Goal: Task Accomplishment & Management: Use online tool/utility

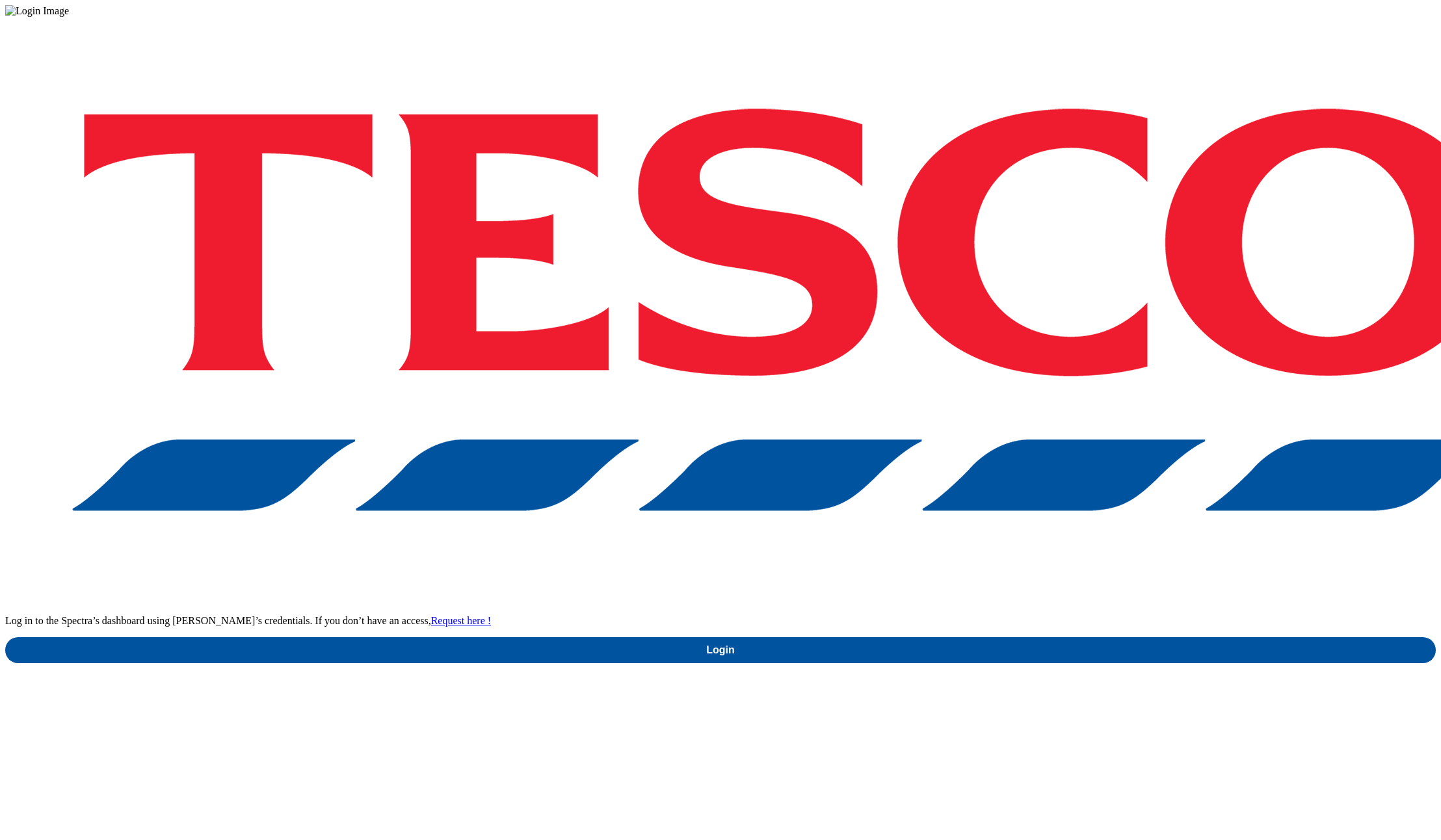
click at [1031, 485] on div "Log in to the Spectra’s dashboard using Tesco’s credentials. If you don’t have …" at bounding box center [720, 340] width 1430 height 646
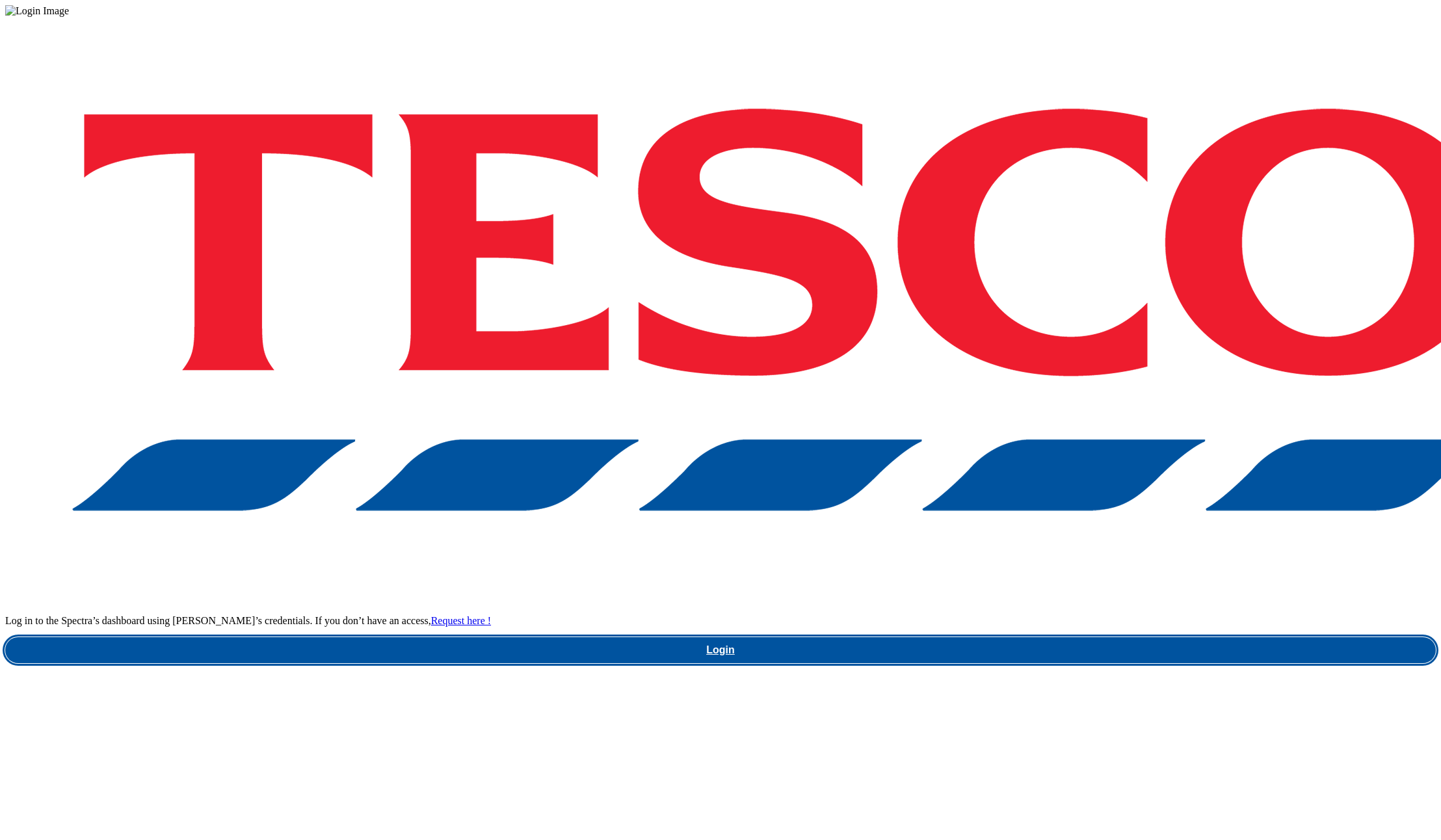
click at [1044, 637] on link "Login" at bounding box center [720, 650] width 1430 height 26
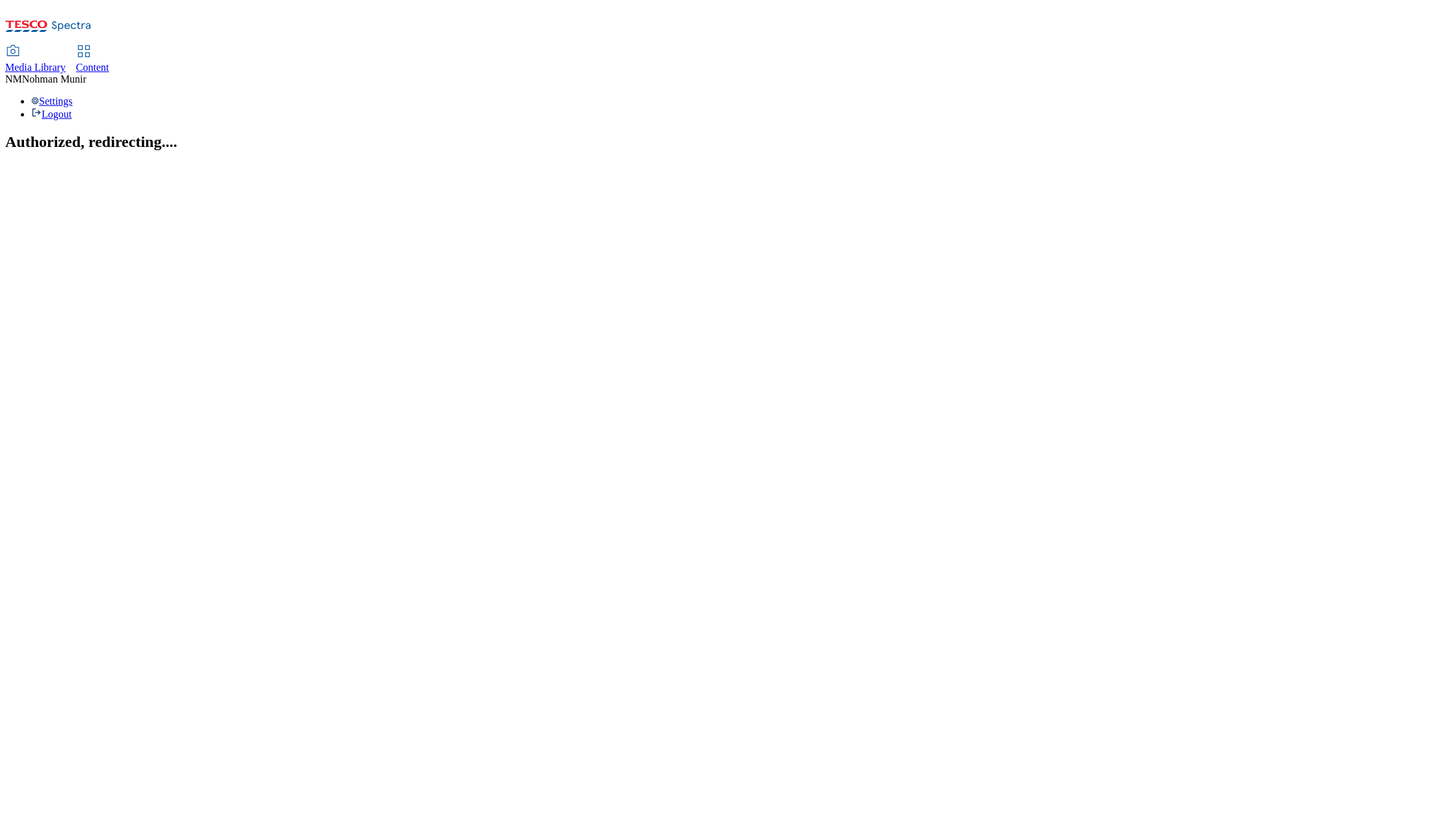
click at [109, 62] on span "Content" at bounding box center [92, 68] width 33 height 11
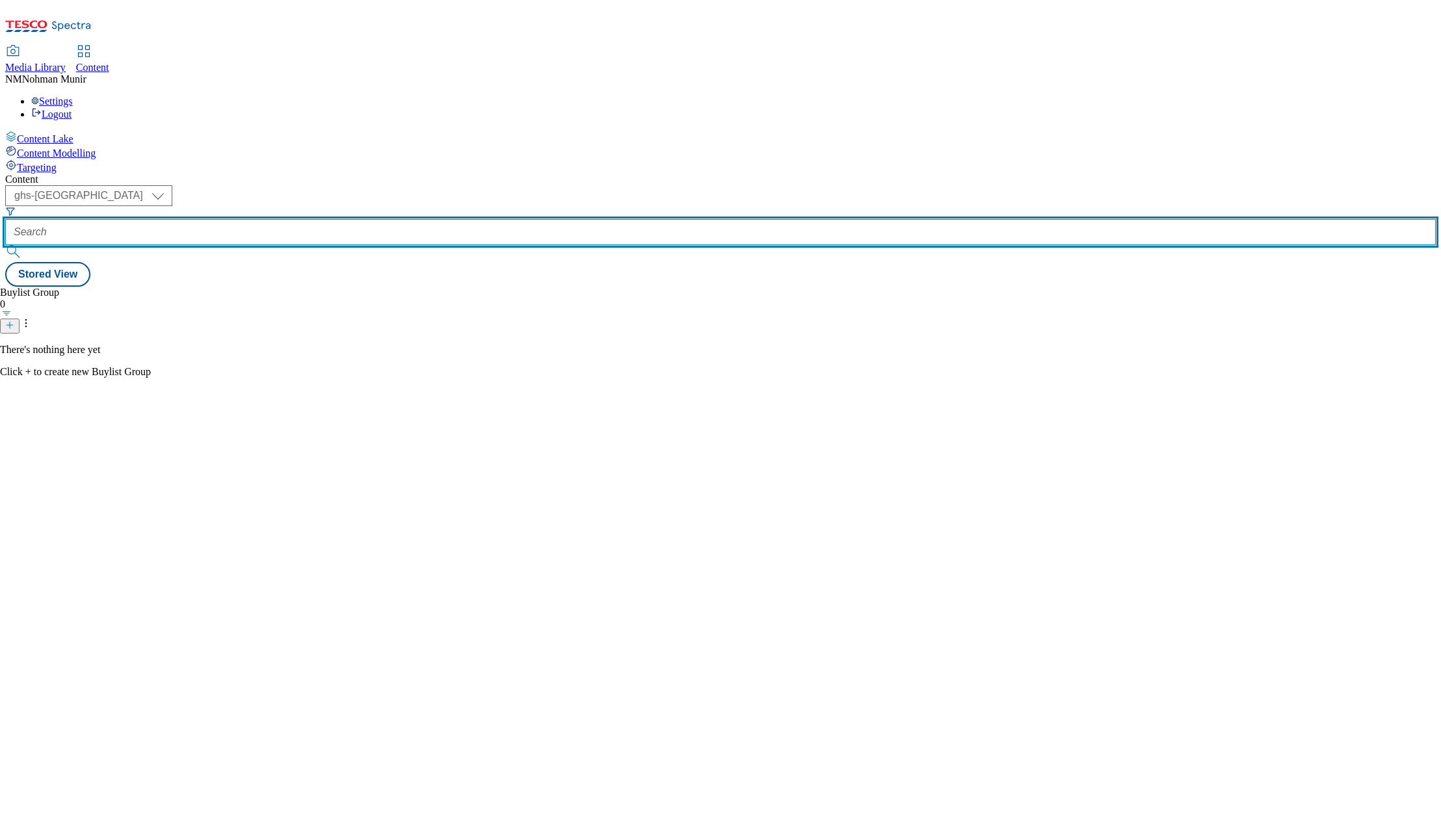
click at [318, 219] on input "text" at bounding box center [720, 232] width 1430 height 26
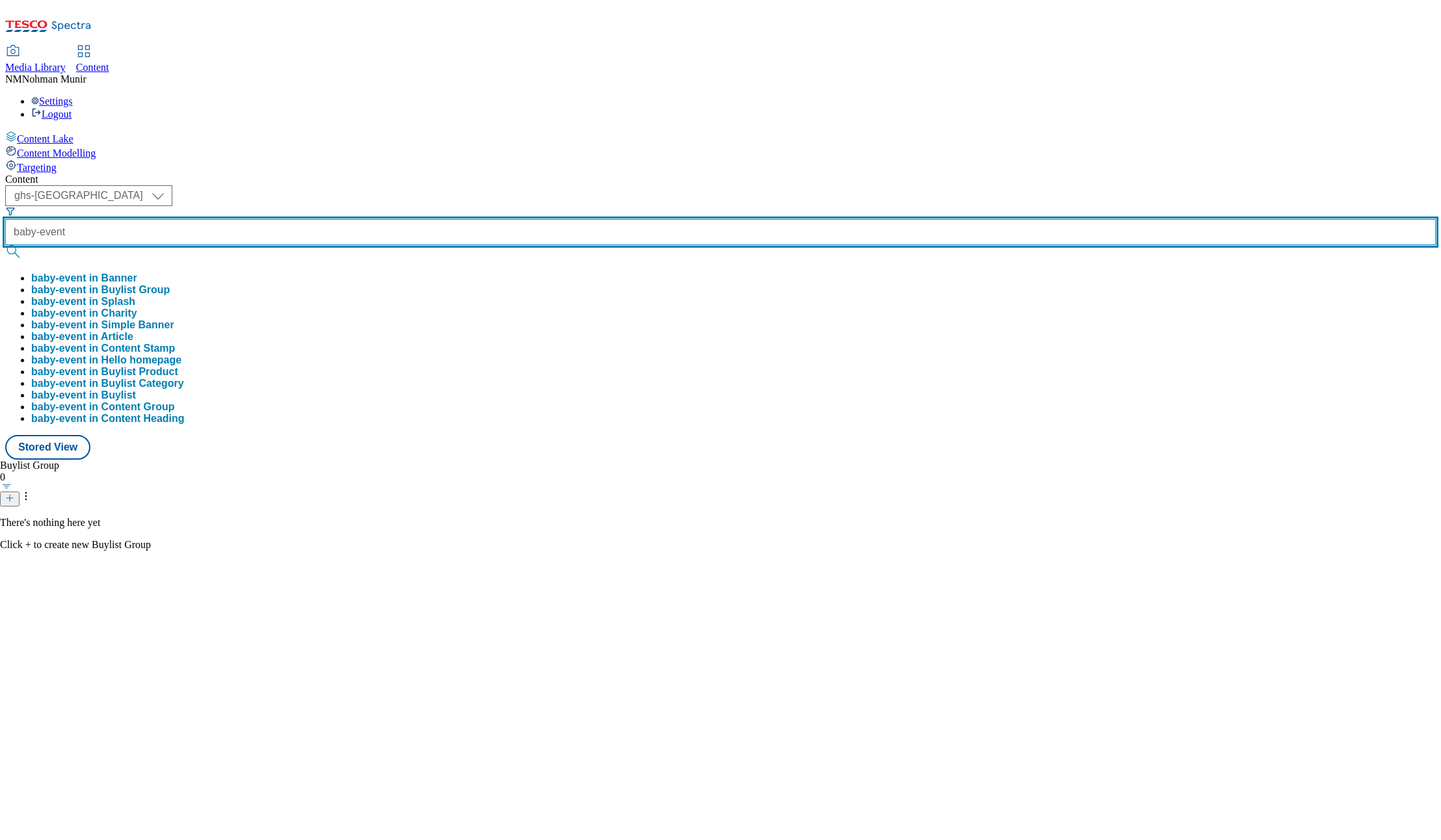
type input "baby-event"
click at [5, 245] on button "submit" at bounding box center [14, 252] width 18 height 13
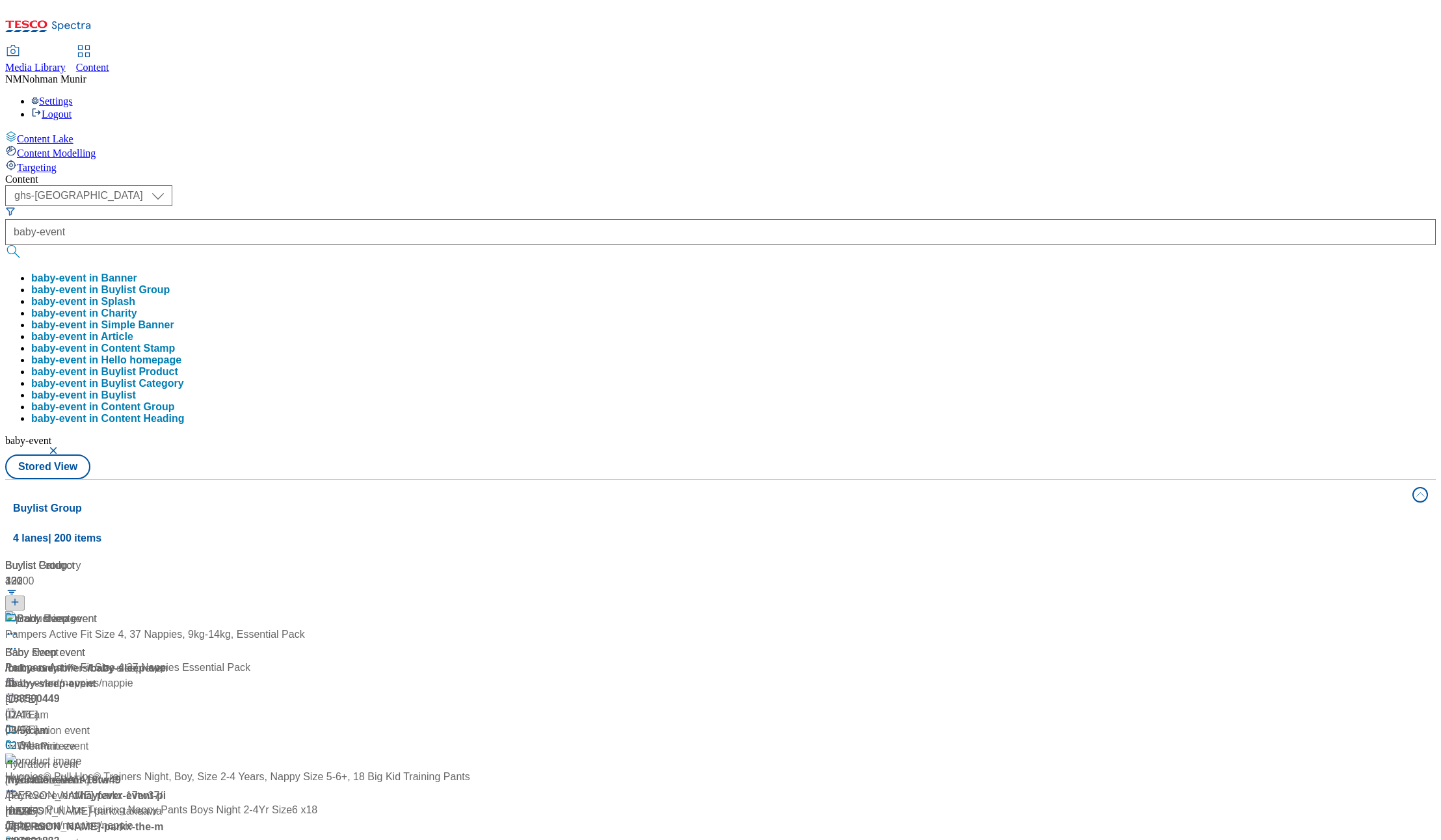
click at [628, 186] on div "( optional ) ghs-uk group-comms ghs-uk baby-event baby-event in Banner baby-eve…" at bounding box center [720, 332] width 1430 height 294
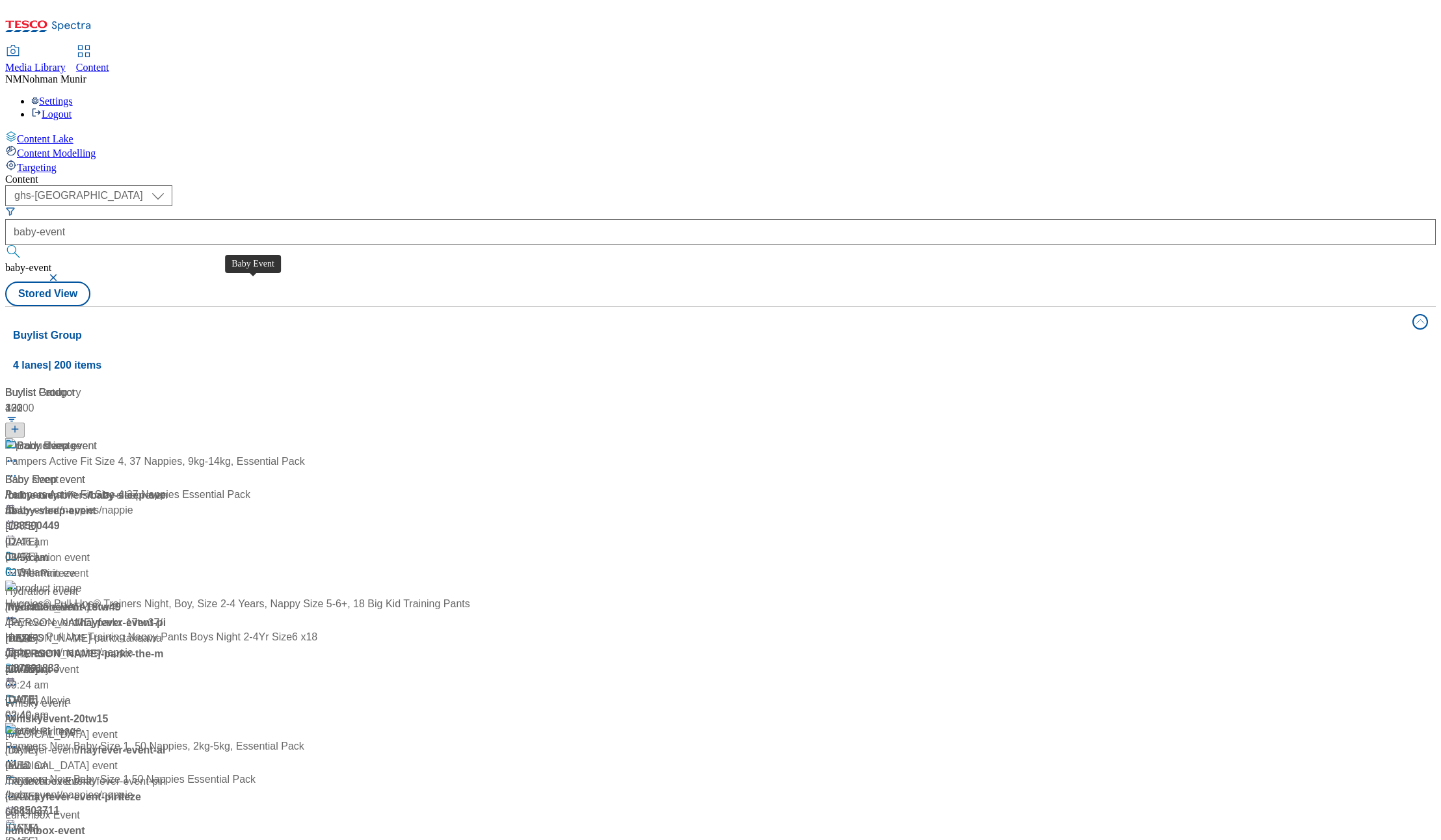
click at [59, 472] on span "Baby Event" at bounding box center [31, 479] width 53 height 15
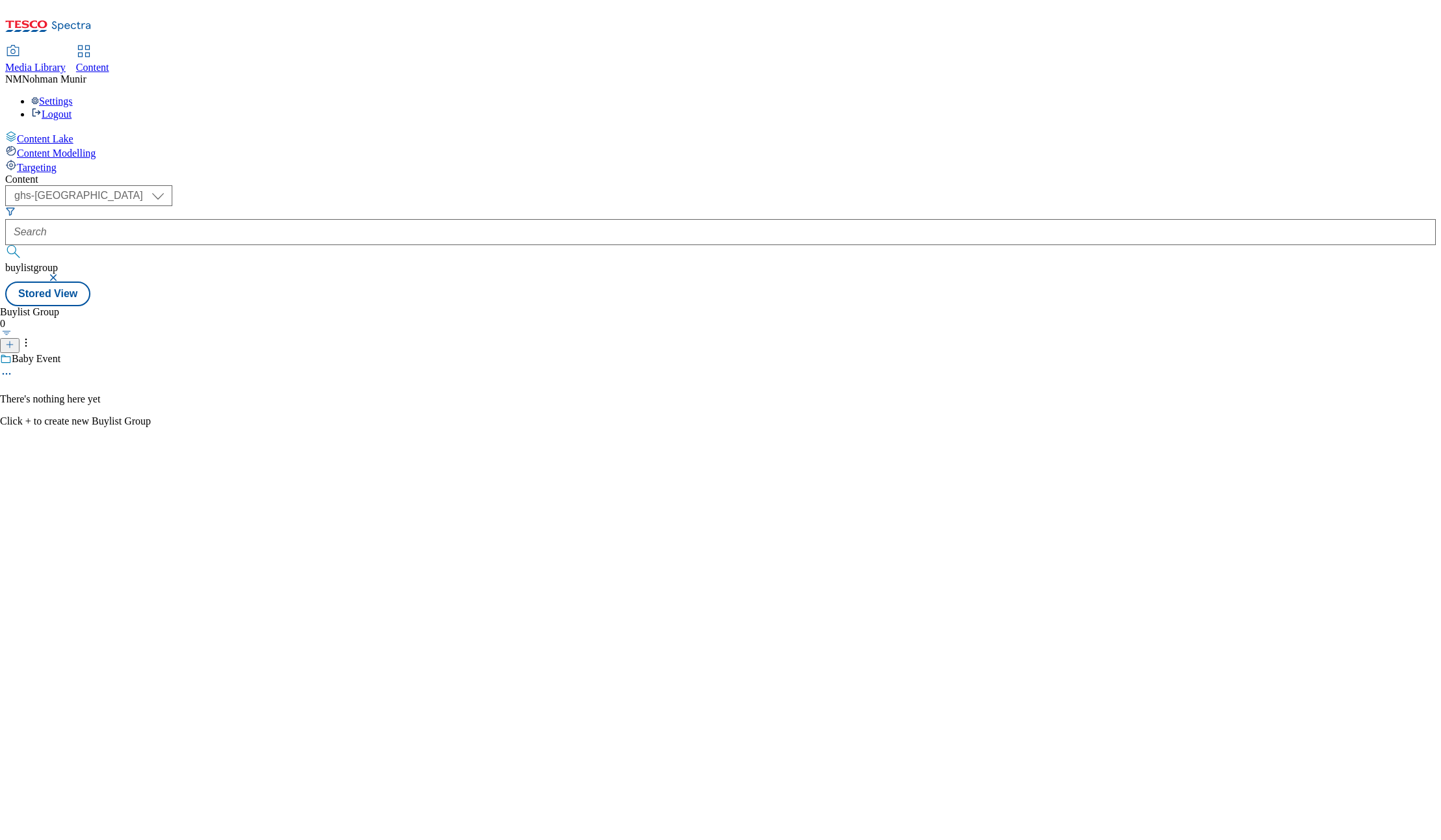
click at [151, 353] on div "Baby Event" at bounding box center [75, 368] width 151 height 30
click at [13, 367] on icon at bounding box center [7, 374] width 13 height 13
click at [151, 393] on li "Edit" at bounding box center [88, 400] width 125 height 15
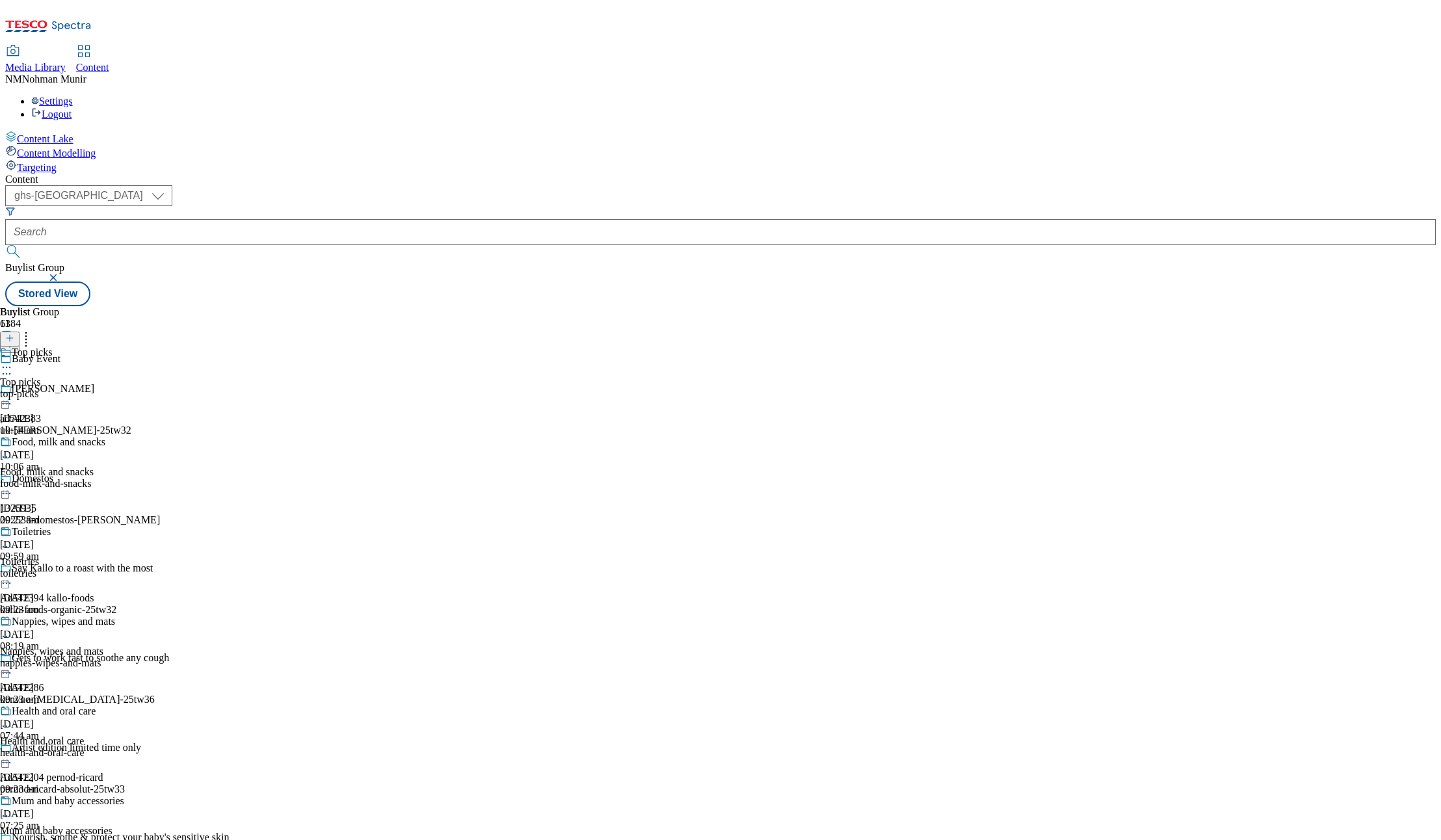
click at [144, 388] on div "top-picks" at bounding box center [72, 394] width 144 height 11
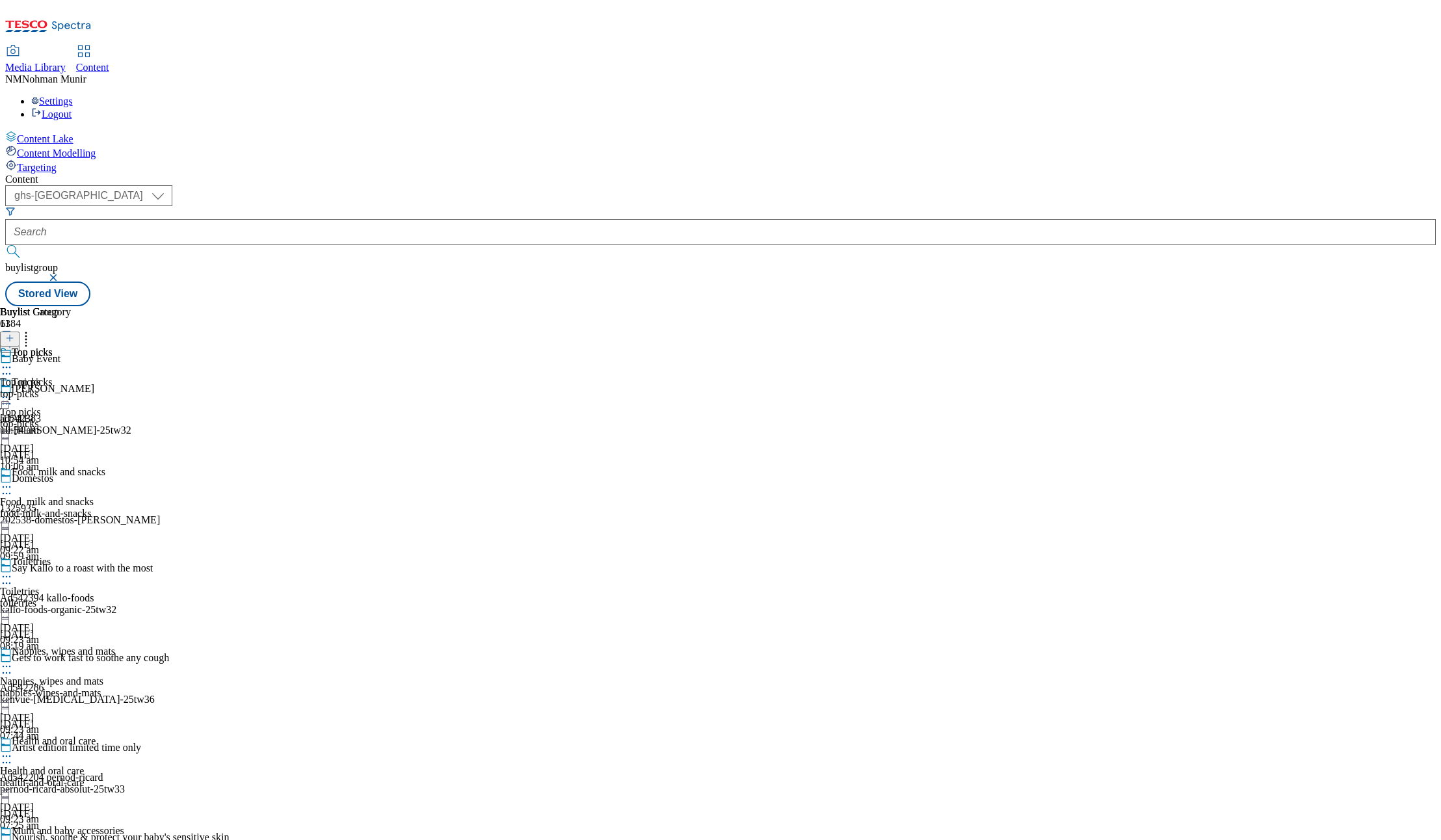
scroll to position [694, 0]
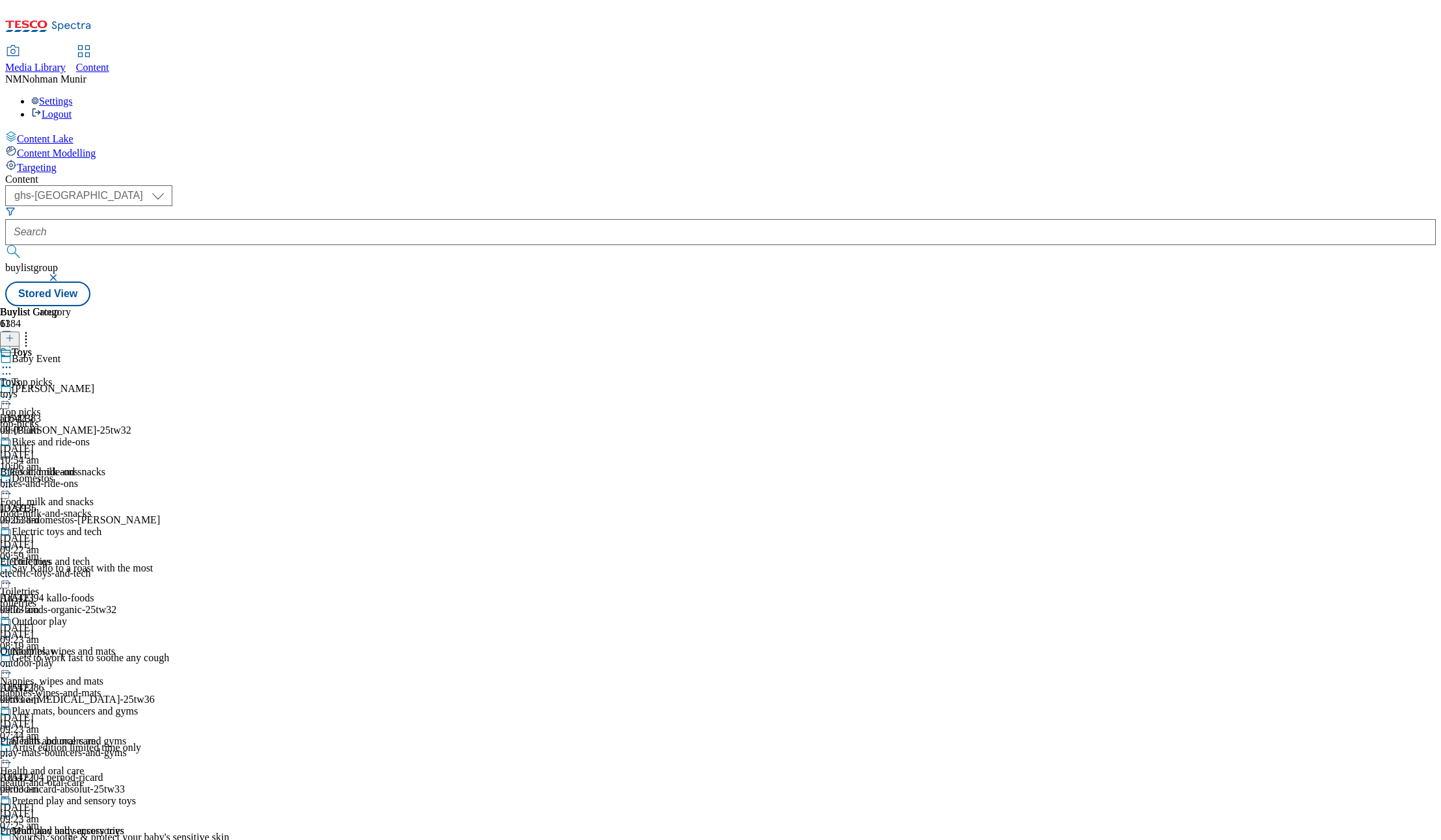
click at [13, 361] on icon at bounding box center [7, 367] width 13 height 13
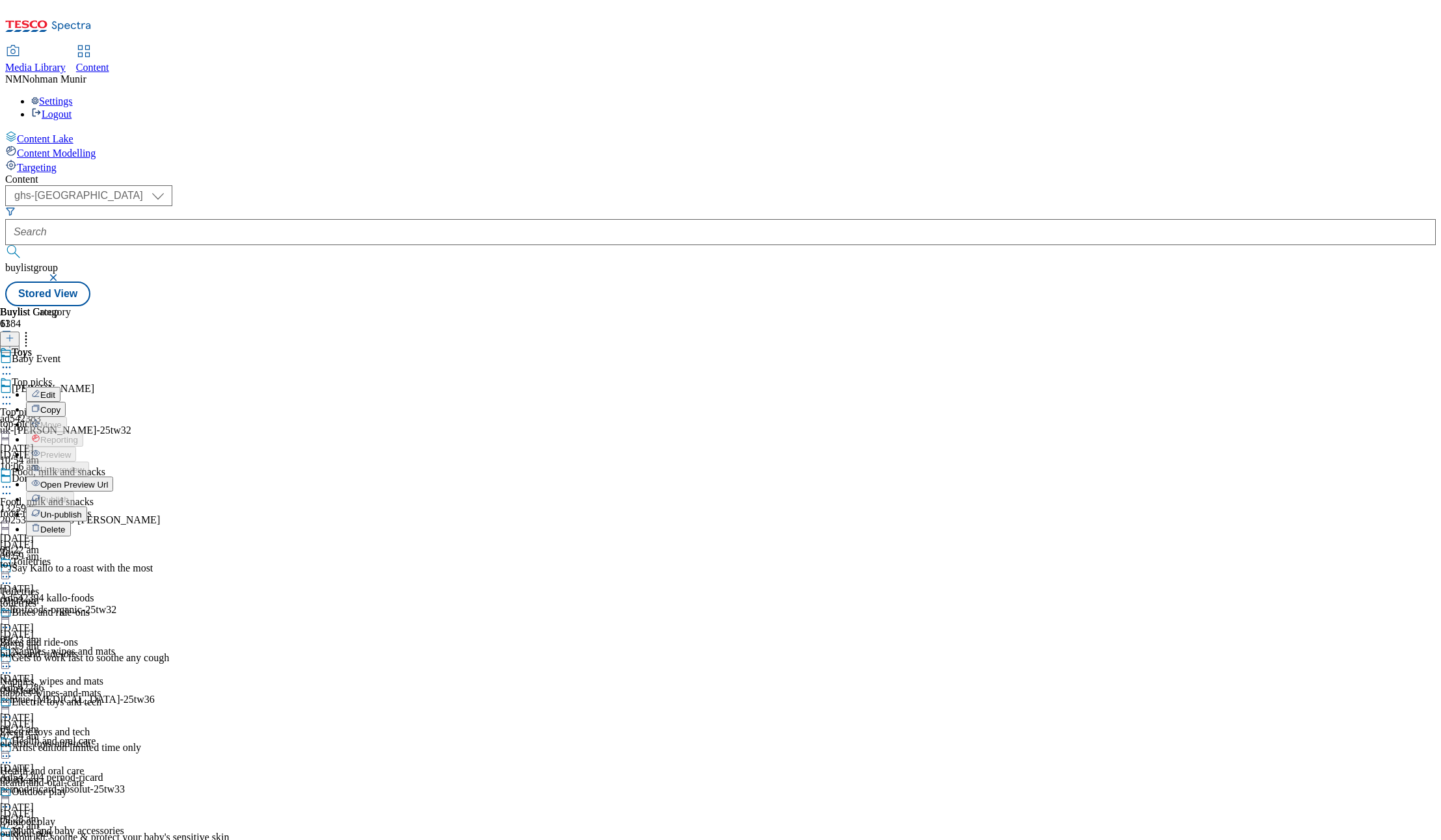
click at [82, 510] on span "Un-publish" at bounding box center [61, 514] width 42 height 10
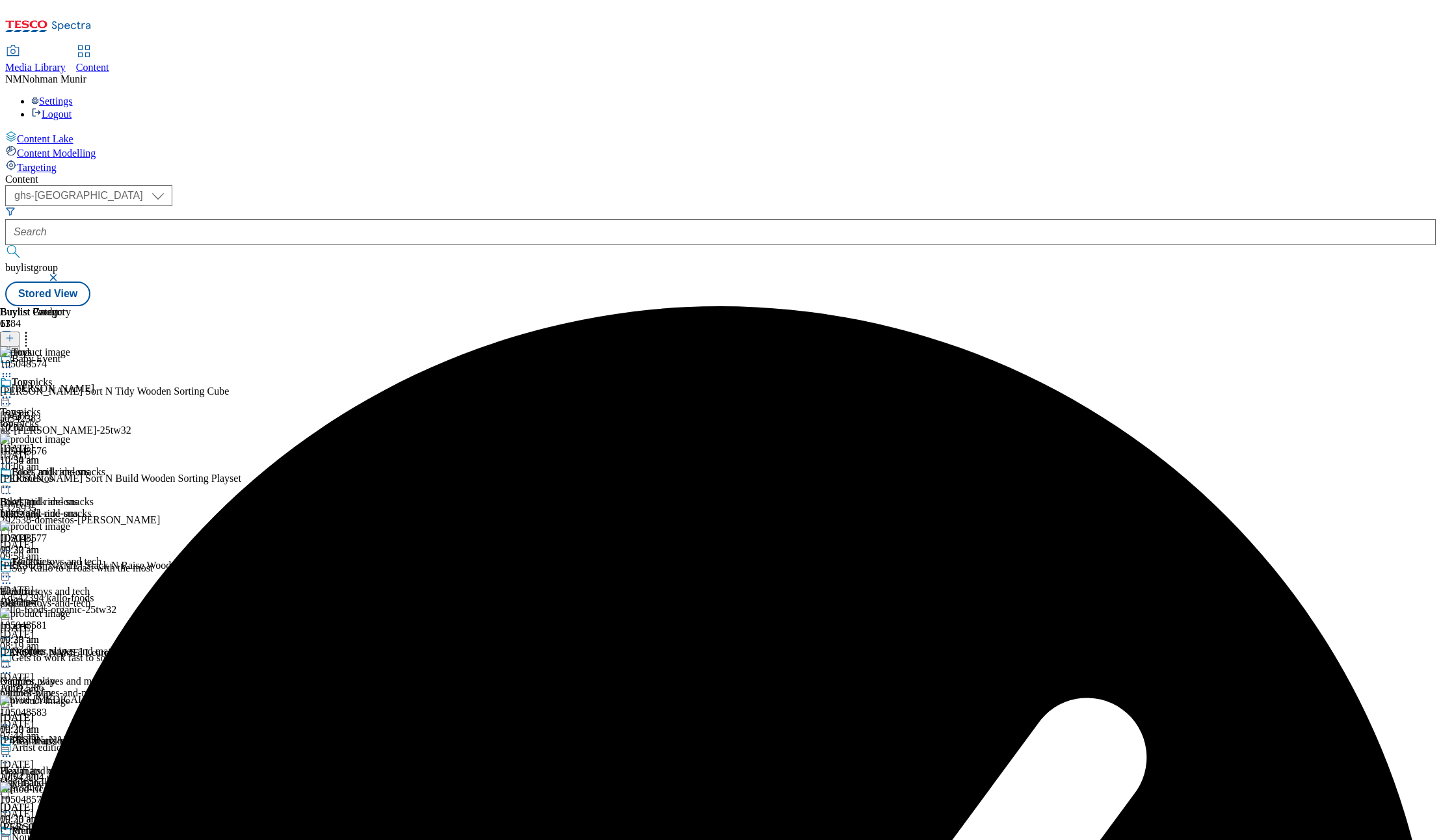
click at [13, 391] on icon at bounding box center [7, 397] width 13 height 13
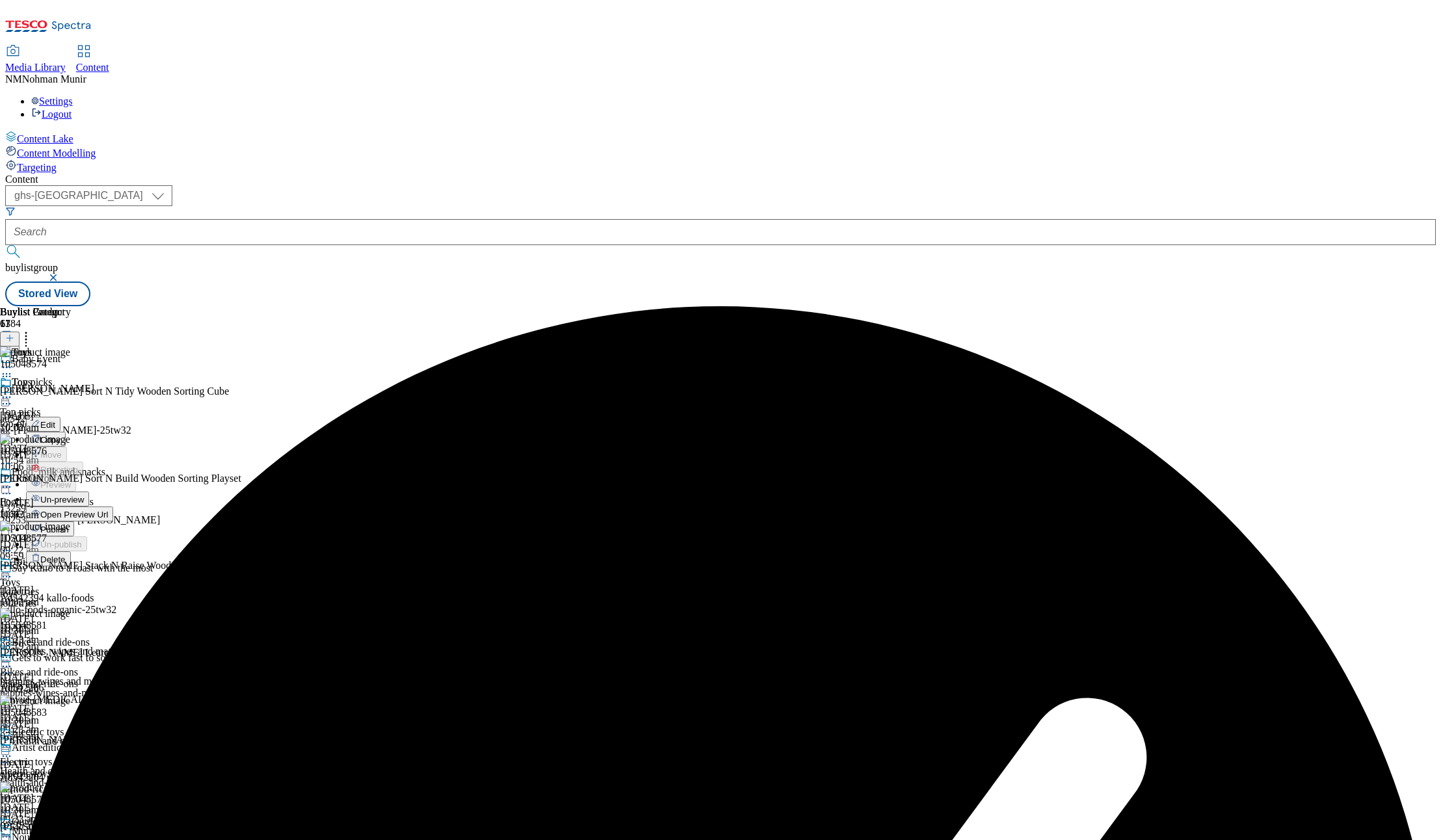
click at [89, 492] on button "Un-preview" at bounding box center [57, 499] width 63 height 15
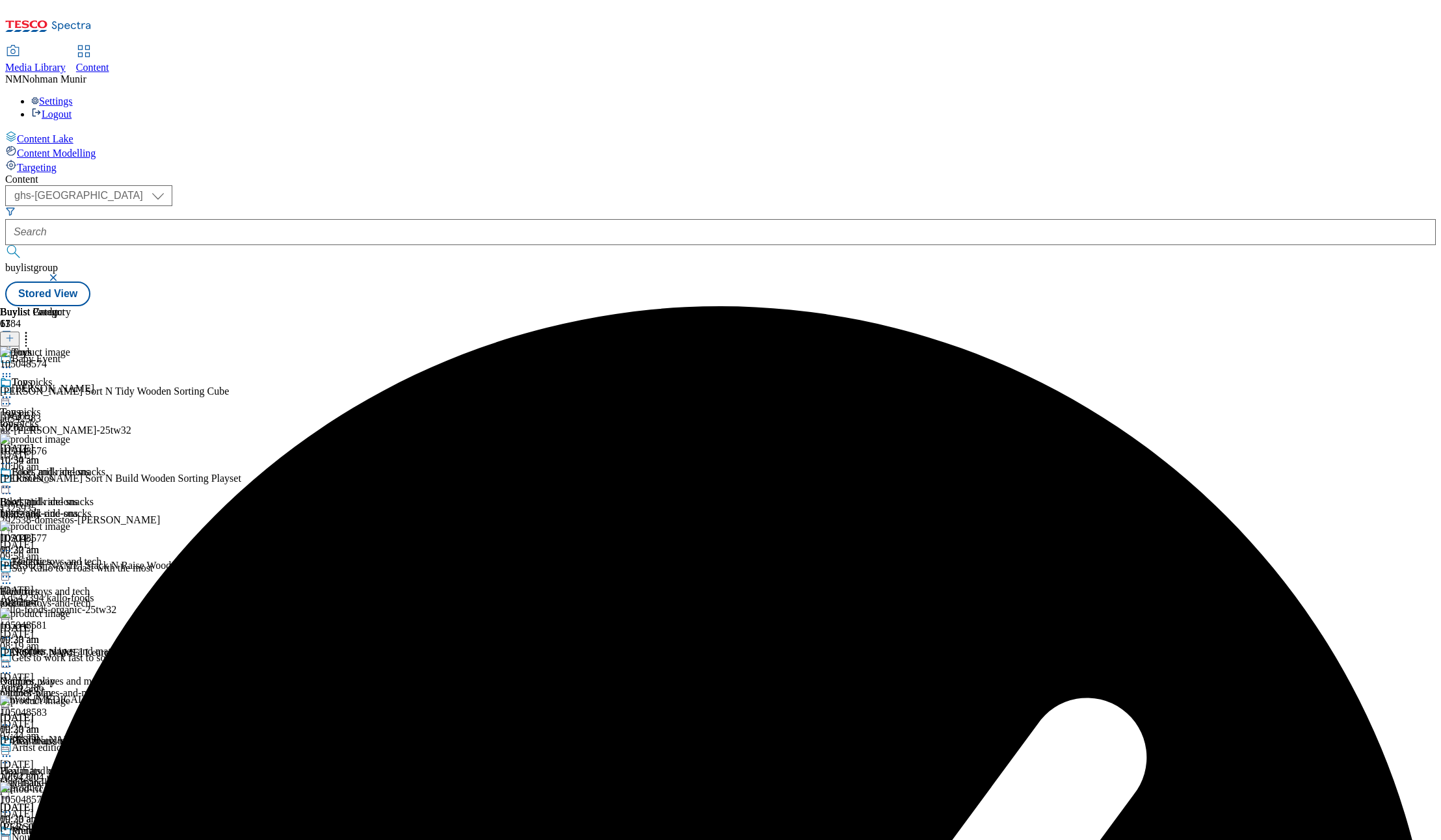
click at [33, 330] on icon at bounding box center [26, 336] width 13 height 13
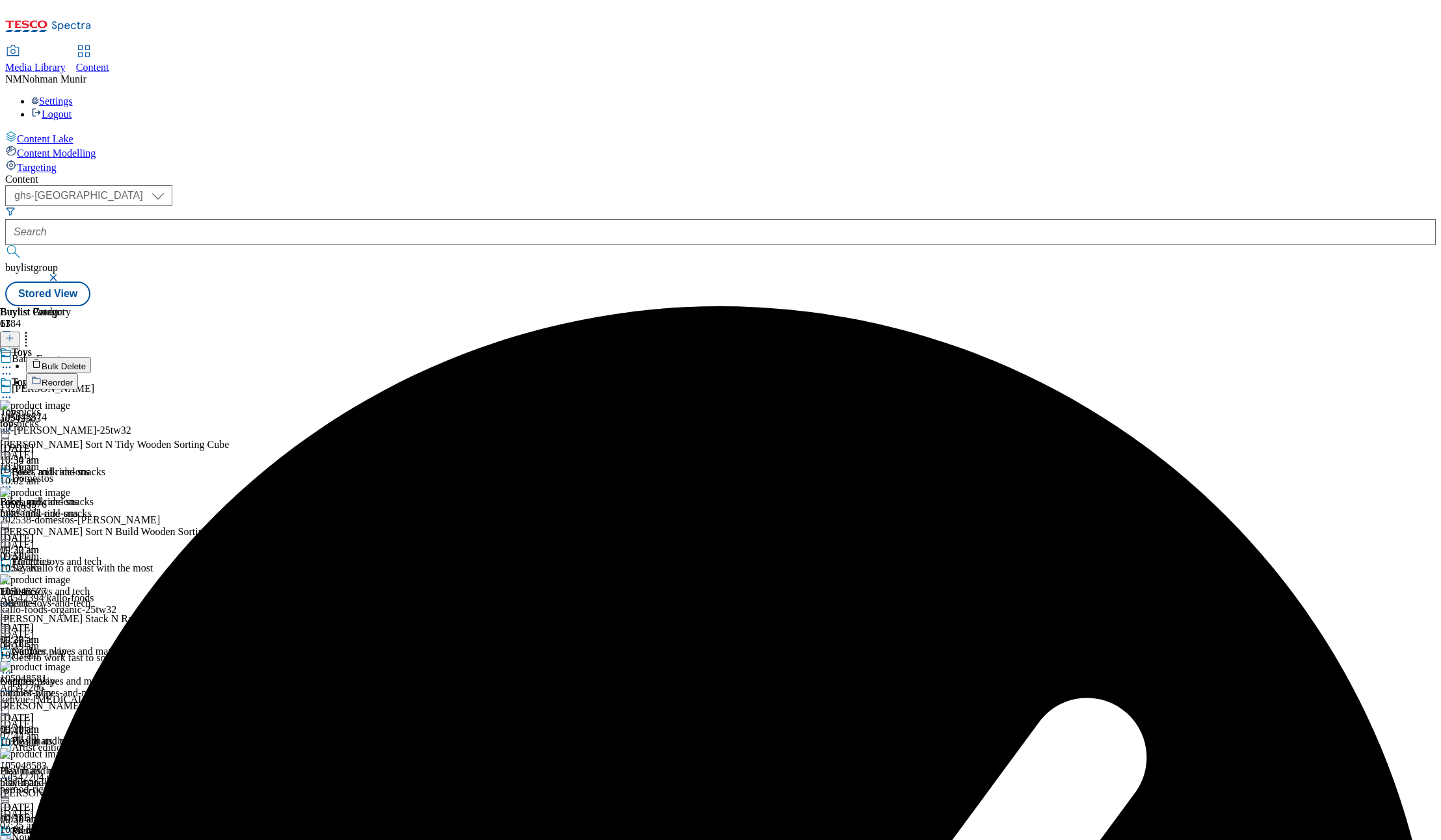
click at [300, 357] on li "Bulk Delete" at bounding box center [163, 365] width 274 height 16
click at [85, 361] on span "Bulk Delete" at bounding box center [64, 366] width 44 height 10
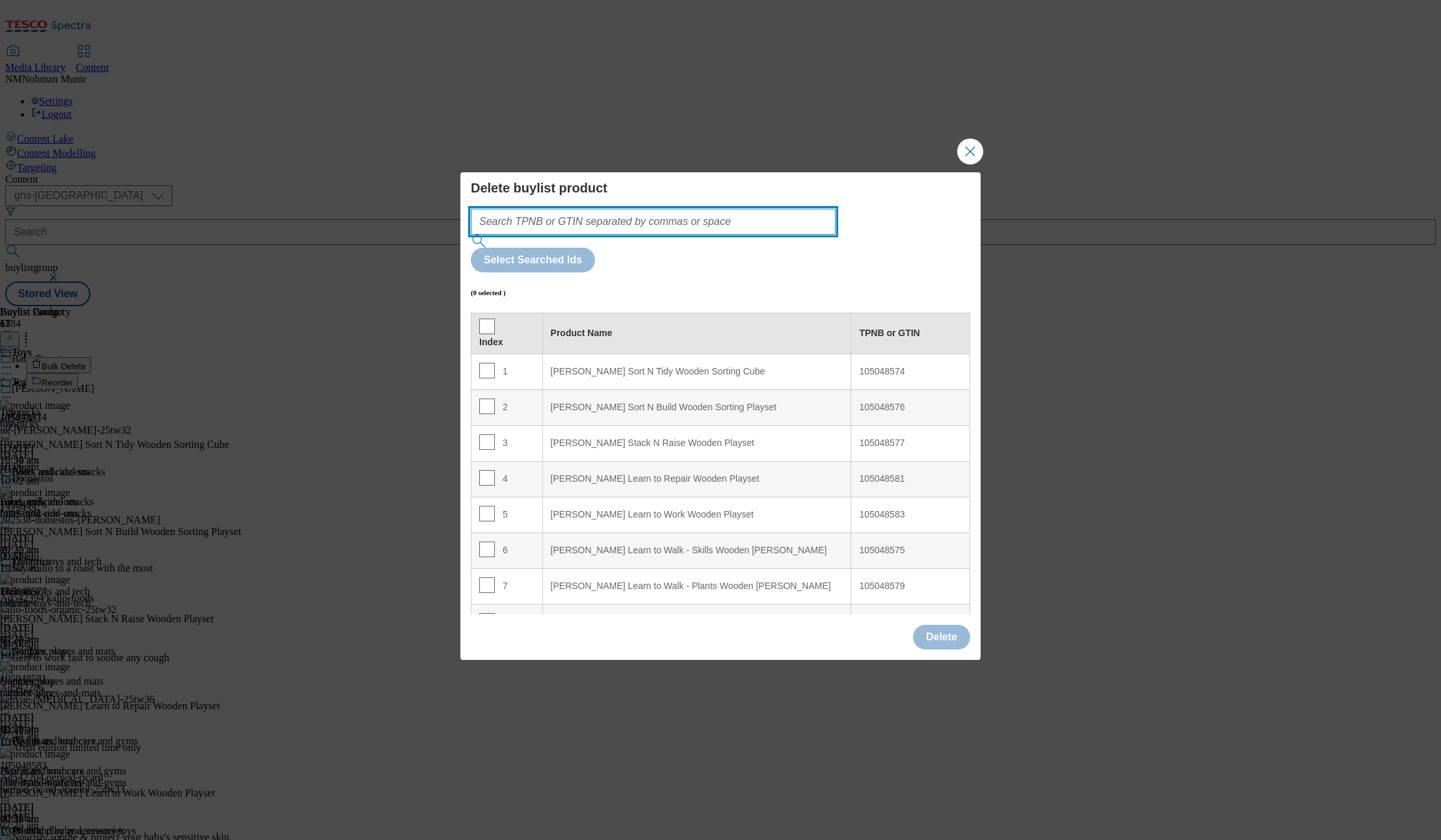
click at [694, 234] on input "Modal" at bounding box center [653, 221] width 365 height 26
paste input "105048112 105436871 105436873 105436863 105436864 105436866 105436869 105436877…"
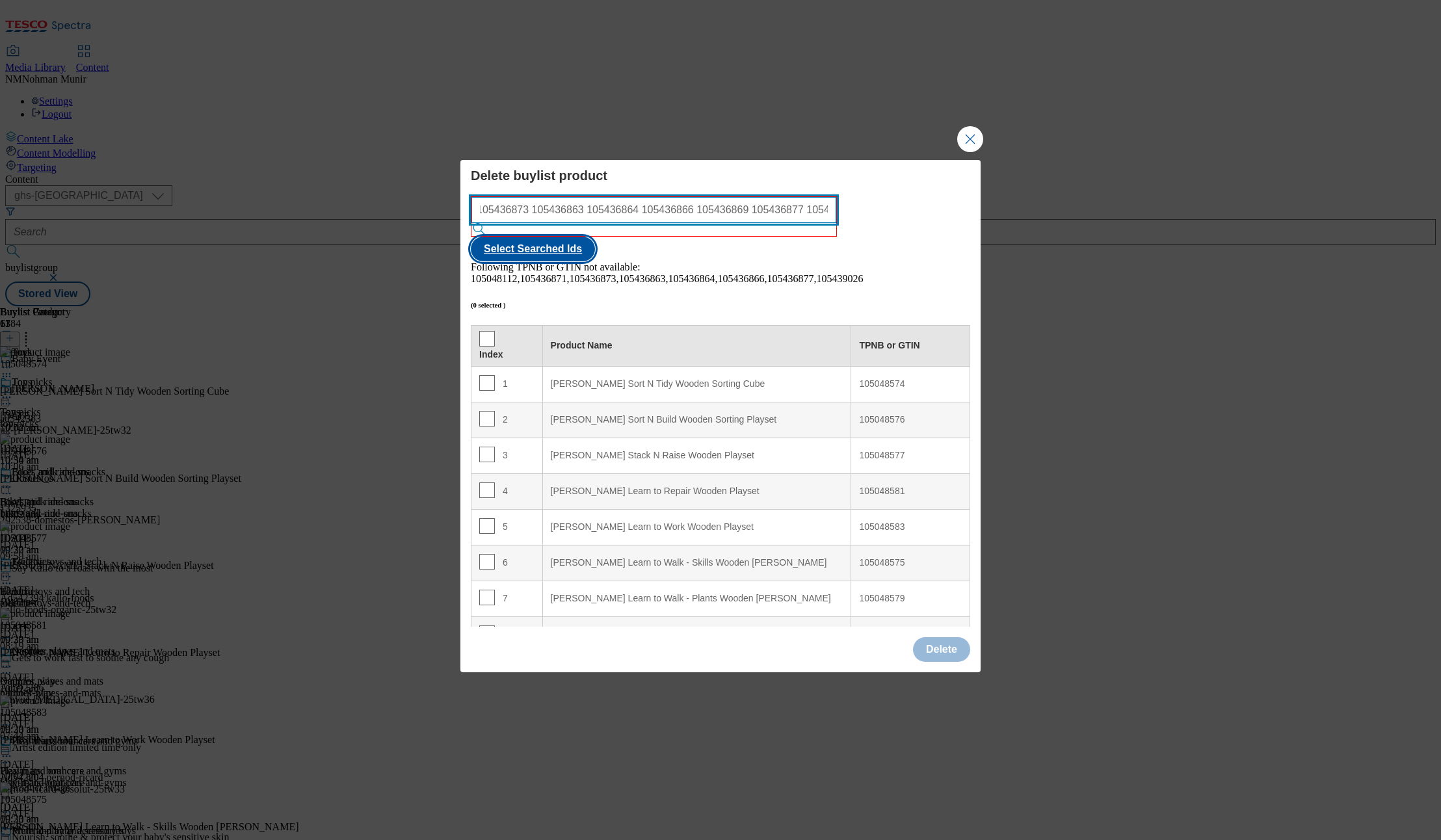
type input "105048112 105436871 105436873 105436863 105436864 105436866 105436869 105436877…"
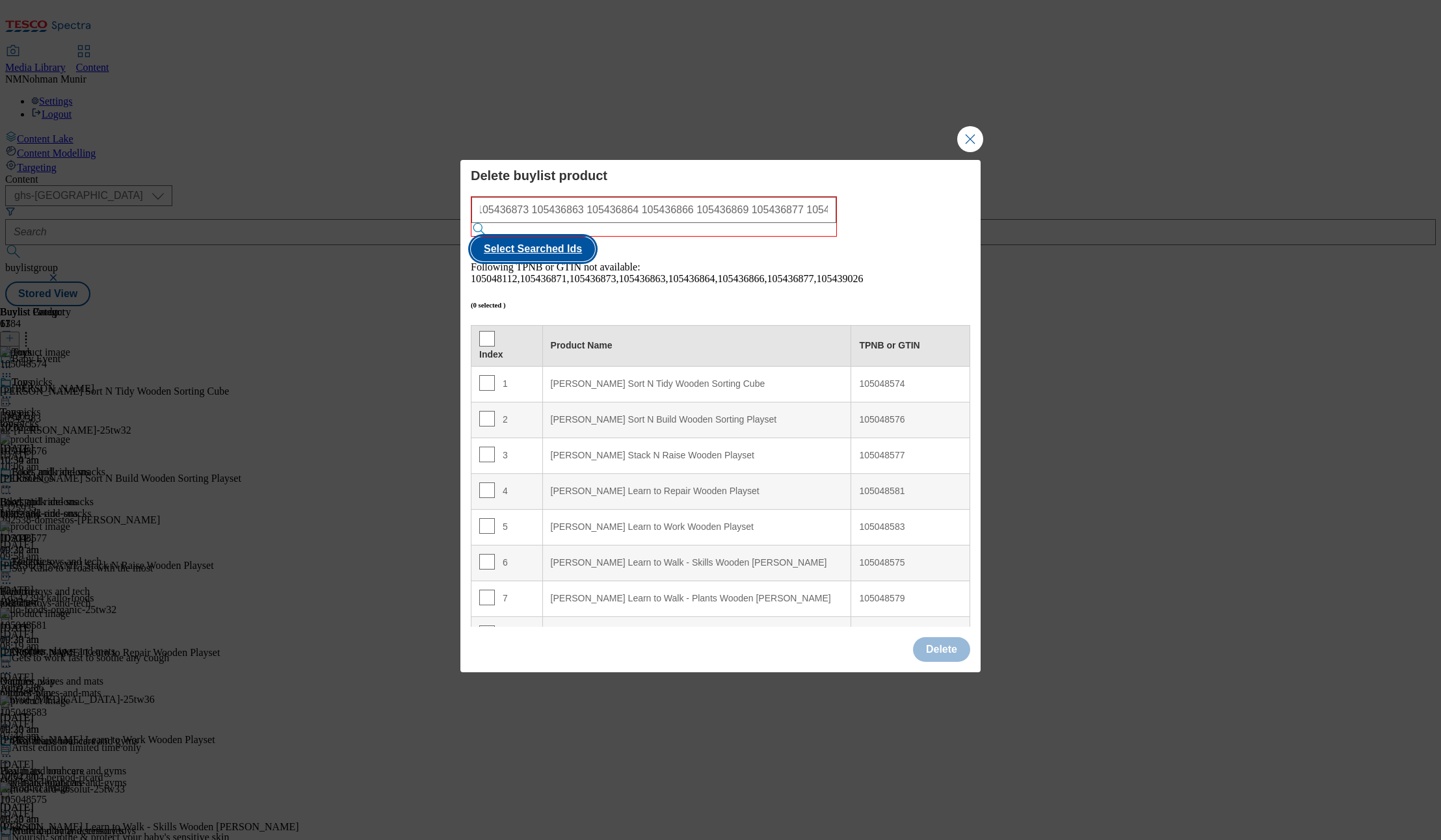
click at [595, 245] on button "Select Searched Ids" at bounding box center [532, 249] width 125 height 24
checkbox input "true"
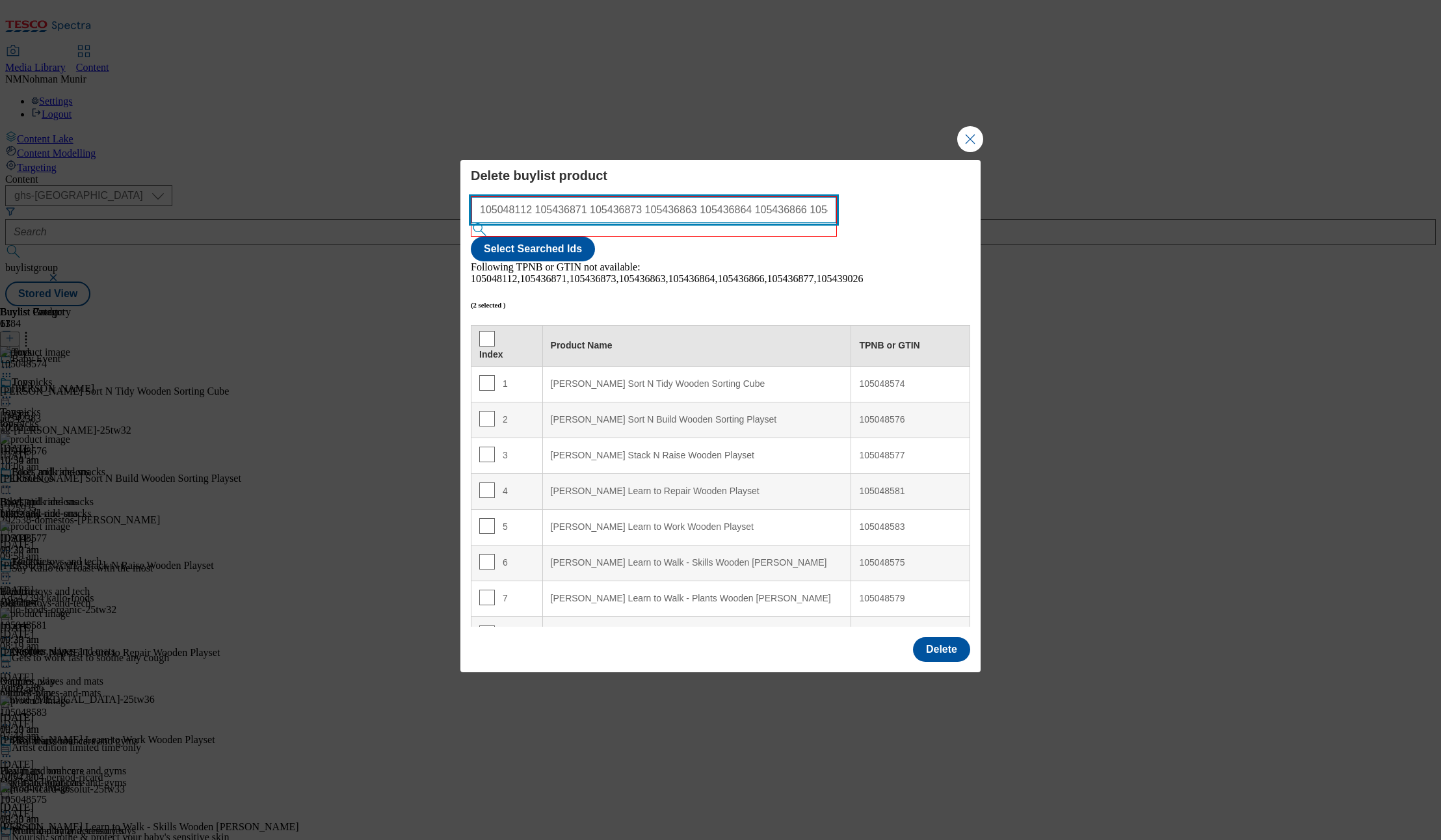
click at [756, 223] on input "105048112 105436871 105436873 105436863 105436864 105436866 105436869 105436877…" at bounding box center [654, 210] width 365 height 26
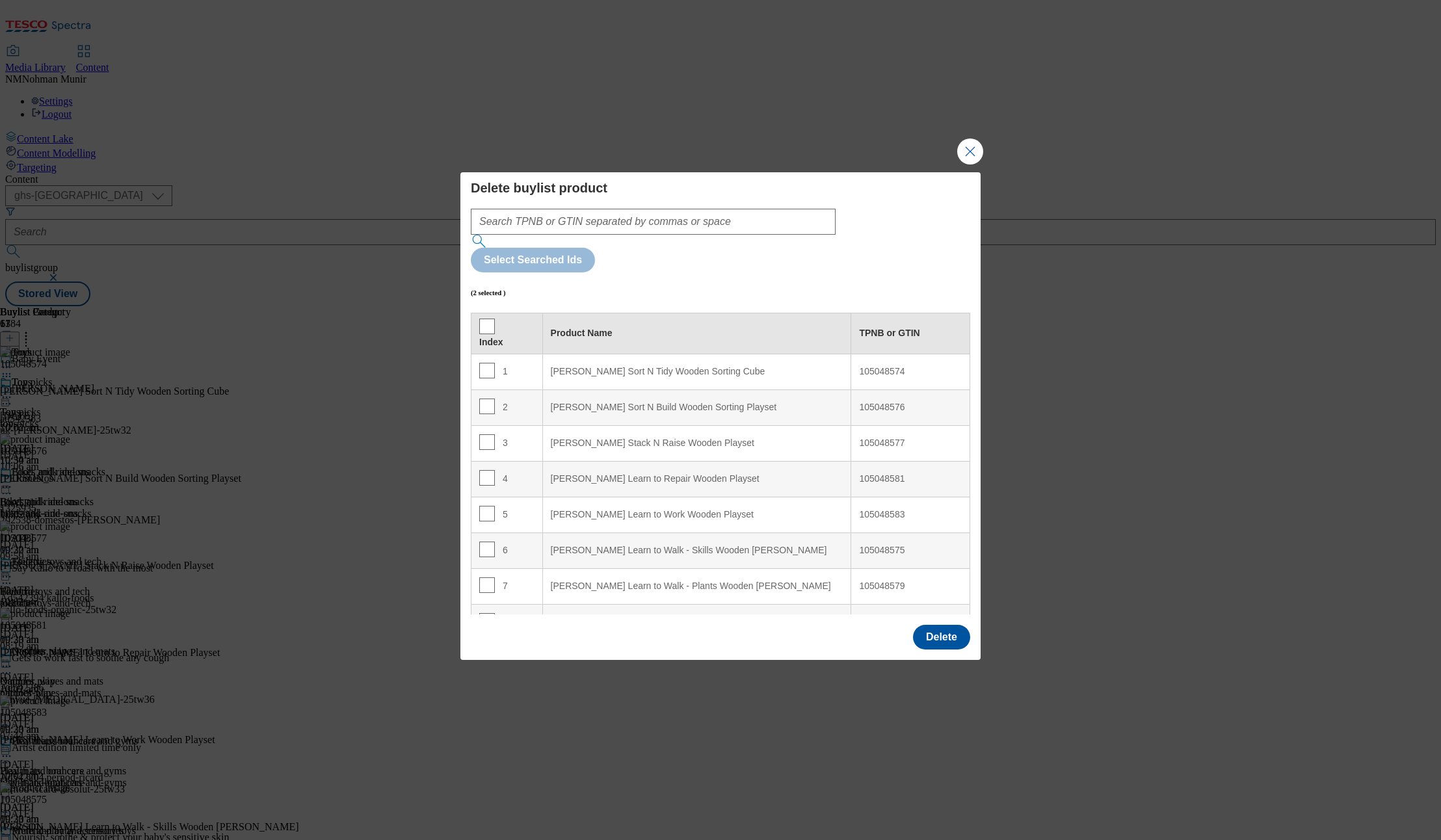
scroll to position [342, 0]
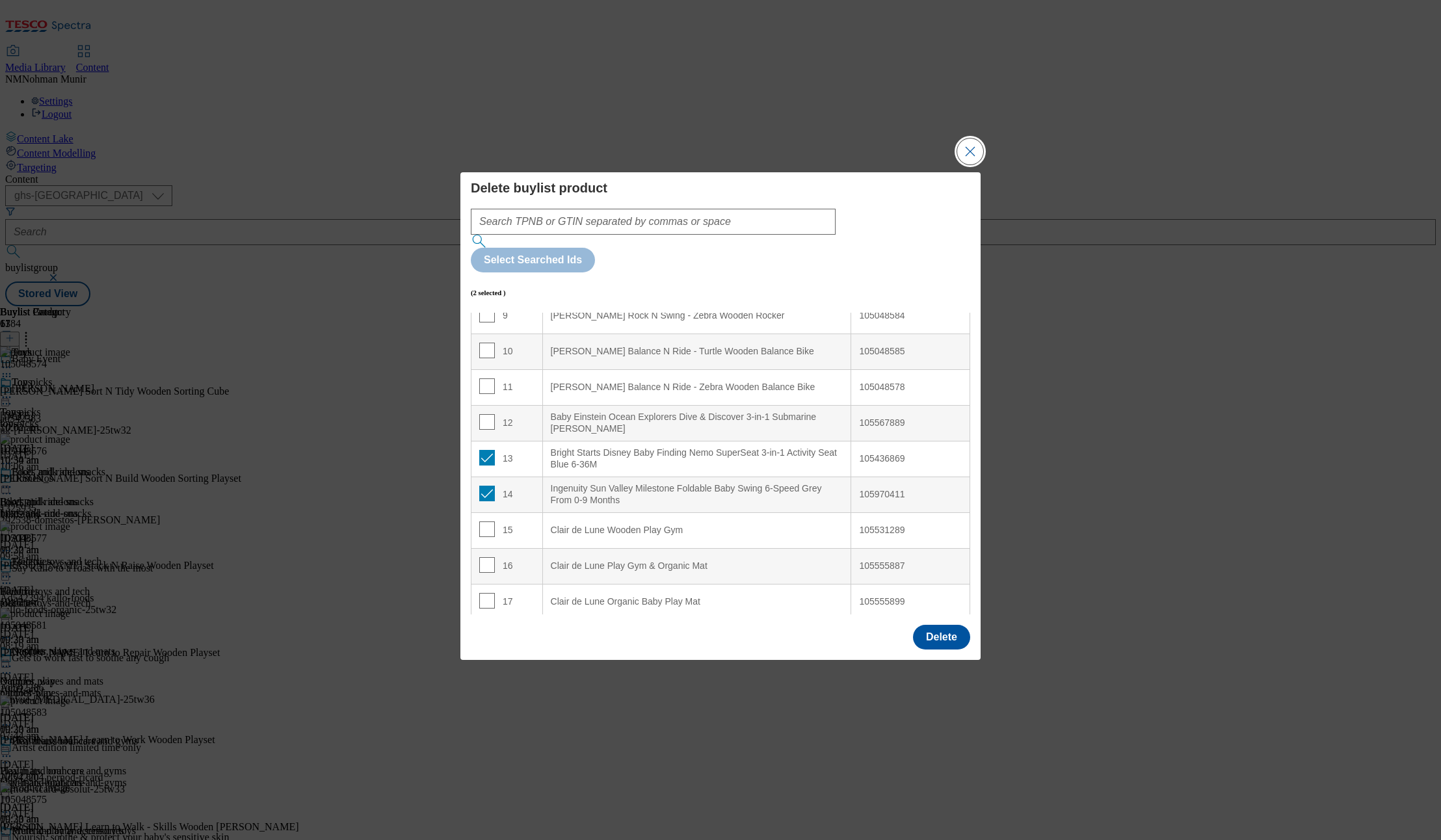
click at [978, 164] on button "Close Modal" at bounding box center [970, 151] width 26 height 26
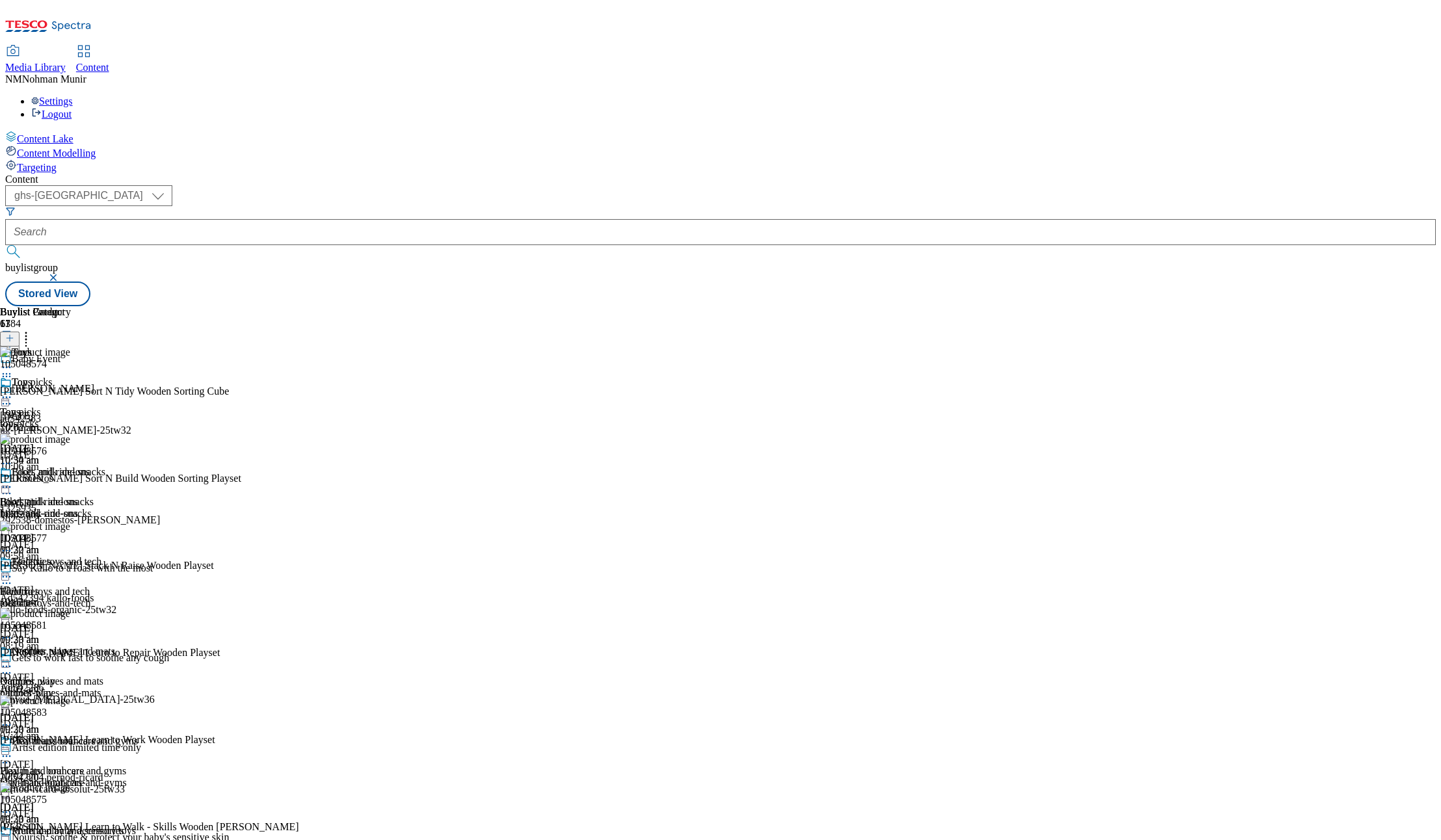
click at [138, 508] on div "bikes-and-ride-ons" at bounding box center [68, 514] width 138 height 11
click at [28, 339] on circle at bounding box center [26, 339] width 2 height 2
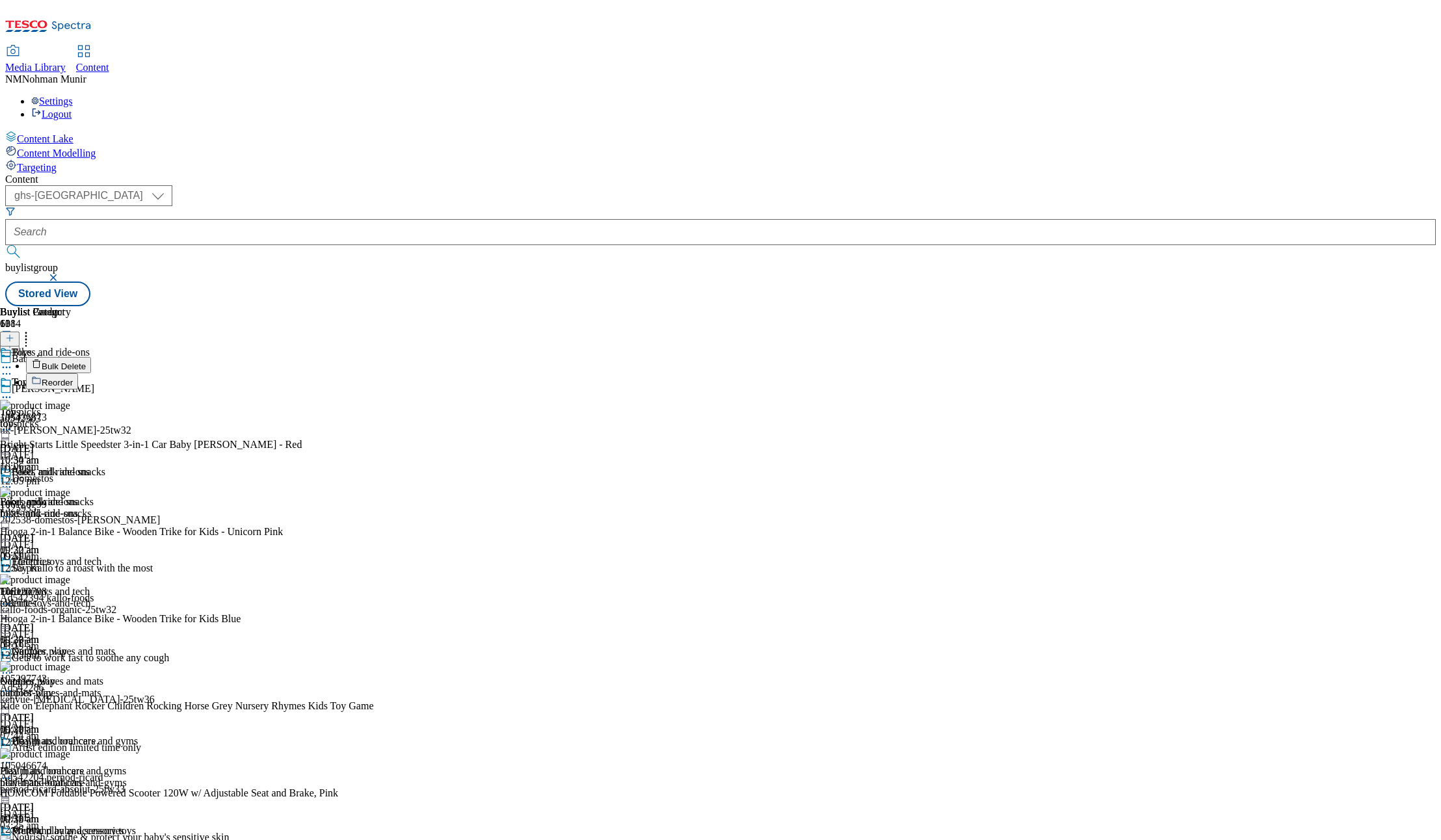
click at [91, 357] on button "Bulk Delete" at bounding box center [59, 365] width 65 height 16
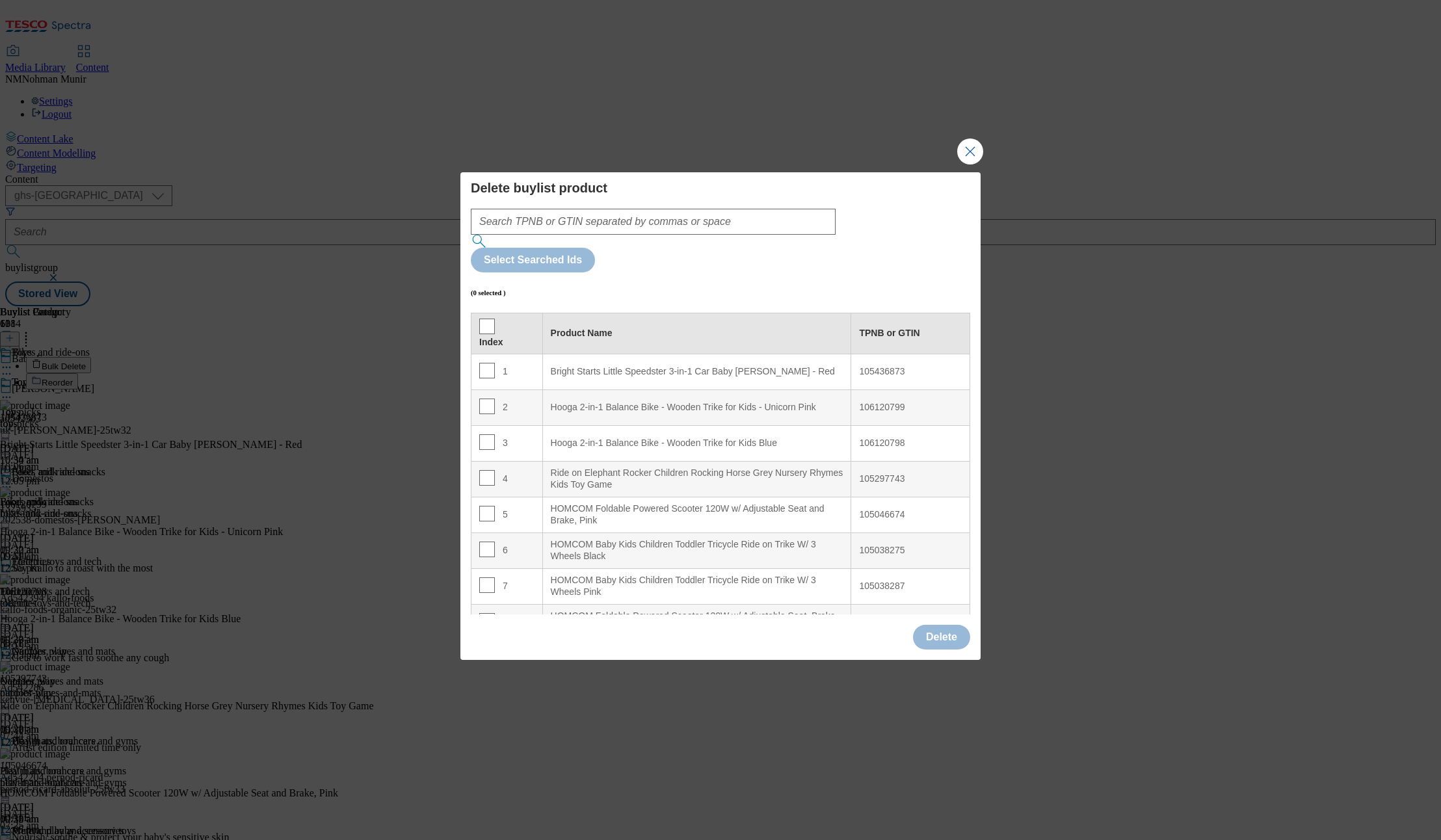
click at [632, 229] on div "Delete buylist product Select Searched Ids (0 selected ) Index Product Name TPN…" at bounding box center [720, 397] width 499 height 435
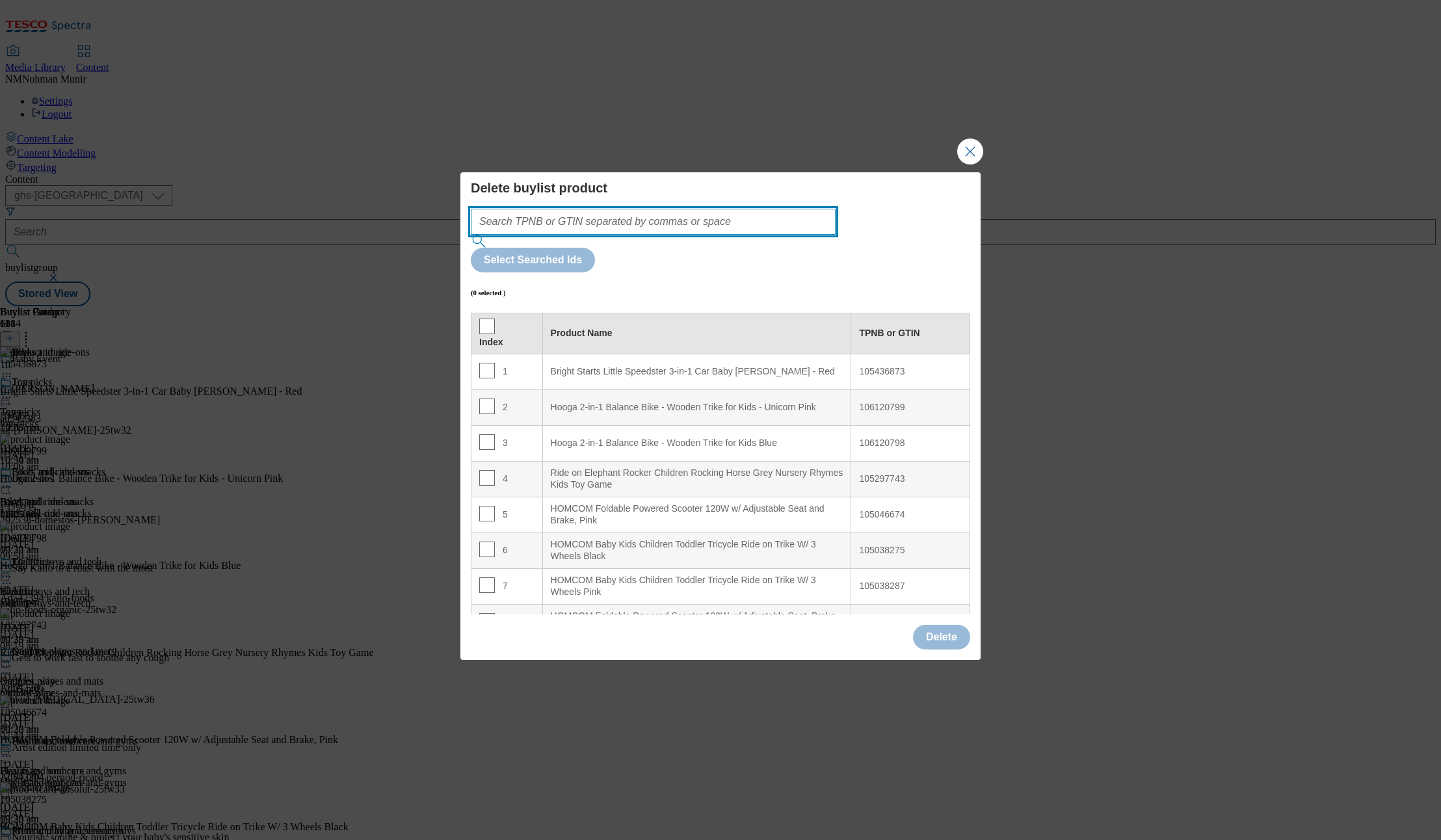
click at [633, 234] on input "Modal" at bounding box center [653, 221] width 365 height 26
paste input "105436873"
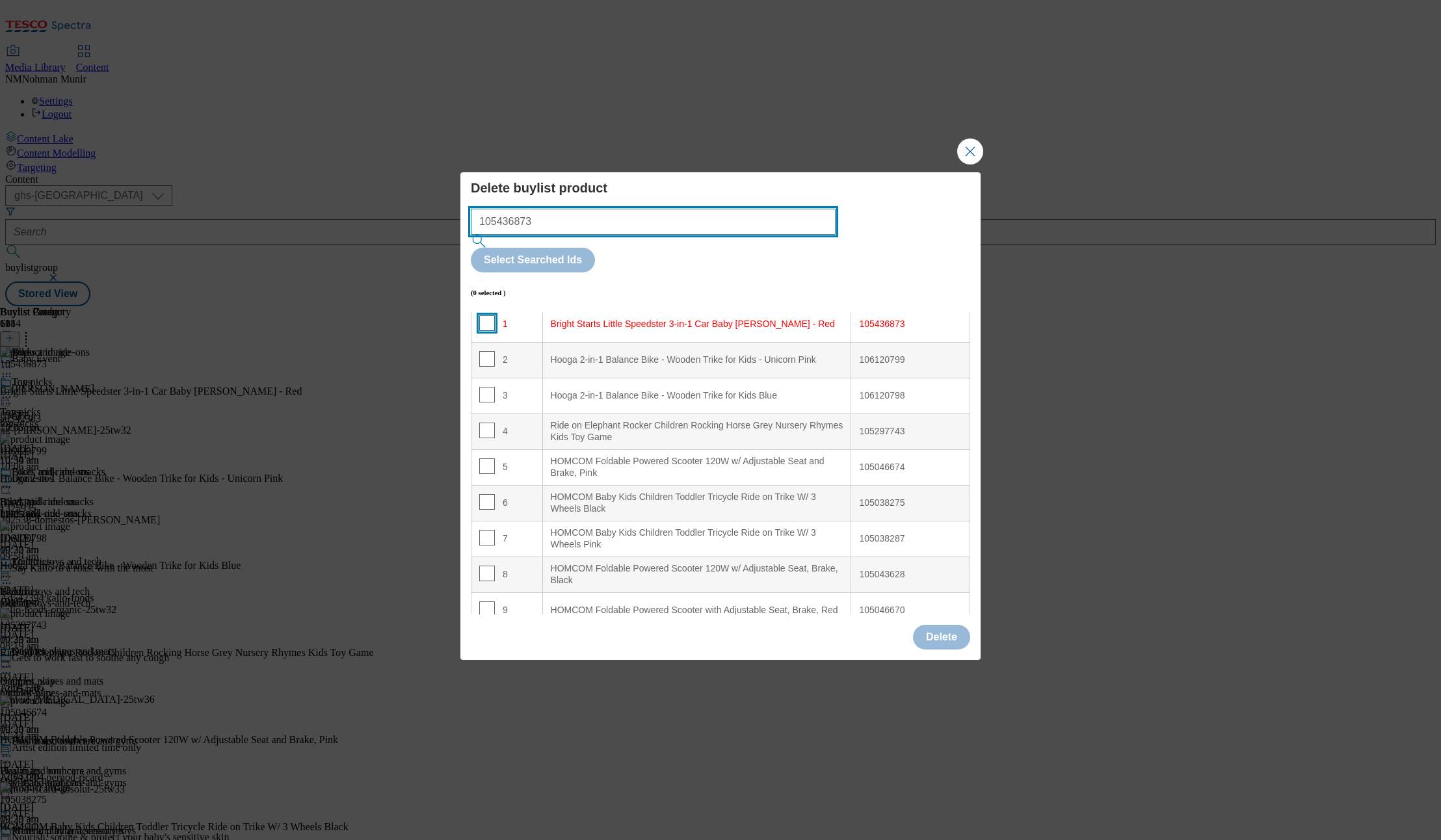
type input "105436873"
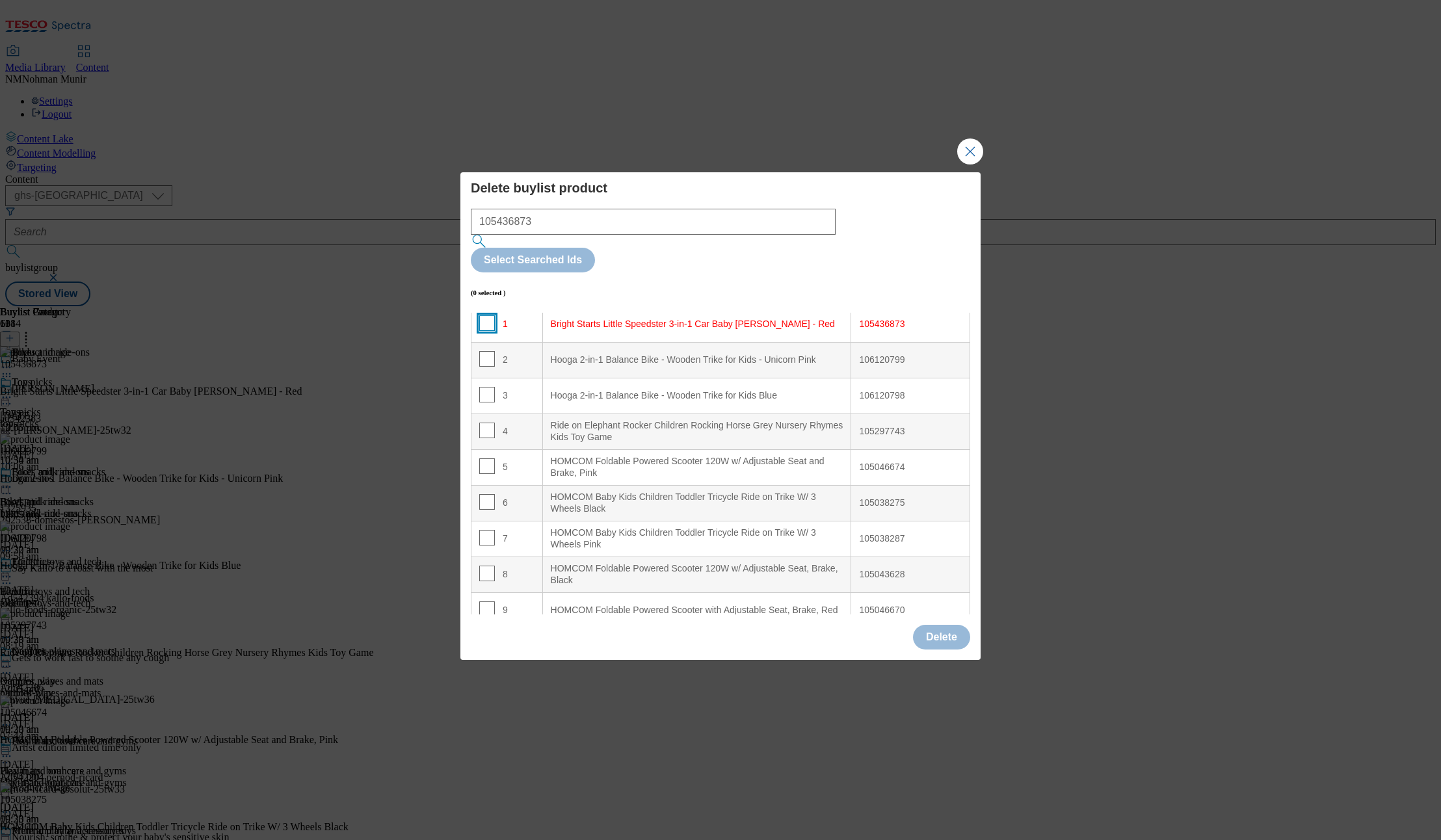
click at [488, 315] on input "Modal" at bounding box center [487, 322] width 15 height 15
checkbox input "true"
click at [947, 625] on button "Delete" at bounding box center [941, 637] width 57 height 24
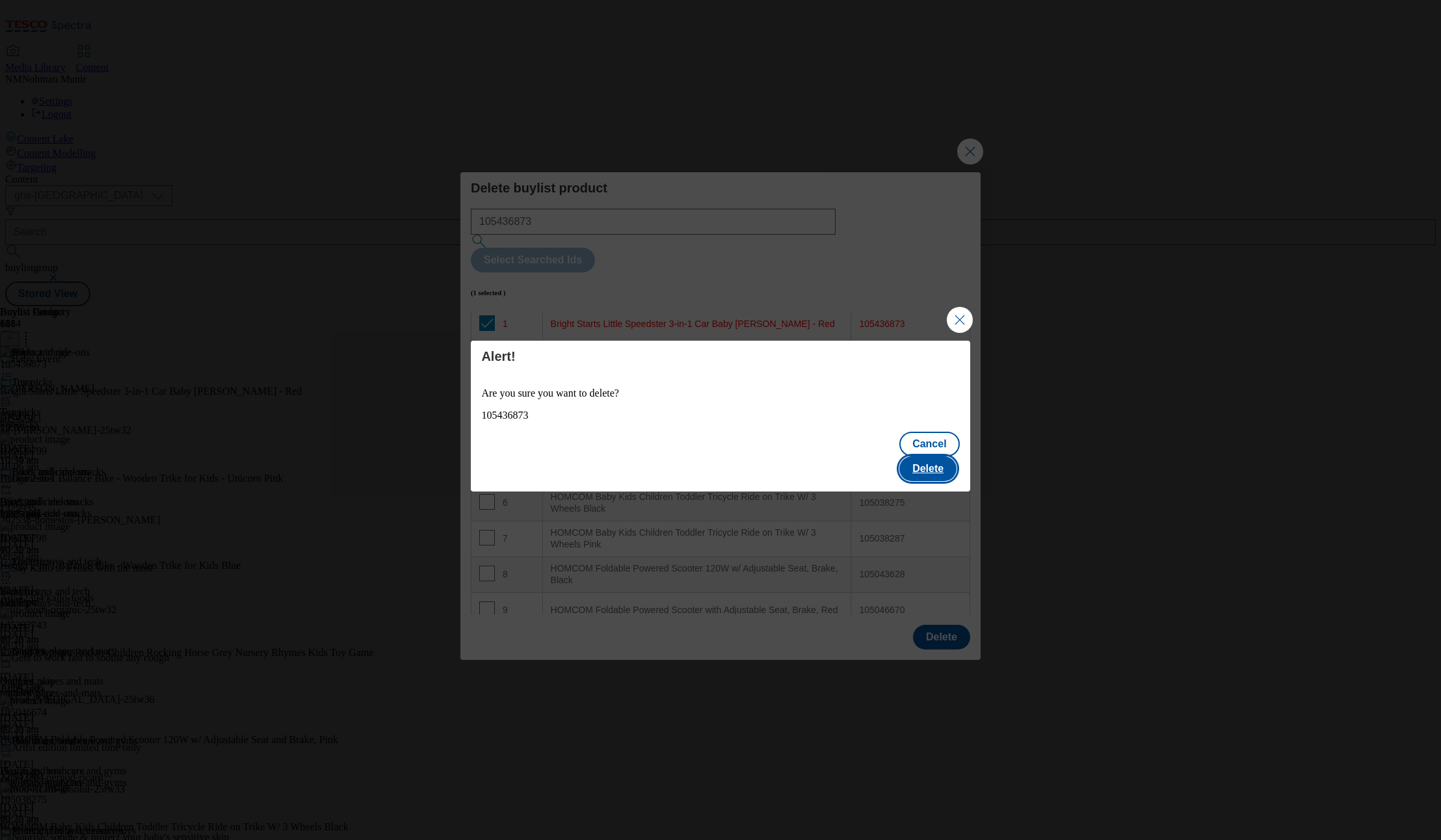
click at [937, 469] on button "Delete" at bounding box center [928, 469] width 57 height 24
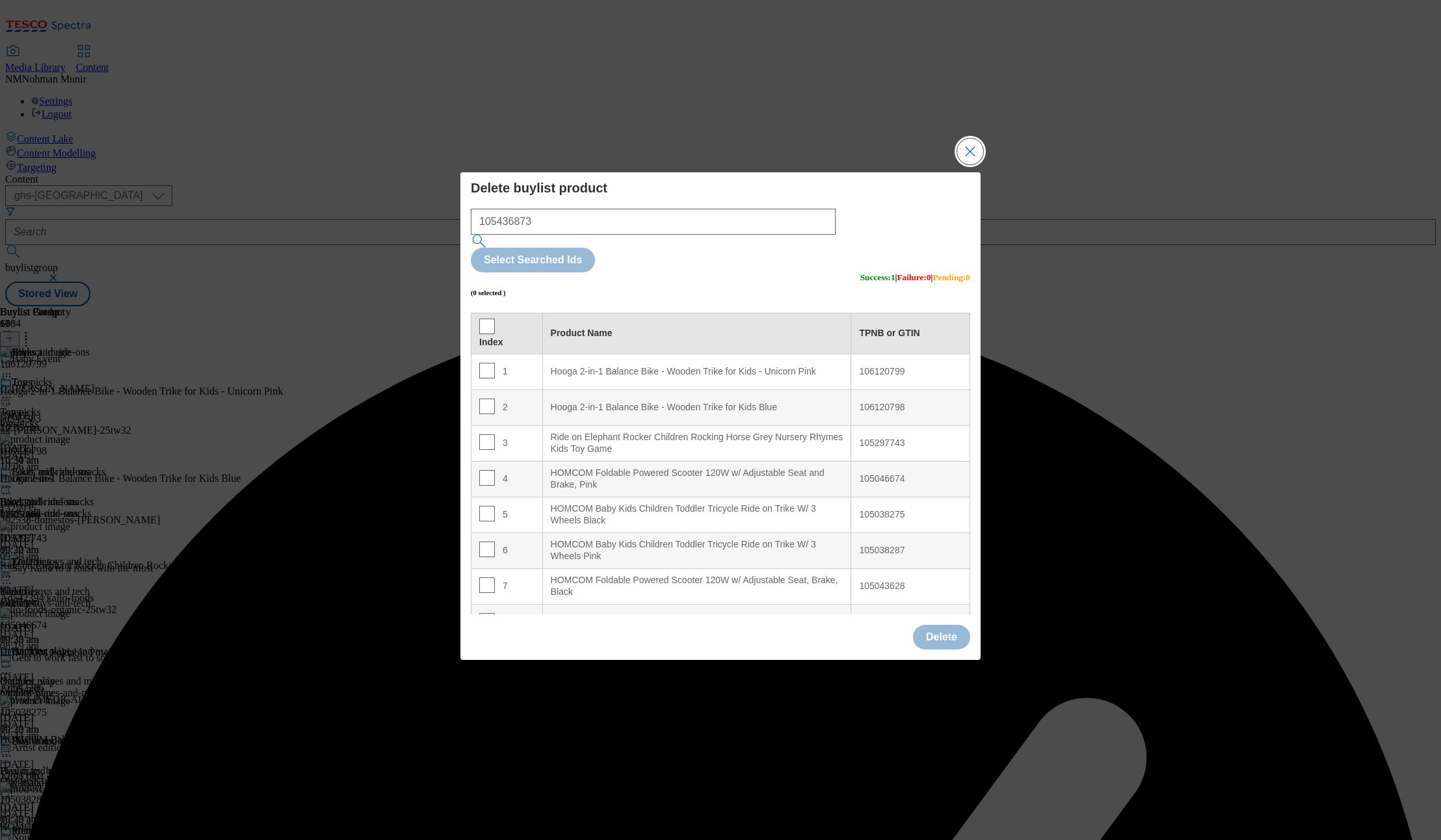
click at [967, 164] on button "Close Modal" at bounding box center [970, 151] width 26 height 26
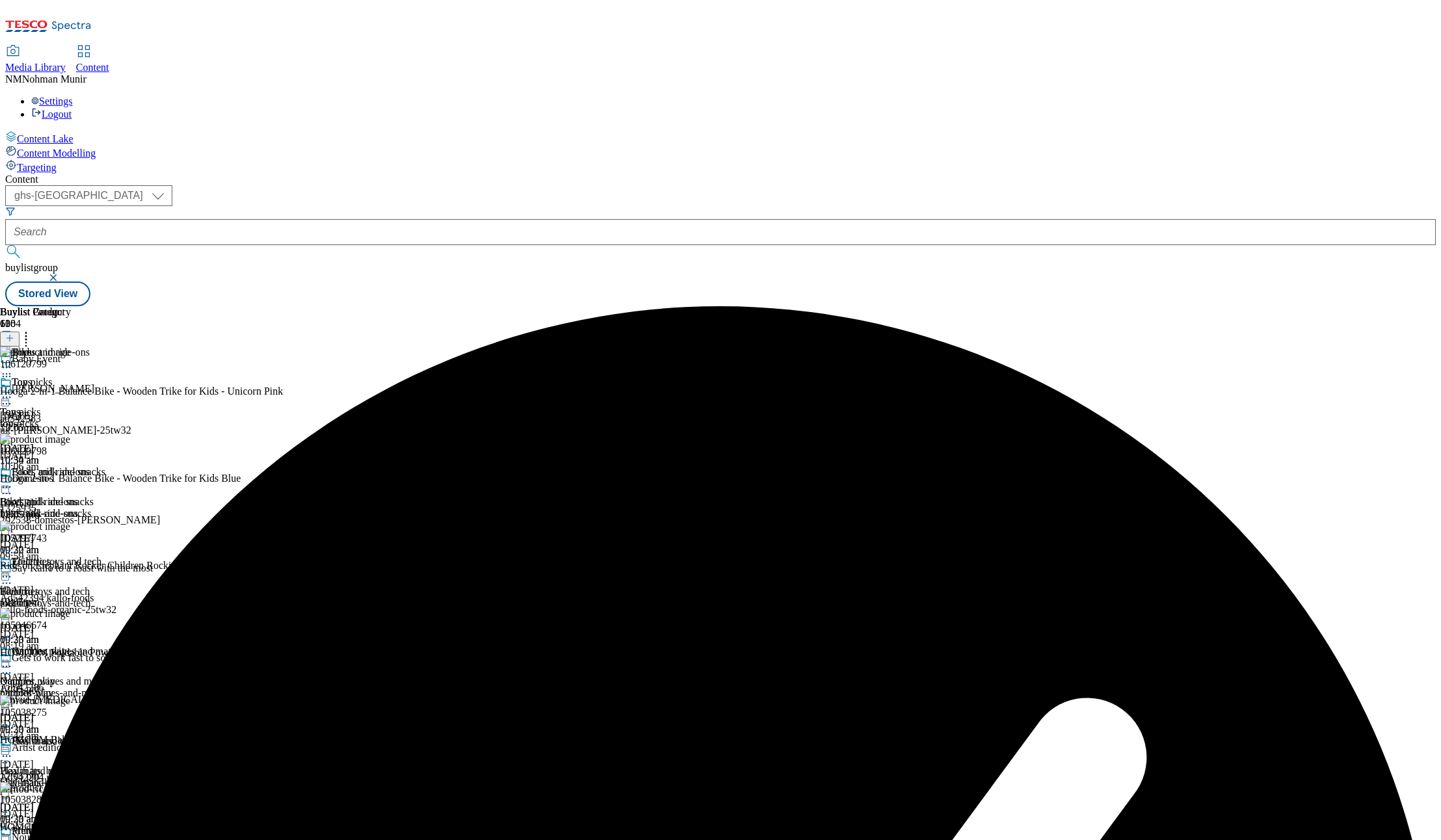
click at [925, 306] on div "Content ( optional ) ghs-uk group-comms ghs-uk buylistgroup Stored View Buylist…" at bounding box center [720, 239] width 1430 height 133
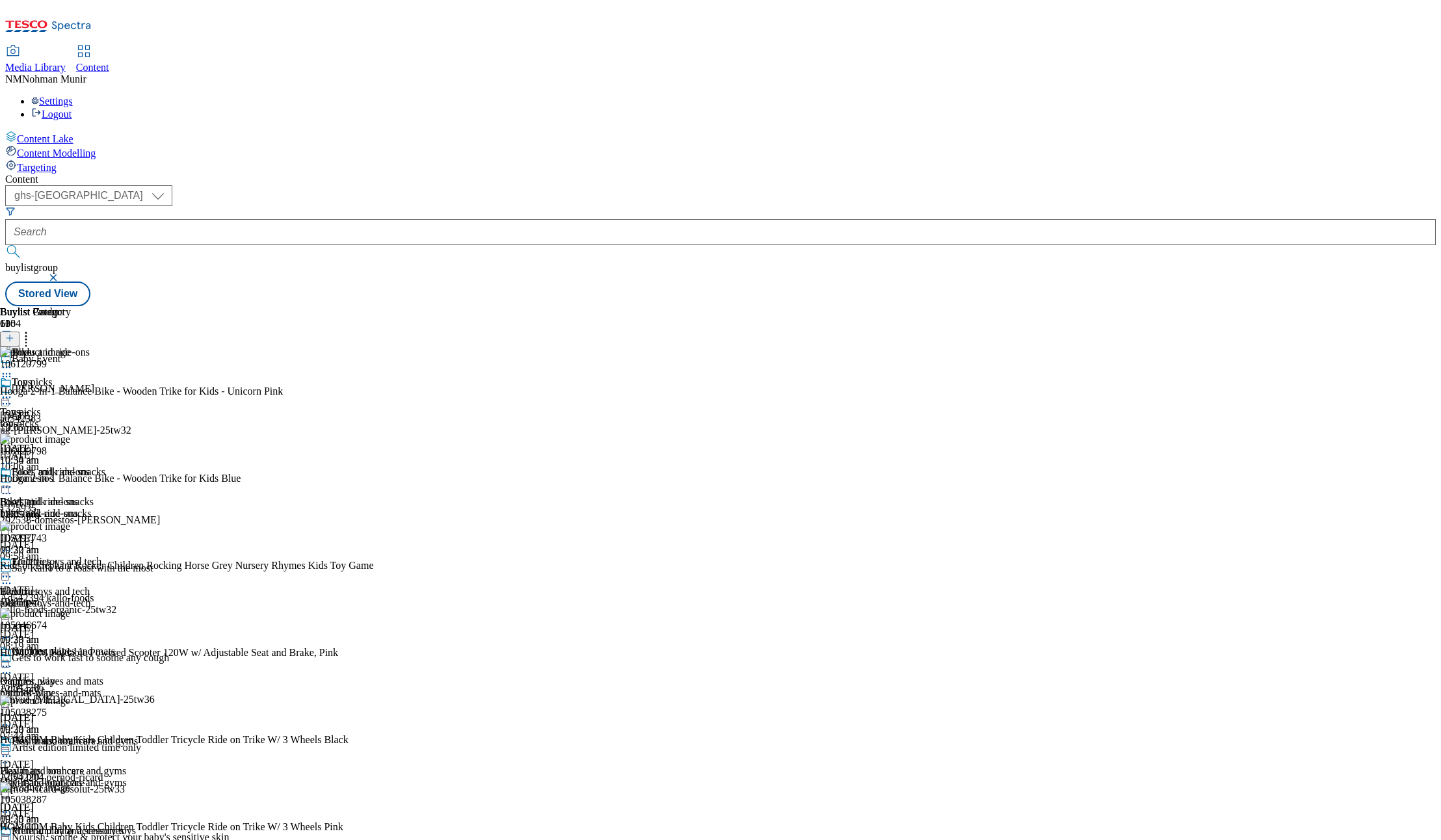
click at [33, 330] on icon at bounding box center [26, 336] width 13 height 13
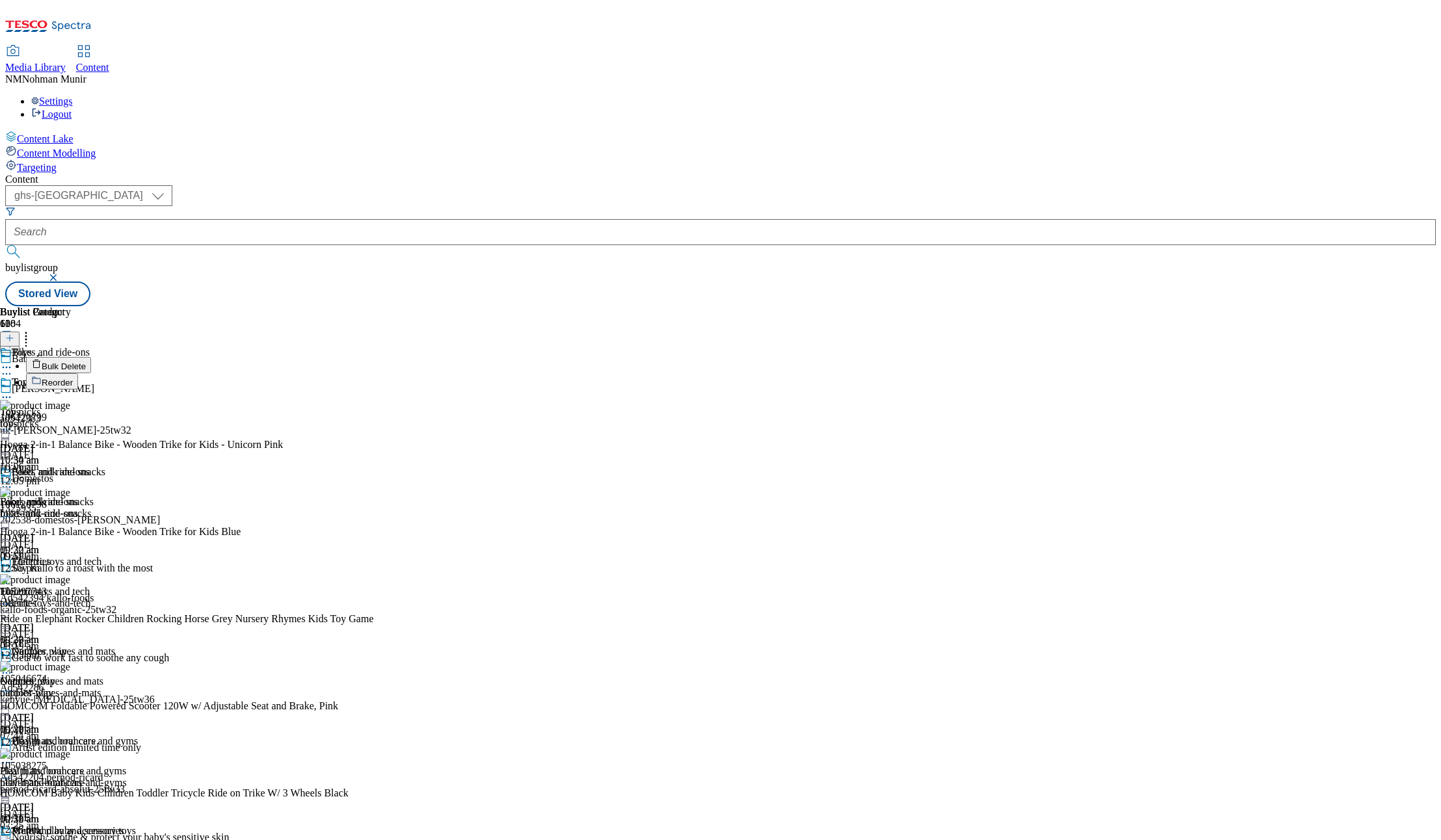
click at [373, 357] on li "Bulk Delete" at bounding box center [199, 365] width 348 height 16
click at [85, 361] on span "Bulk Delete" at bounding box center [64, 366] width 44 height 10
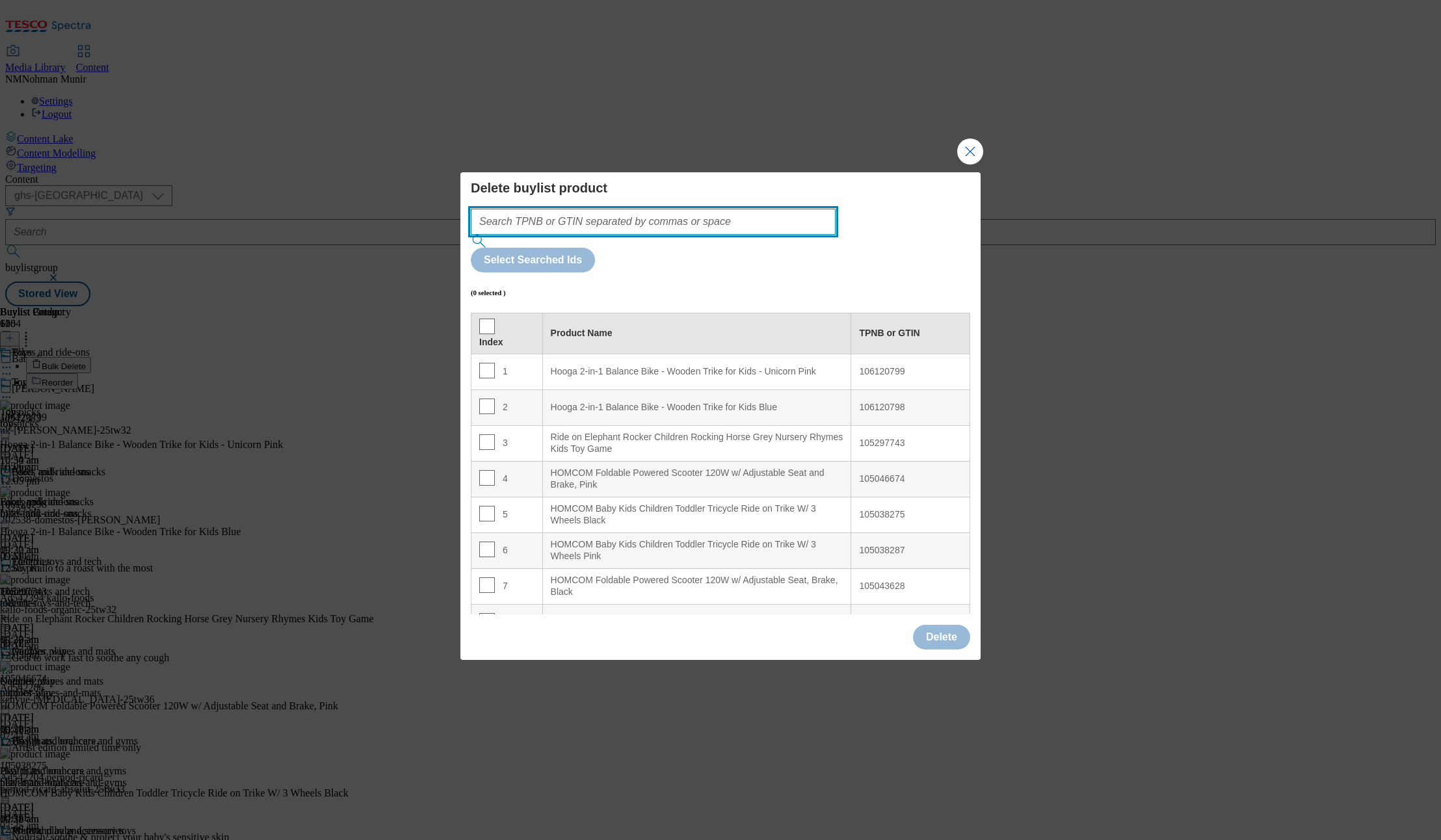
click at [706, 234] on input "Modal" at bounding box center [653, 221] width 365 height 26
paste input "105048112 105027869"
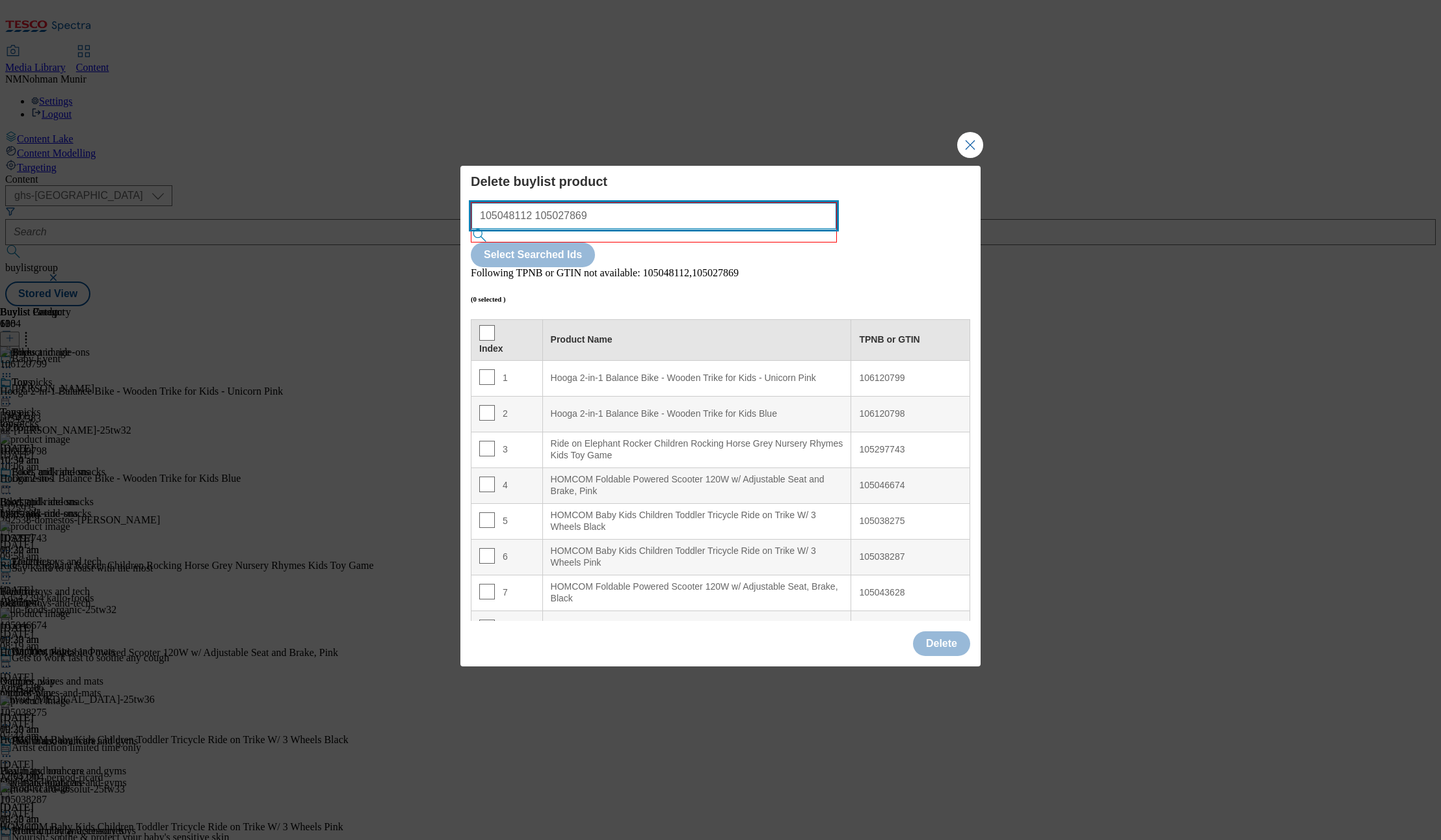
click at [680, 229] on input "105048112 105027869" at bounding box center [654, 216] width 365 height 26
type input "105048112 105027869"
click at [577, 229] on input "105048112 105027869" at bounding box center [654, 216] width 365 height 26
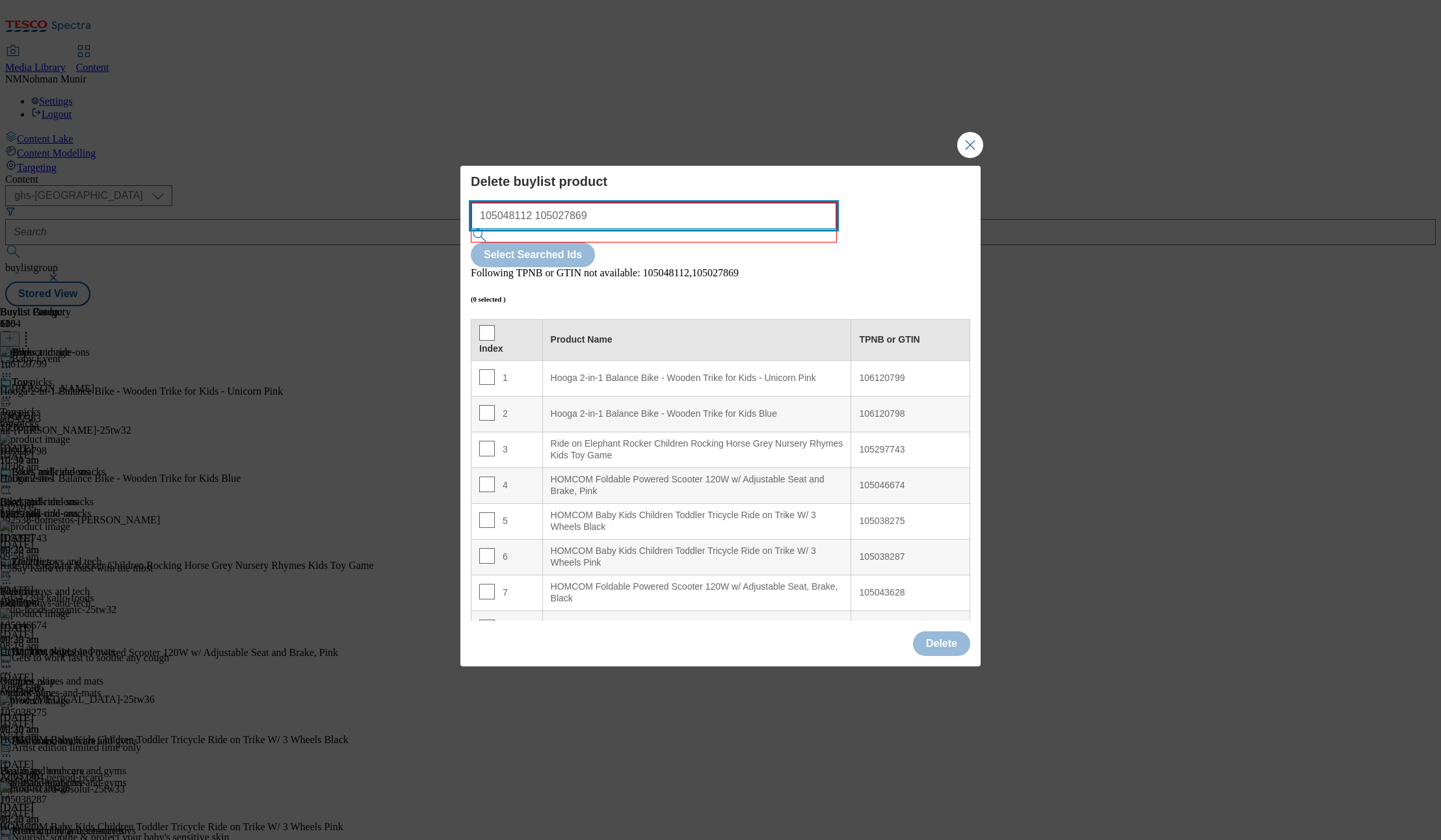
click at [577, 229] on input "105048112 105027869" at bounding box center [654, 216] width 365 height 26
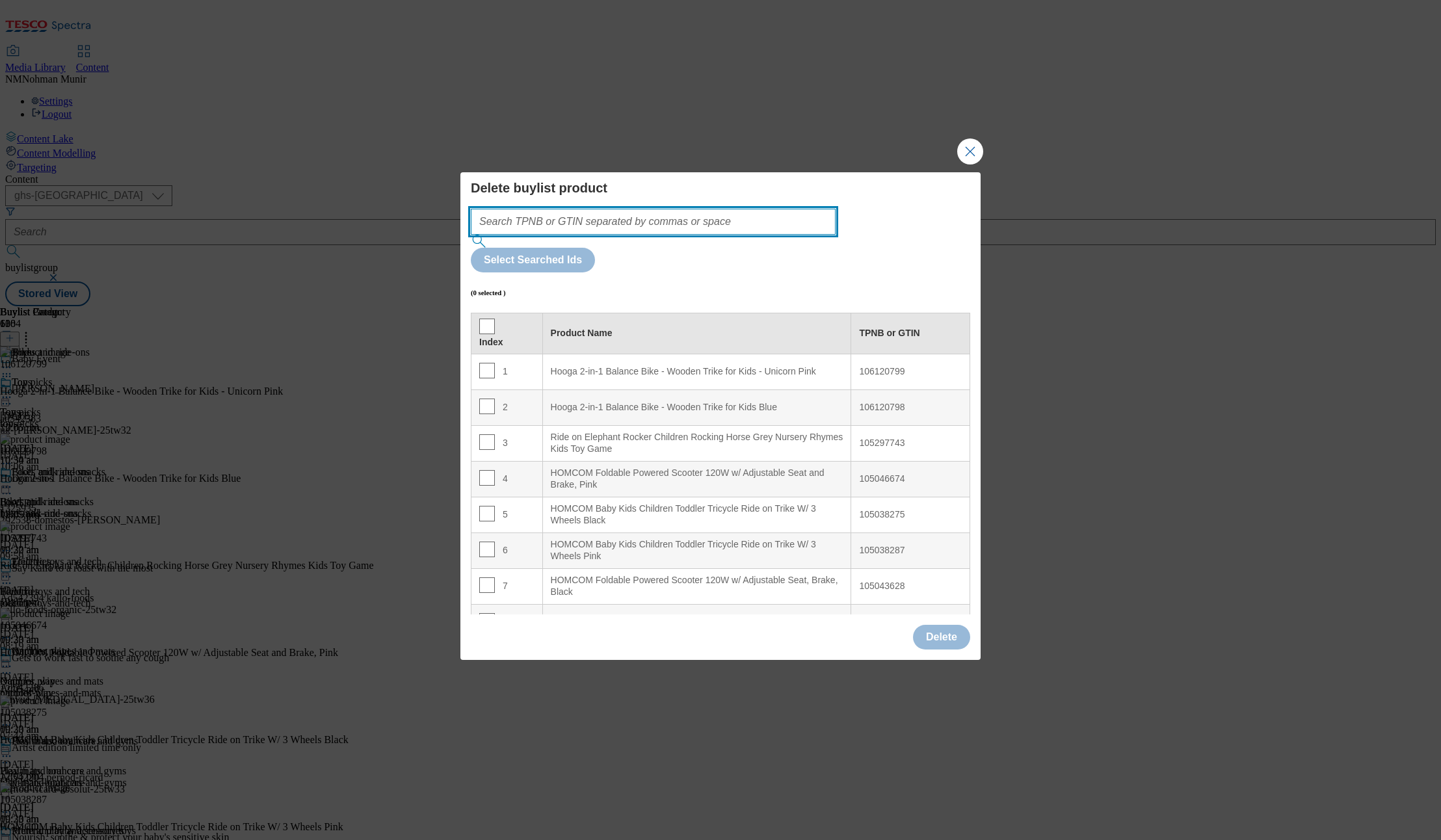
paste input "105048112 105027869"
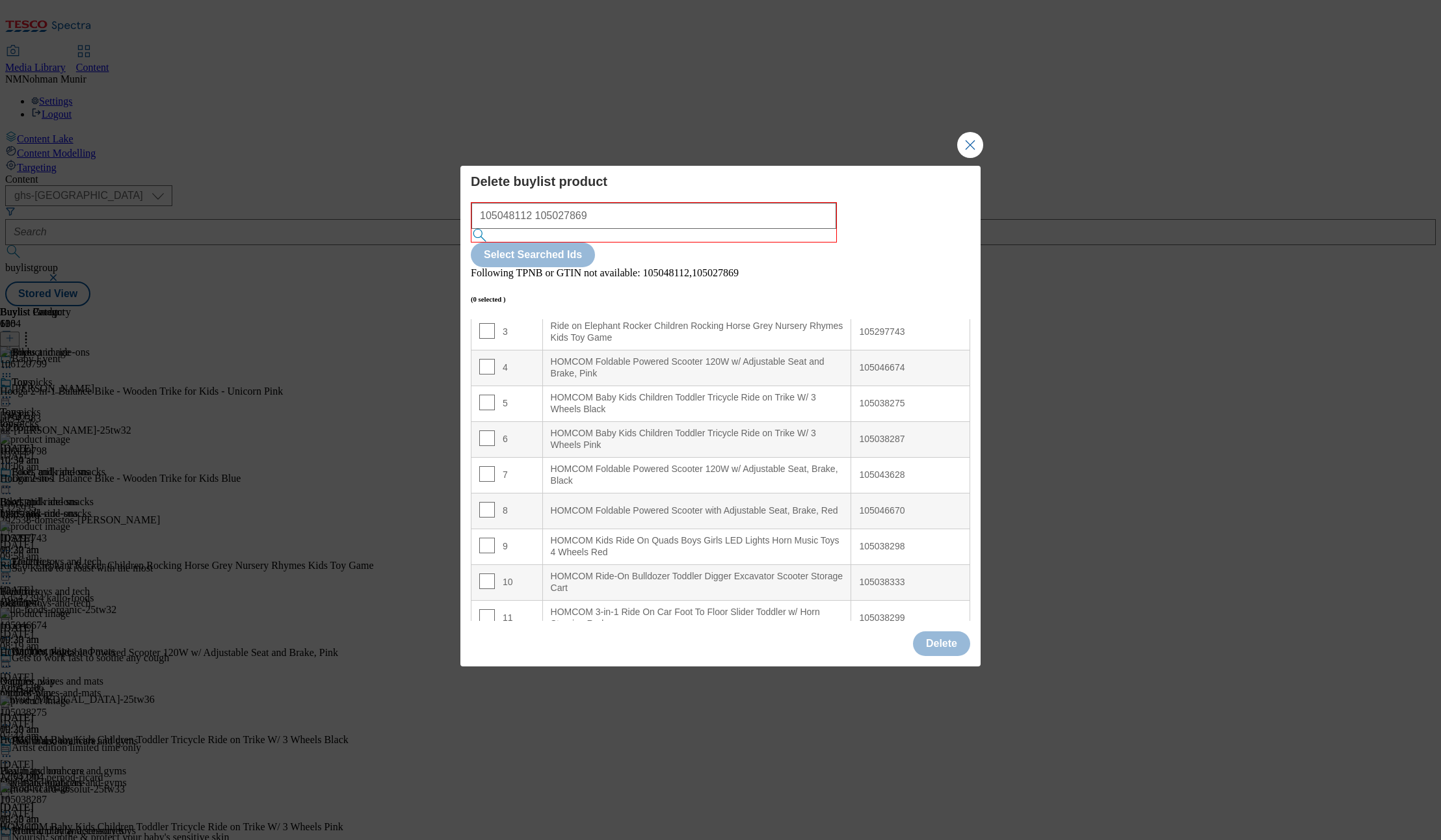
scroll to position [0, 0]
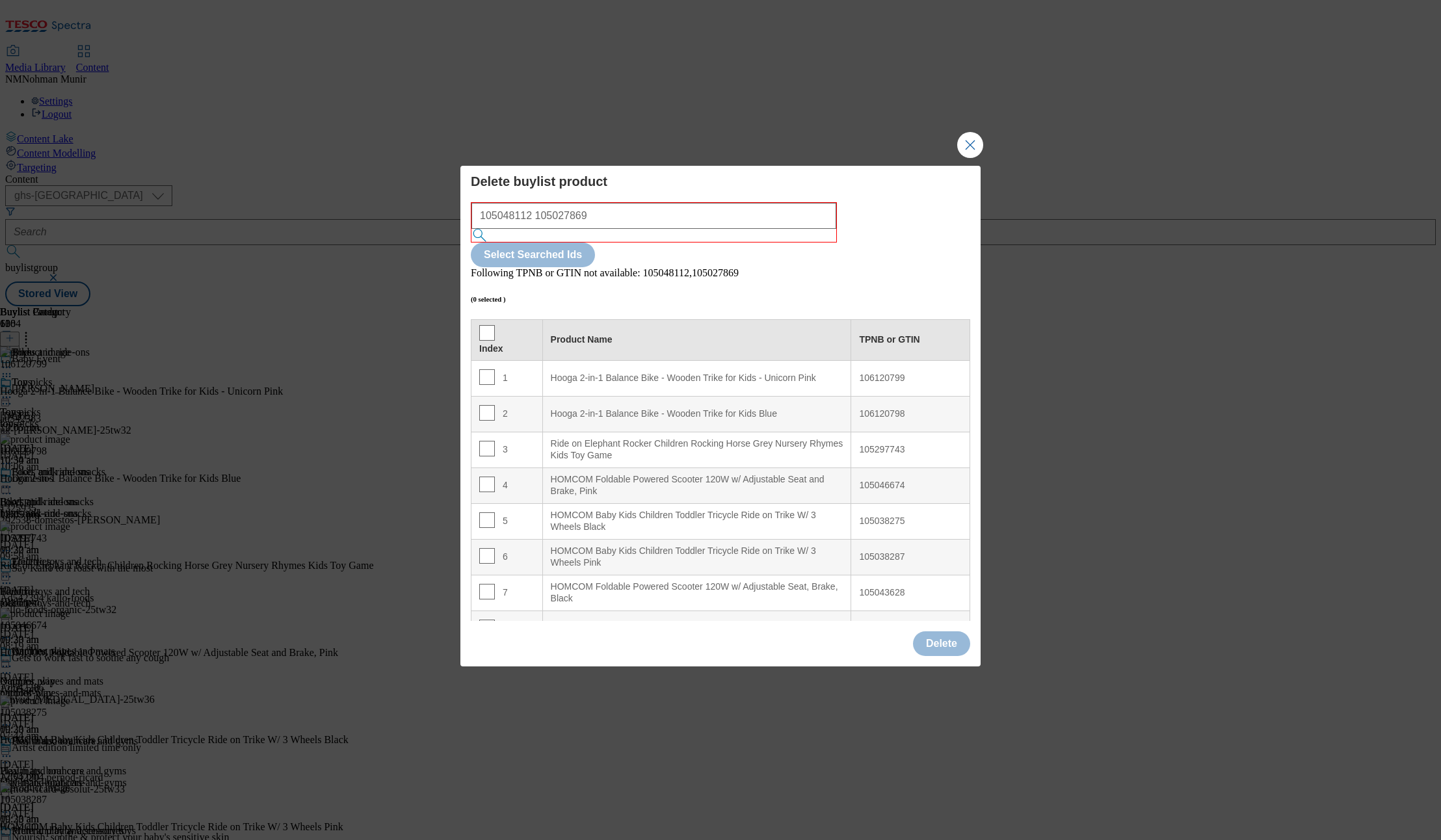
click at [694, 225] on div "105048112 105027869" at bounding box center [654, 222] width 366 height 41
click at [699, 229] on input "105048112 105027869" at bounding box center [654, 216] width 365 height 26
drag, startPoint x: 612, startPoint y: 244, endPoint x: 527, endPoint y: 257, distance: 86.0
click at [527, 257] on div "105048112 105027869 Select Searched Ids Following TPNB or GTIN not available: 1…" at bounding box center [720, 411] width 499 height 418
type input "105048112"
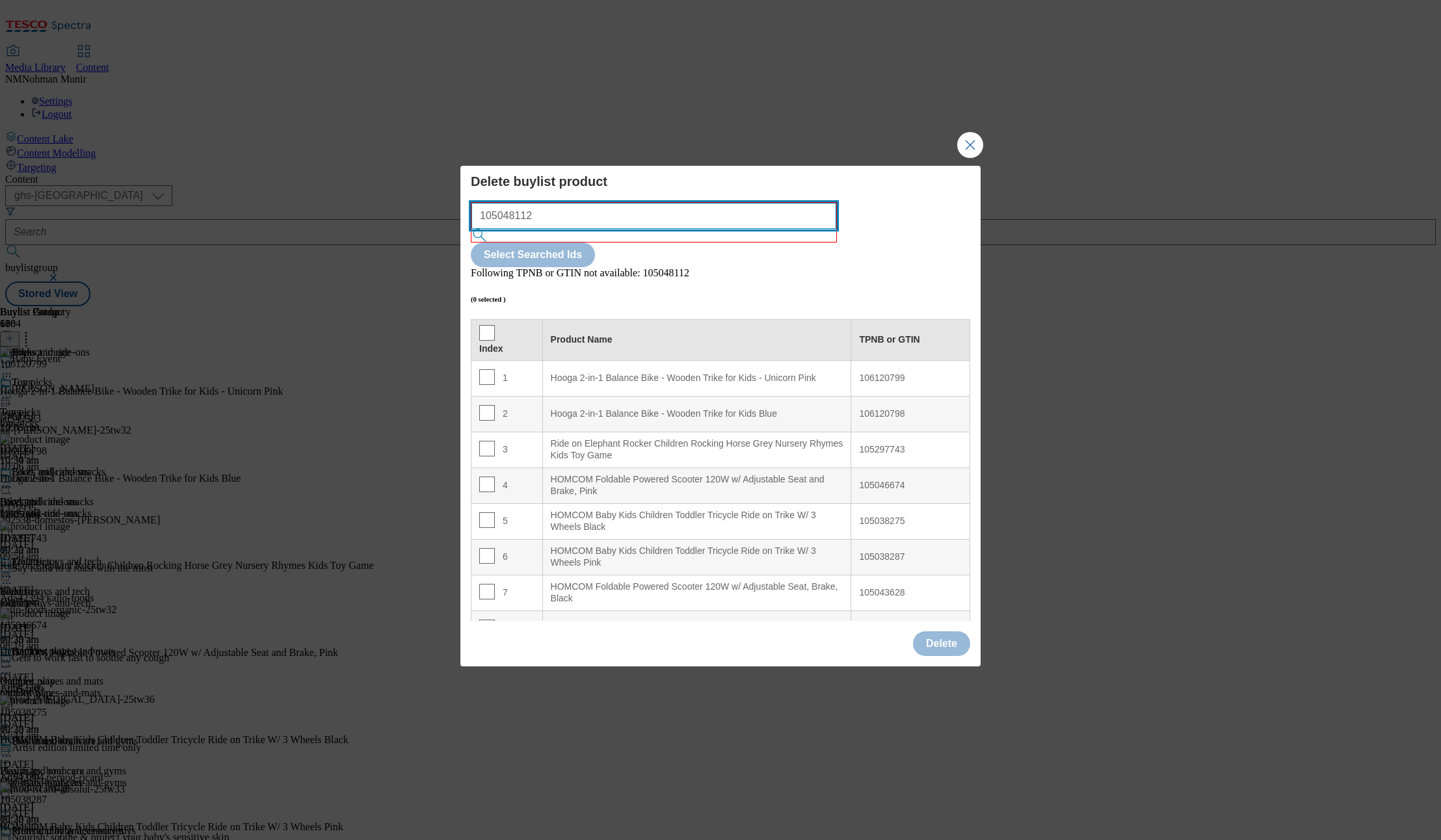
click at [703, 229] on input "105048112" at bounding box center [654, 216] width 365 height 26
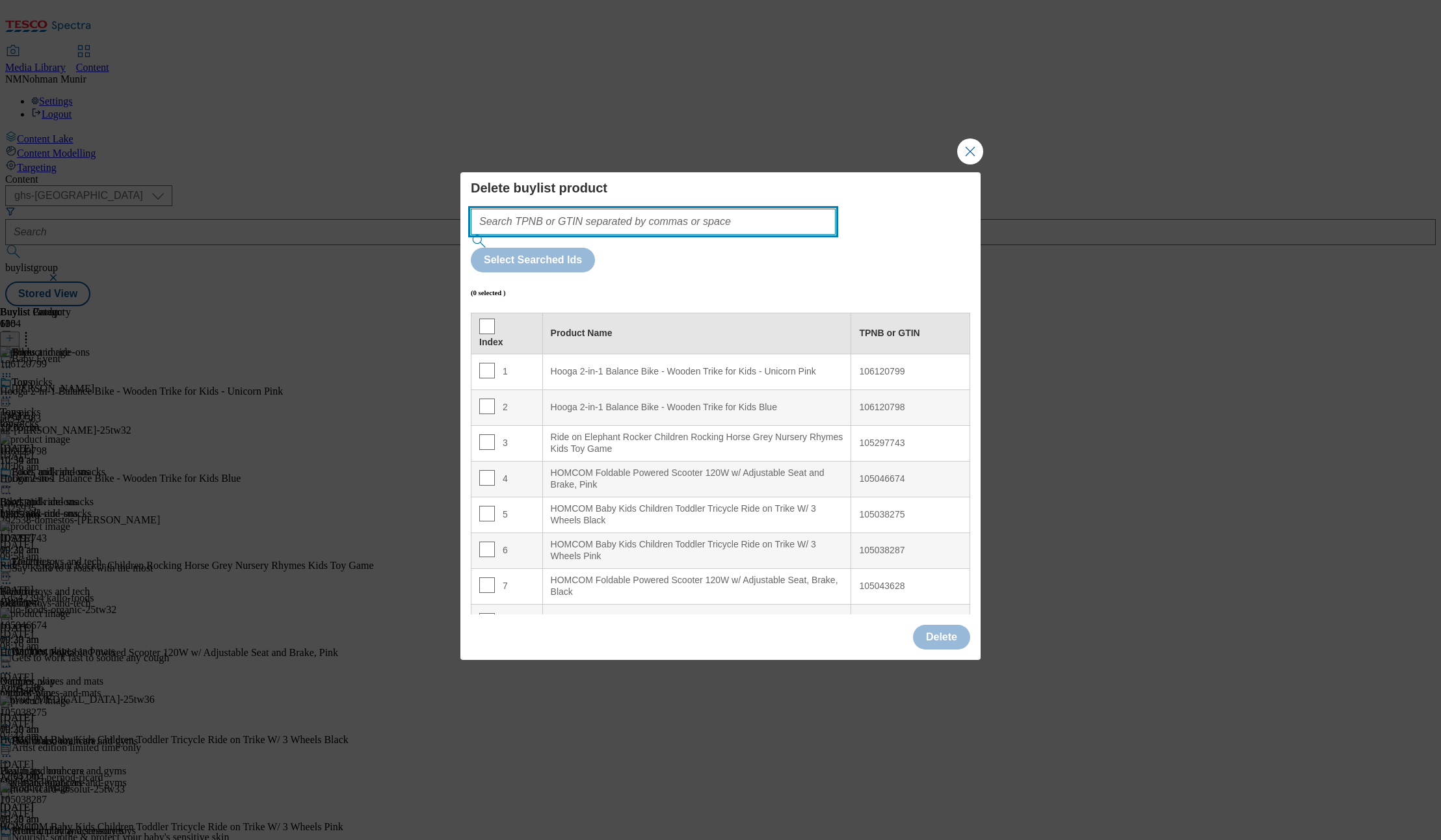
click at [703, 234] on input "Modal" at bounding box center [653, 221] width 365 height 26
paste input "105048112 105027869"
type input "105048112 105027869"
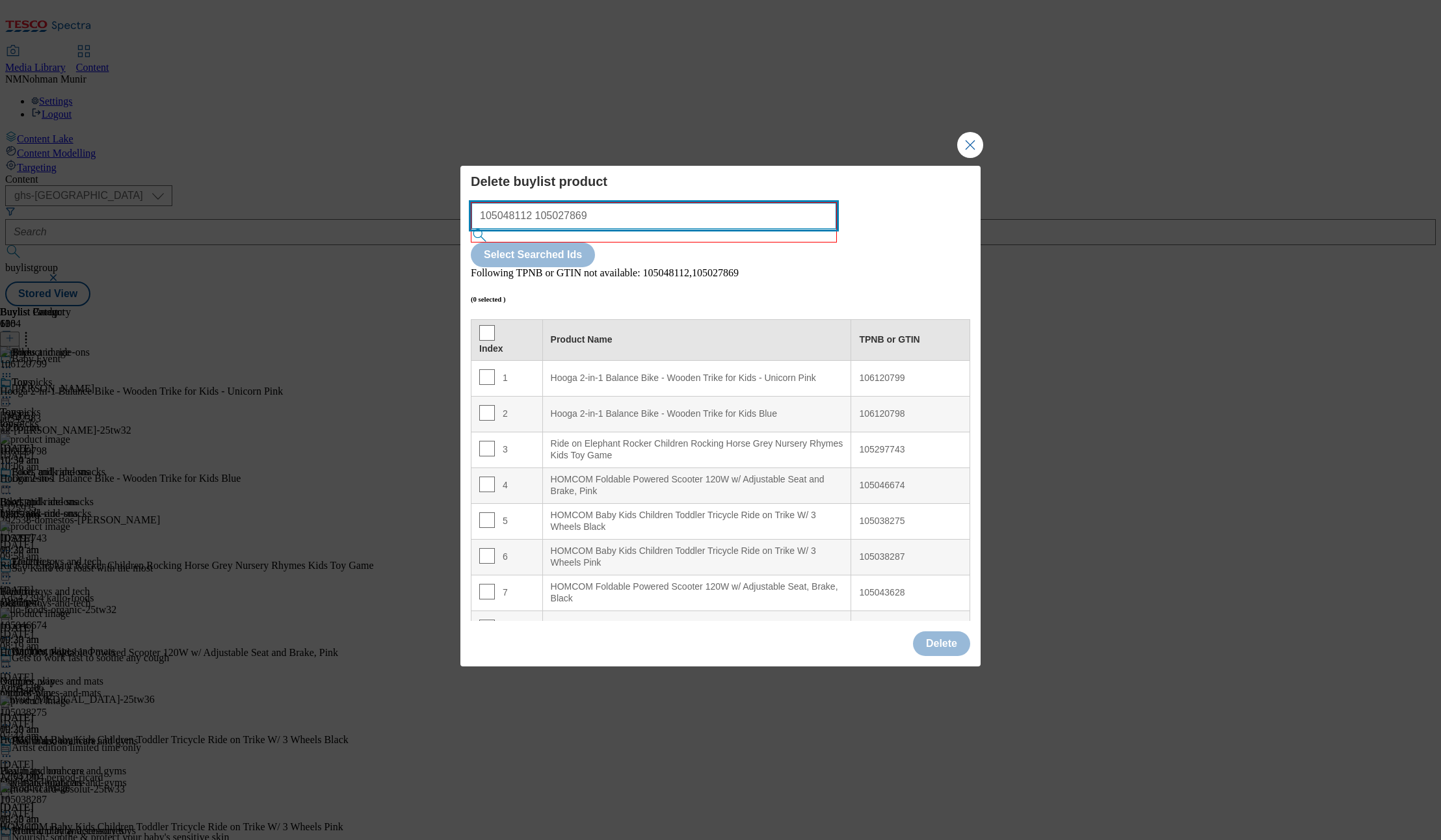
drag, startPoint x: 703, startPoint y: 252, endPoint x: 468, endPoint y: 250, distance: 235.0
click at [468, 250] on div "Delete buylist product 105048112 105027869 Select Searched Ids Following TPNB o…" at bounding box center [720, 395] width 520 height 457
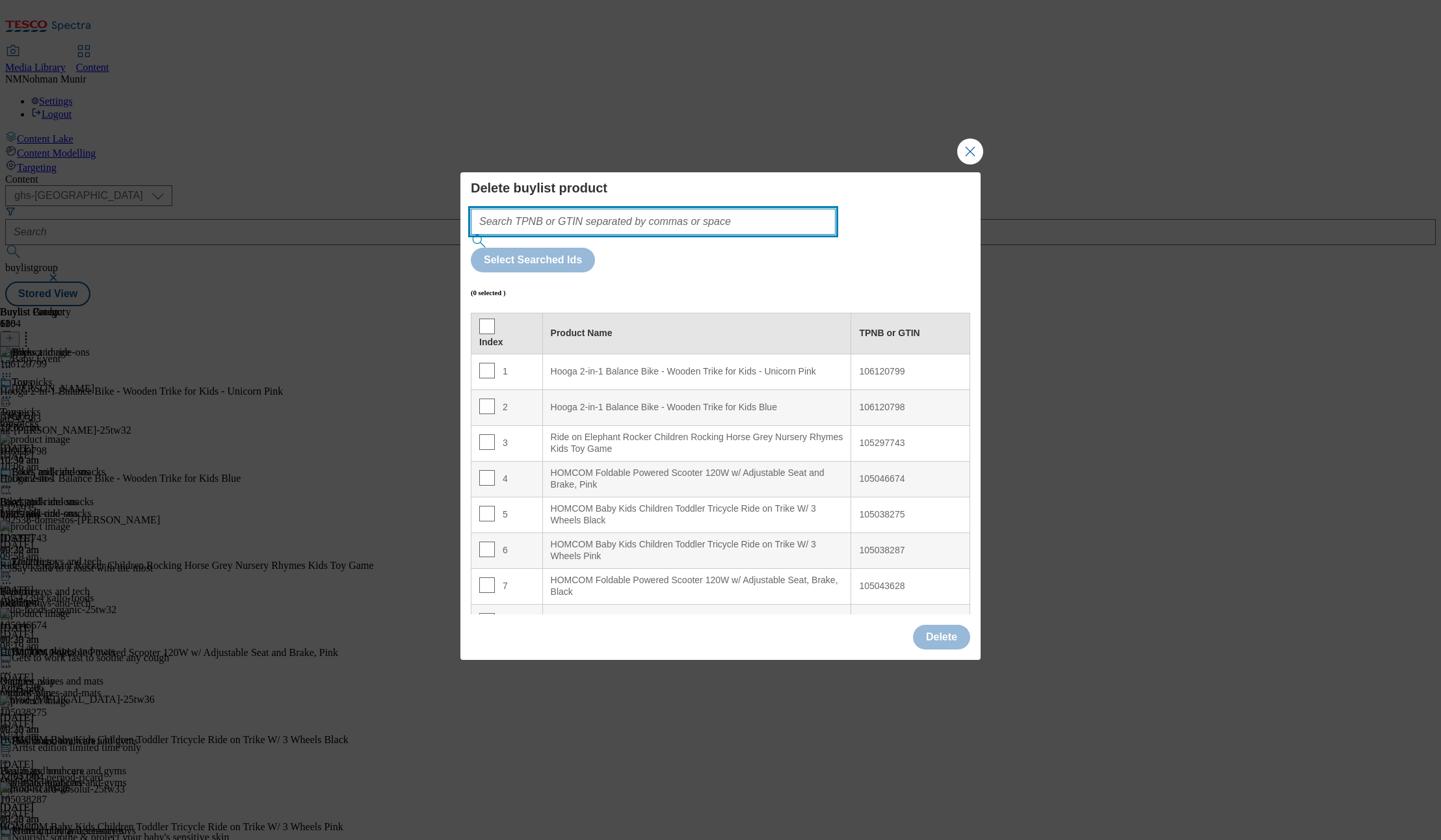
click at [551, 234] on input "Modal" at bounding box center [653, 221] width 365 height 26
paste input "105048112 105027869"
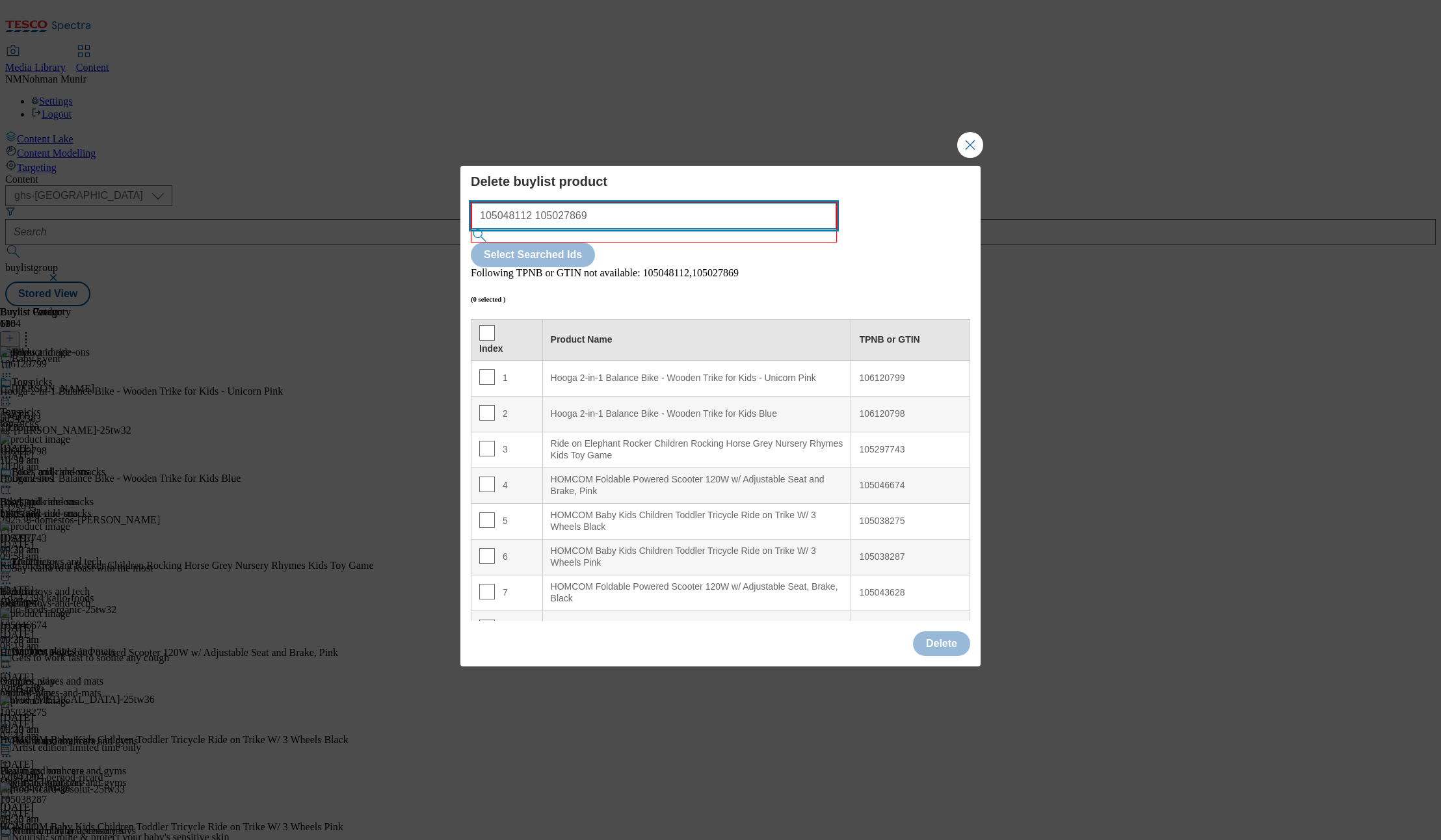
drag, startPoint x: 635, startPoint y: 242, endPoint x: 528, endPoint y: 247, distance: 107.1
click at [528, 229] on input "105048112 105027869" at bounding box center [654, 216] width 365 height 26
type input "105048112"
click at [794, 229] on input "105048112" at bounding box center [654, 216] width 365 height 26
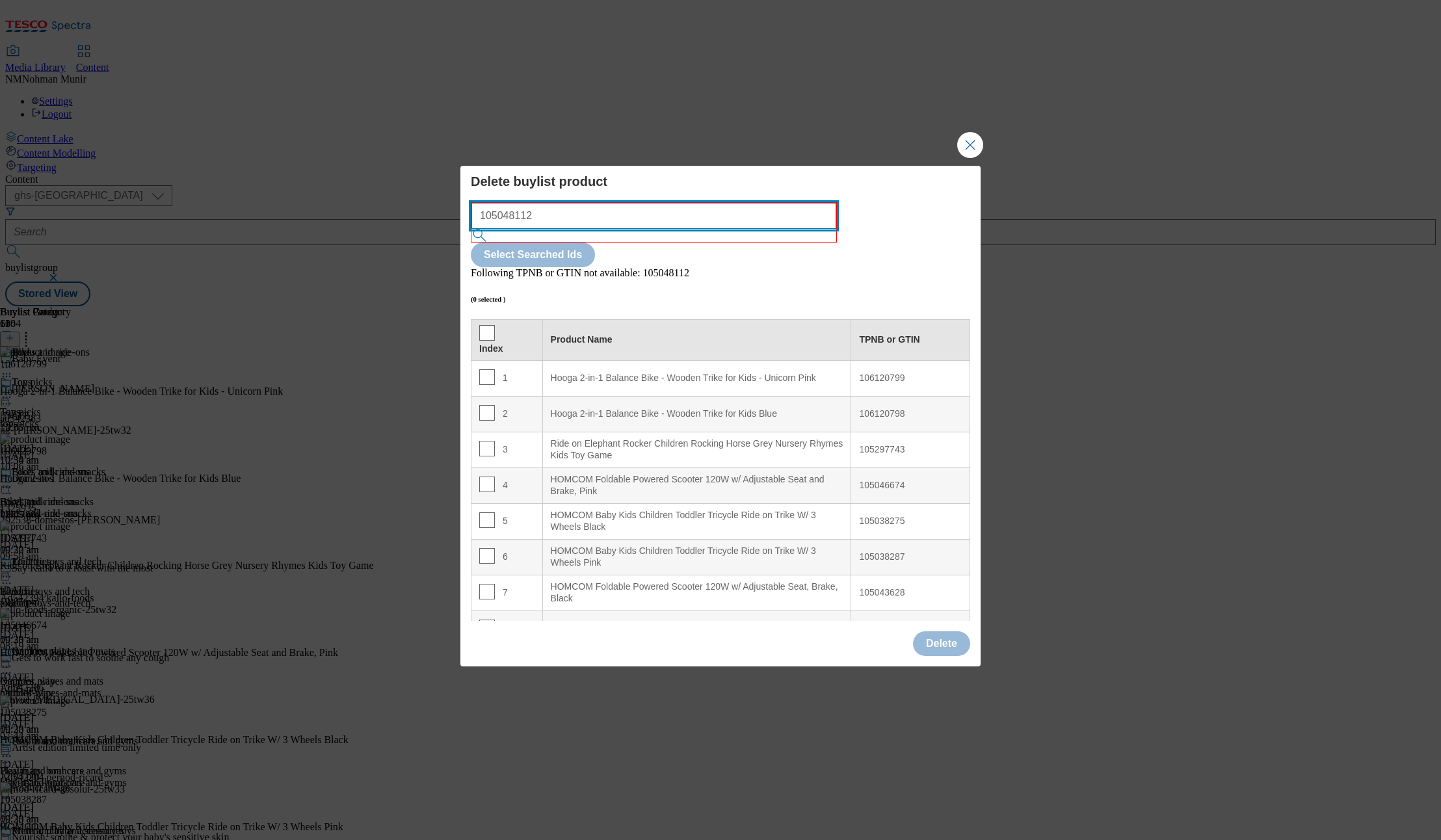
click at [794, 229] on input "105048112" at bounding box center [654, 216] width 365 height 26
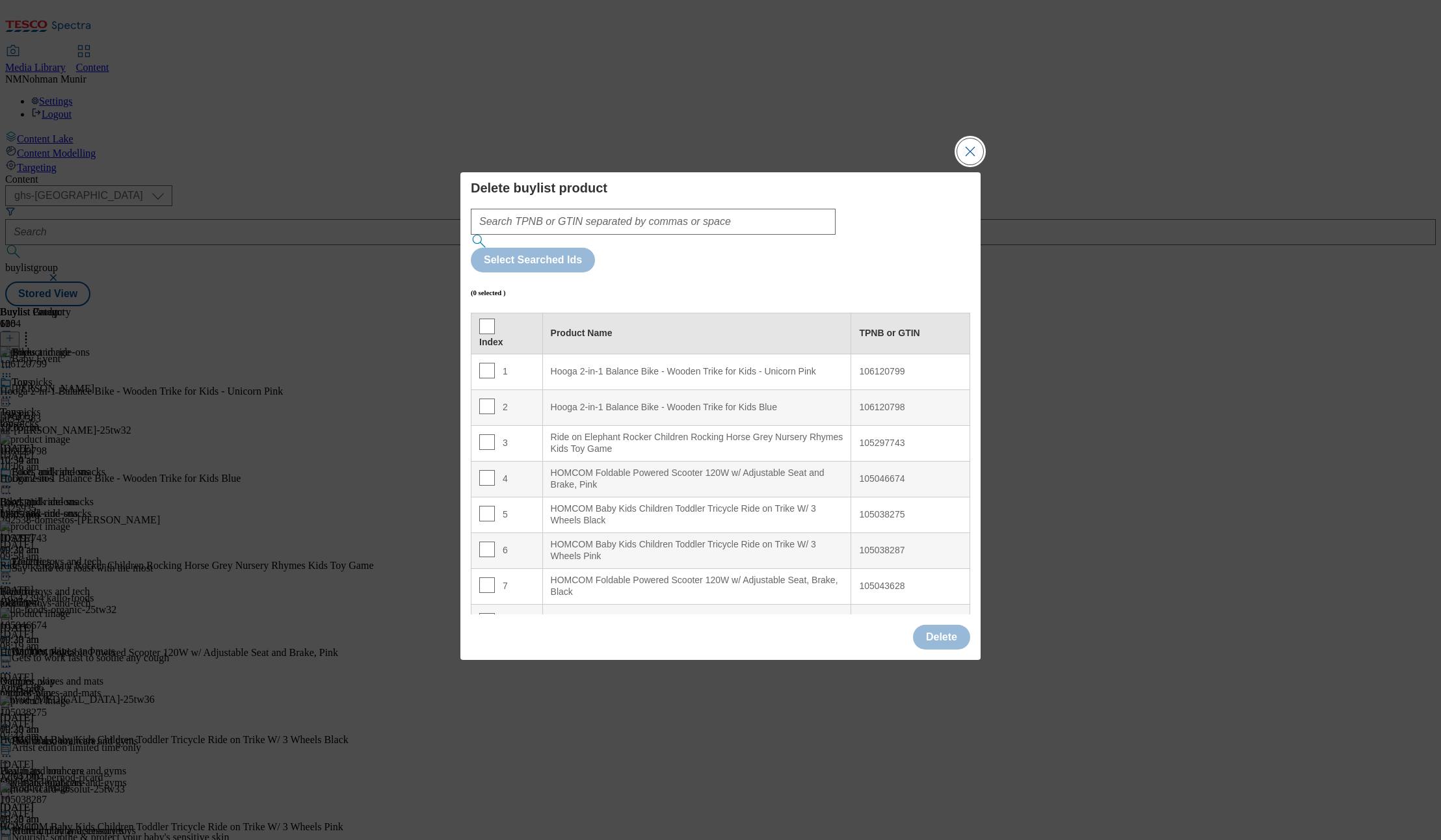
click at [963, 164] on button "Close Modal" at bounding box center [970, 151] width 26 height 26
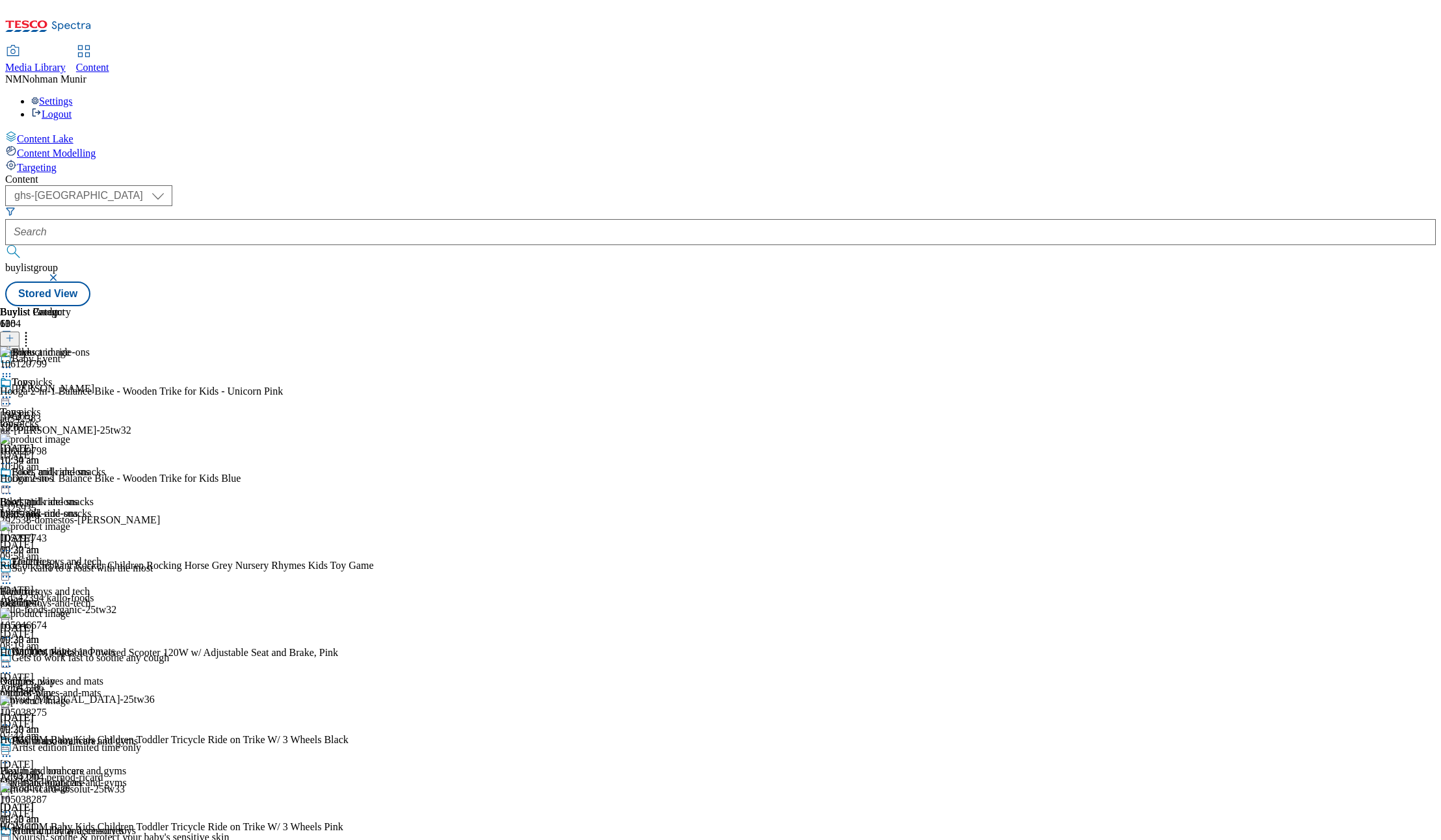
click at [33, 330] on icon at bounding box center [26, 336] width 13 height 13
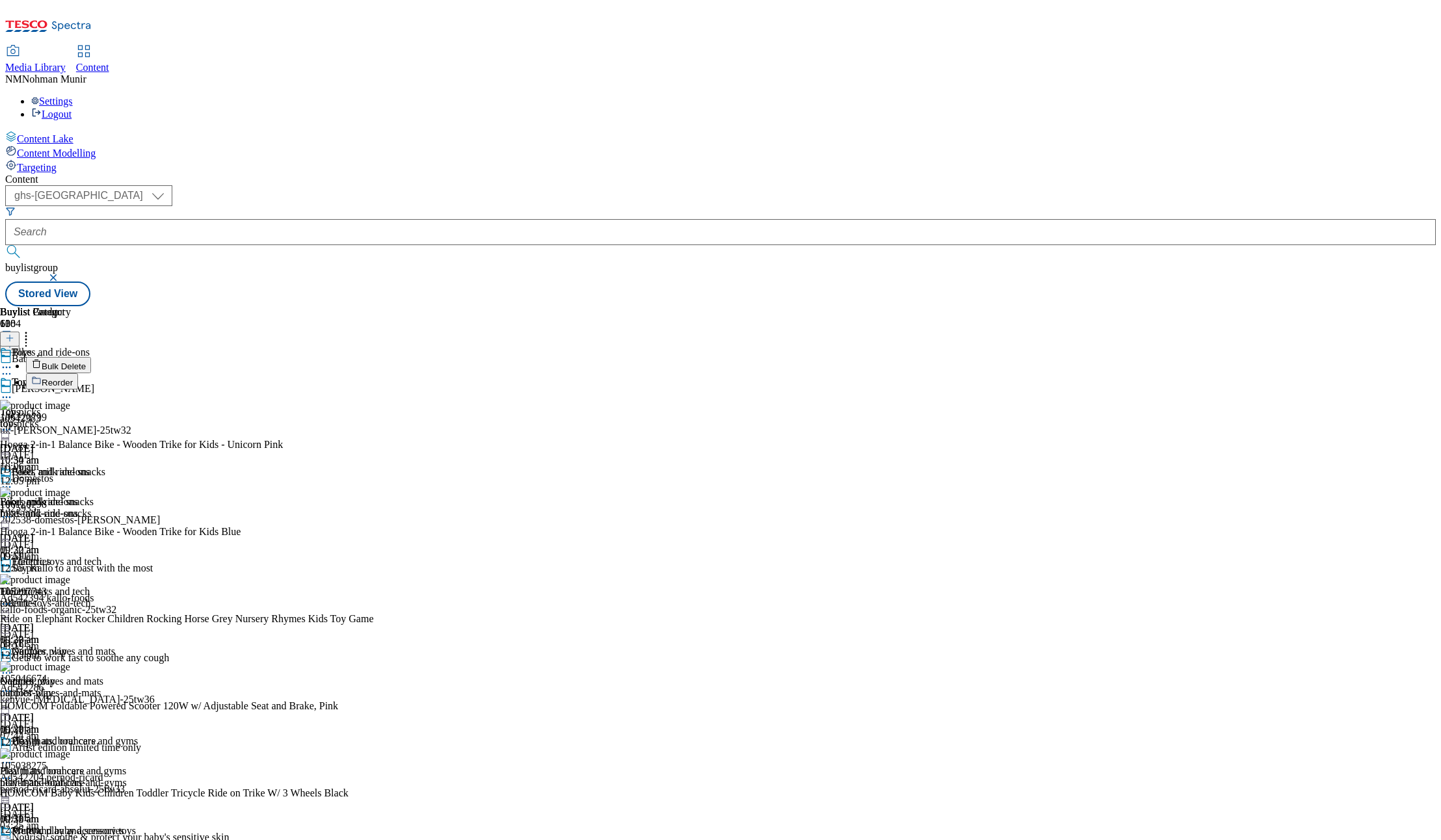
click at [91, 357] on button "Bulk Delete" at bounding box center [59, 365] width 65 height 16
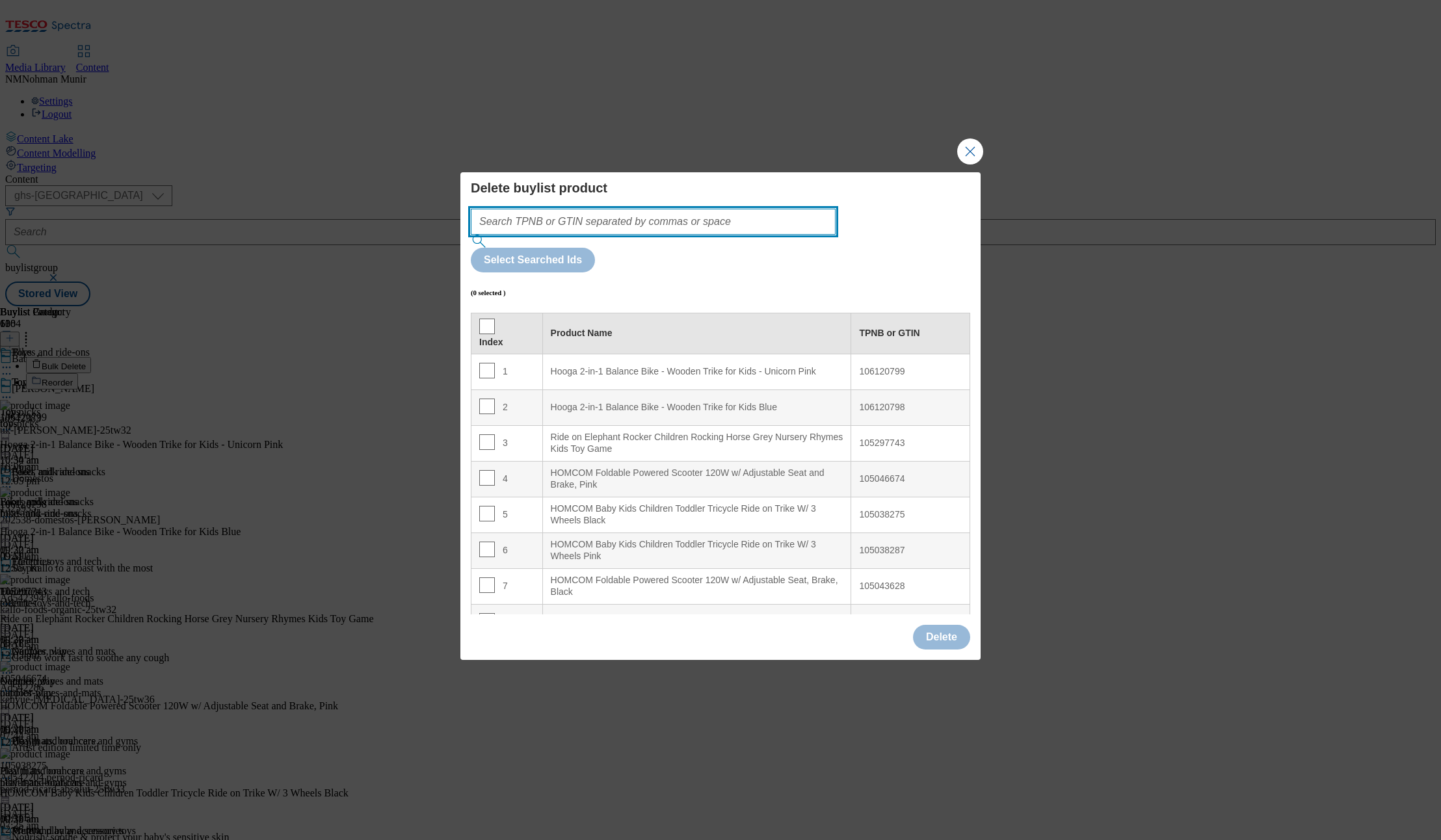
click at [707, 234] on input "Modal" at bounding box center [653, 221] width 365 height 26
paste input "105048112 105027869"
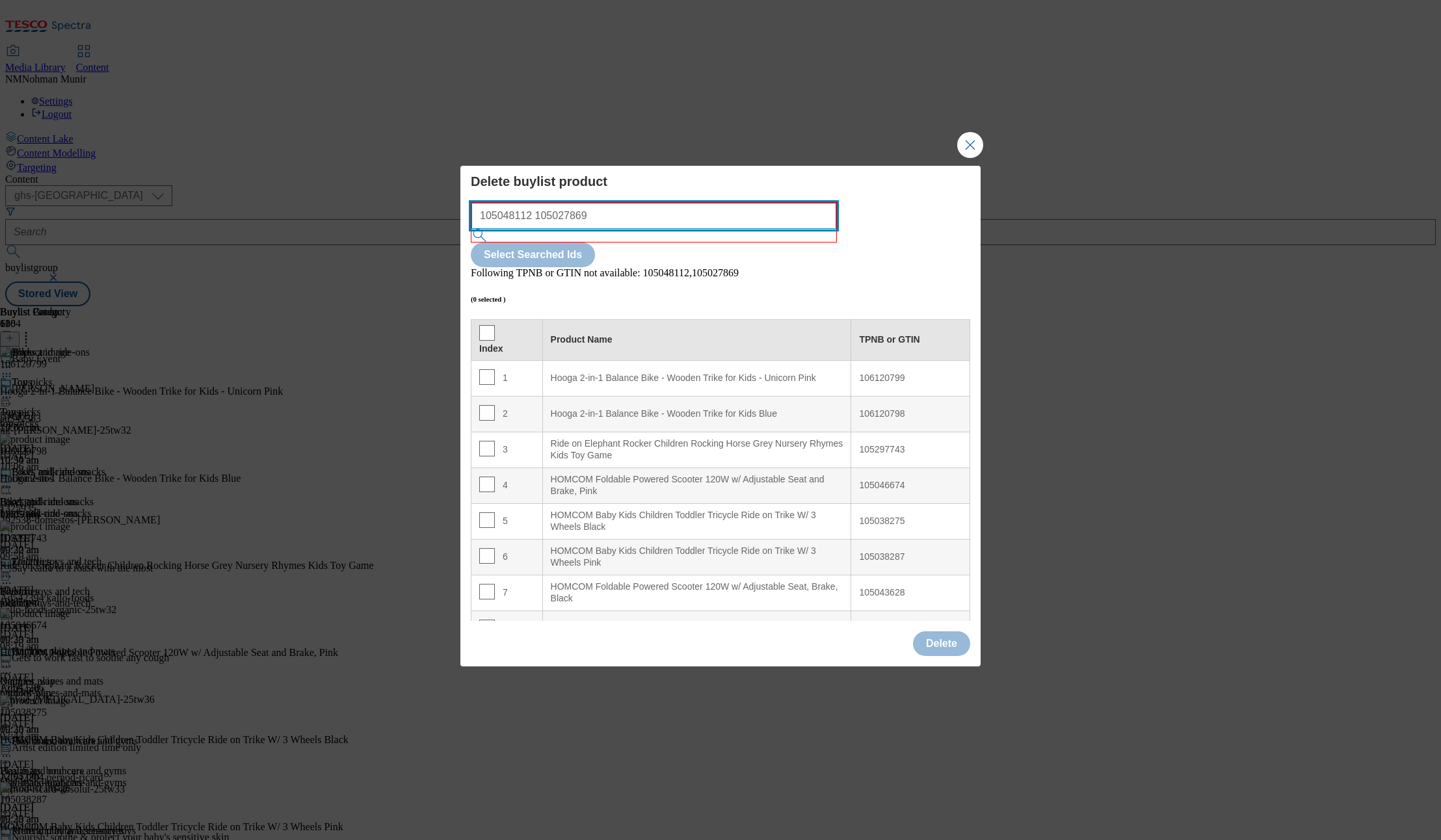
drag, startPoint x: 609, startPoint y: 232, endPoint x: 527, endPoint y: 247, distance: 83.4
click at [527, 229] on input "105048112 105027869" at bounding box center [654, 216] width 365 height 26
type input "105048112"
drag, startPoint x: 622, startPoint y: 238, endPoint x: 416, endPoint y: 246, distance: 206.2
click at [416, 246] on div "Delete buylist product 105048112 Select Searched Ids Following TPNB or GTIN not…" at bounding box center [720, 420] width 1441 height 840
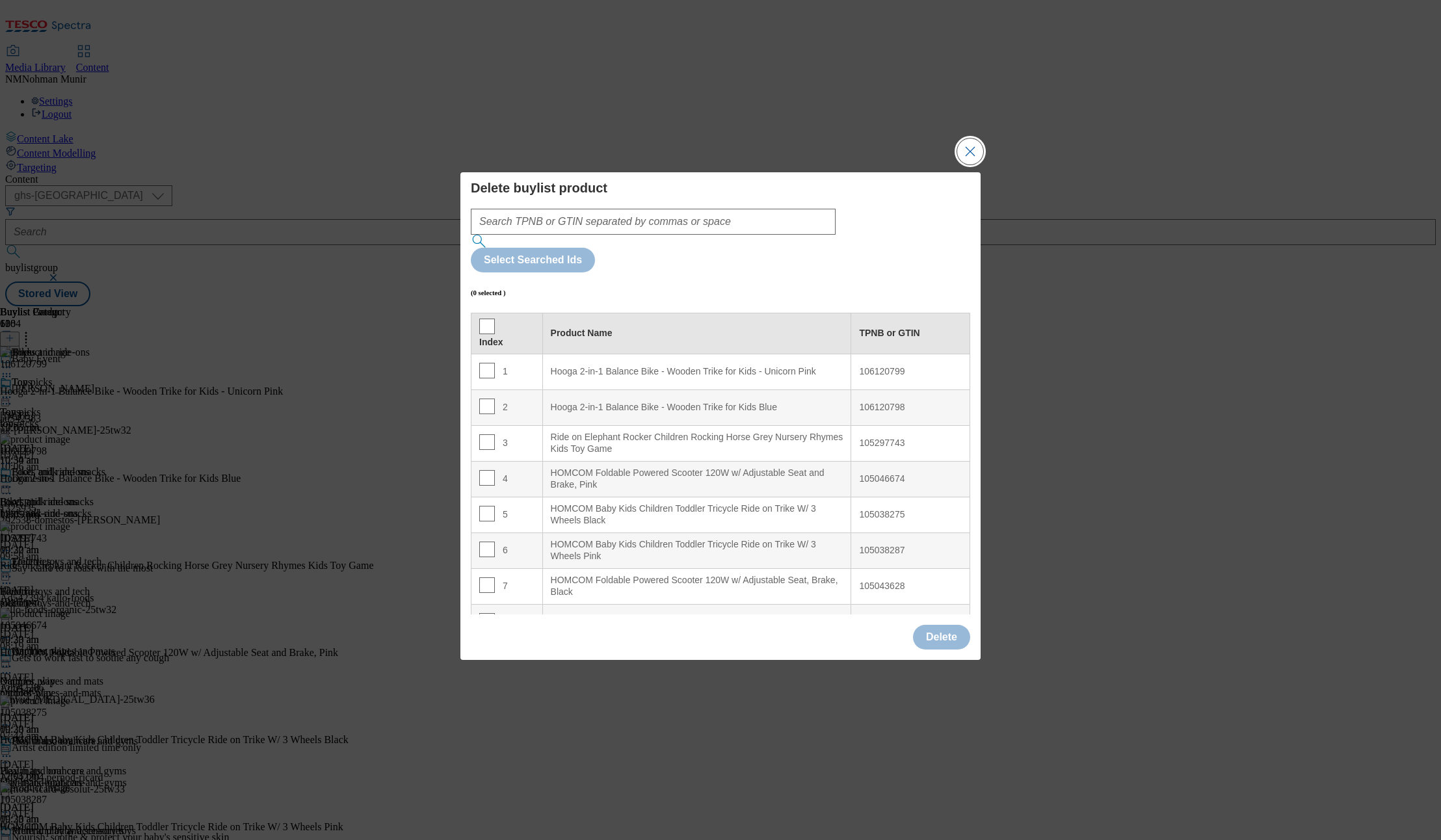
click at [966, 164] on button "Close Modal" at bounding box center [970, 151] width 26 height 26
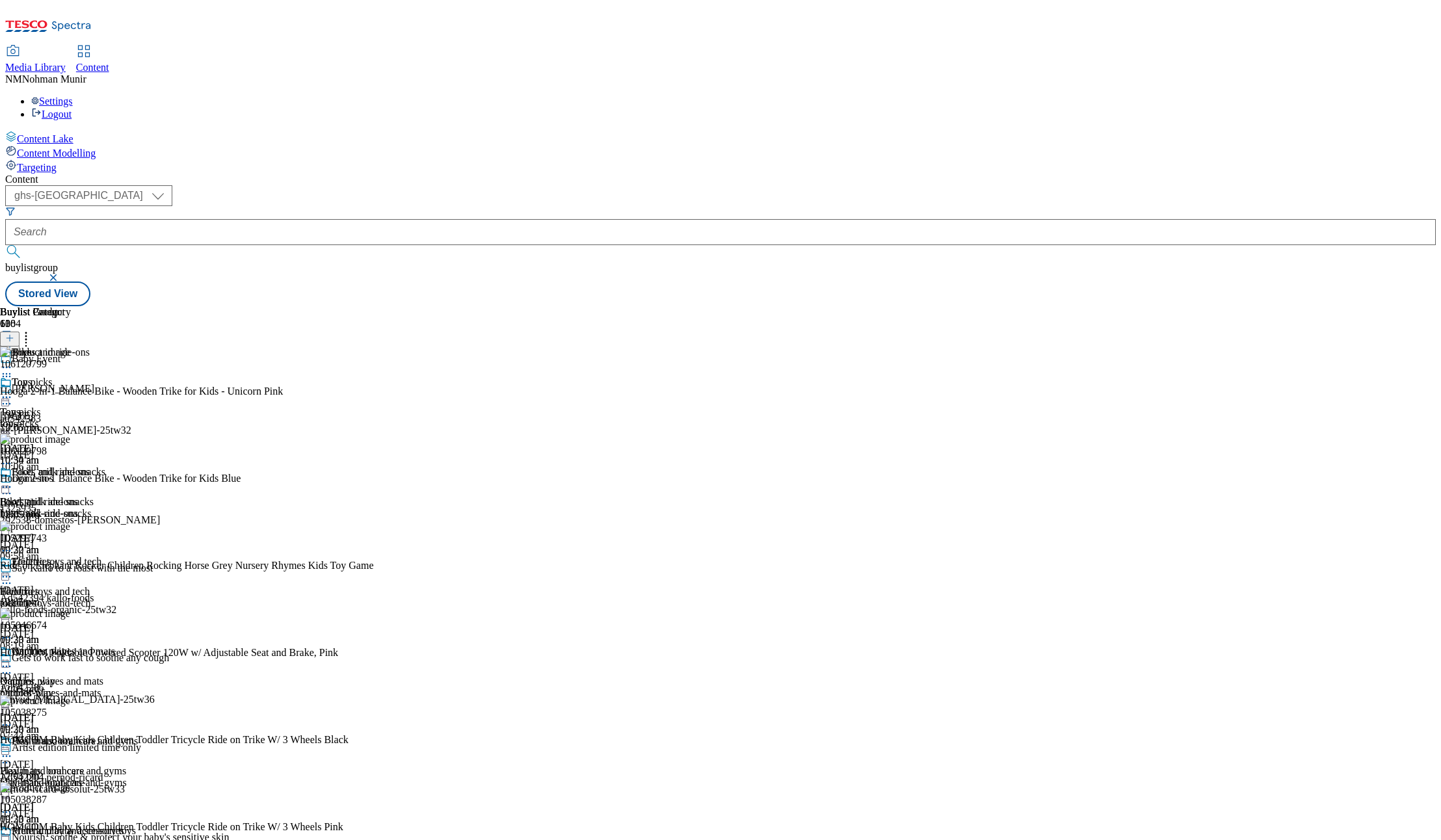
click at [138, 597] on div "electric-toys-and-tech" at bounding box center [68, 603] width 138 height 11
click at [33, 330] on icon at bounding box center [26, 336] width 13 height 13
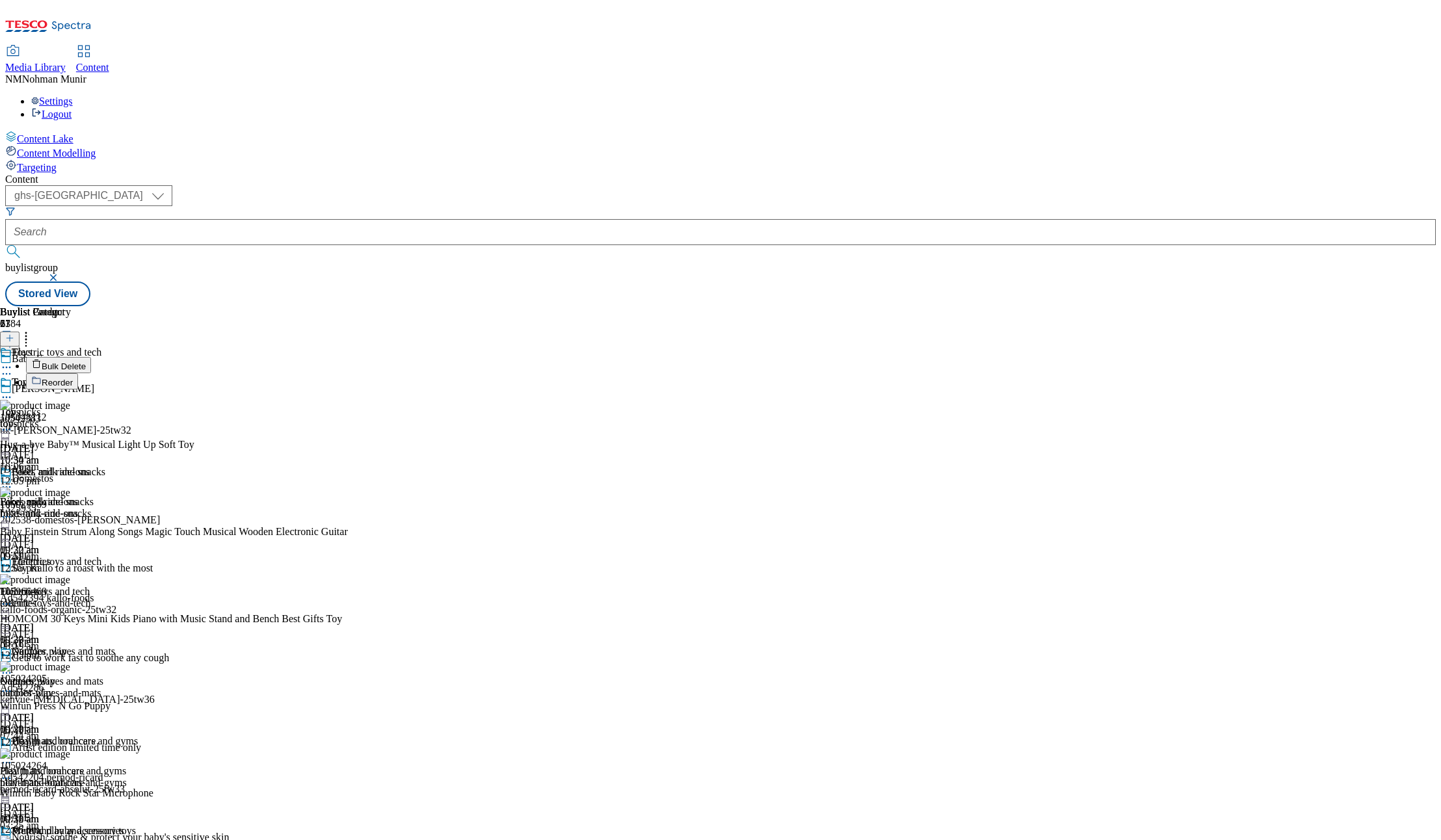
click at [91, 357] on button "Bulk Delete" at bounding box center [59, 365] width 65 height 16
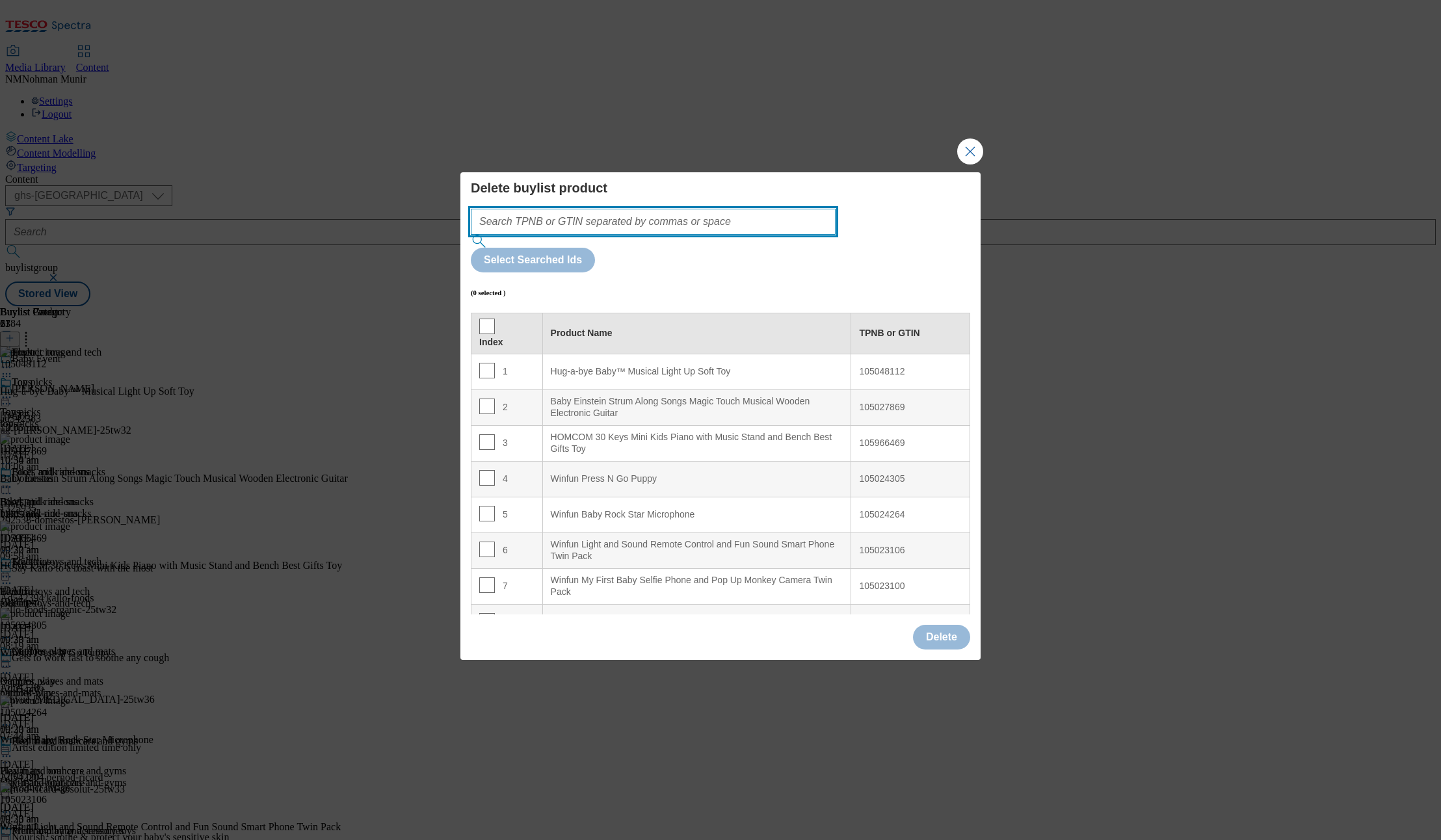
click at [738, 234] on input "Modal" at bounding box center [653, 221] width 365 height 26
paste input "105048112 105027869"
type input "105048112 105027869"
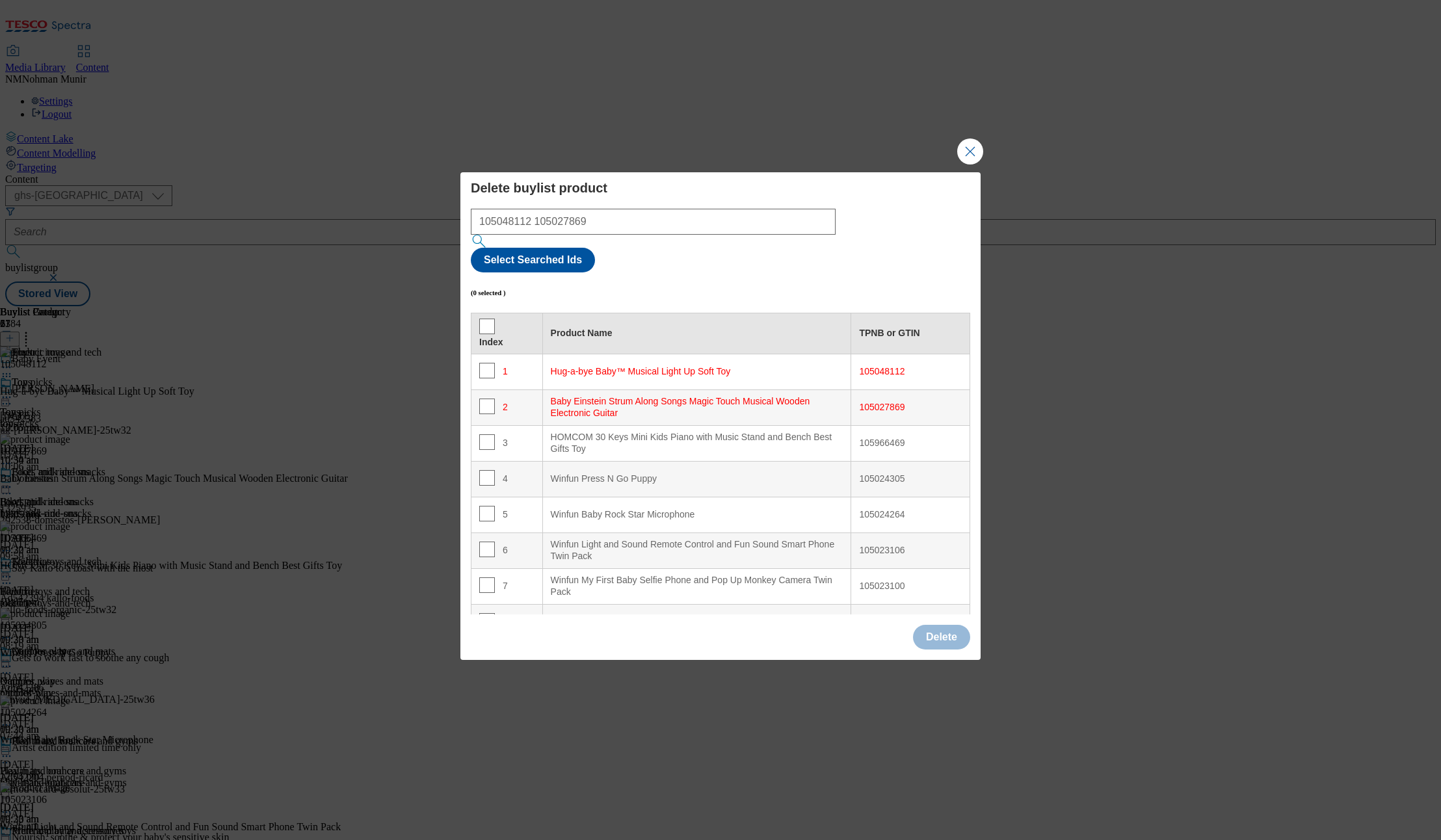
drag, startPoint x: 475, startPoint y: 333, endPoint x: 480, endPoint y: 348, distance: 15.8
click at [475, 353] on td "1" at bounding box center [507, 371] width 72 height 36
click at [943, 247] on div "Select Searched Ids" at bounding box center [720, 260] width 499 height 24
click at [595, 248] on button "Select Searched Ids" at bounding box center [532, 260] width 125 height 24
checkbox input "true"
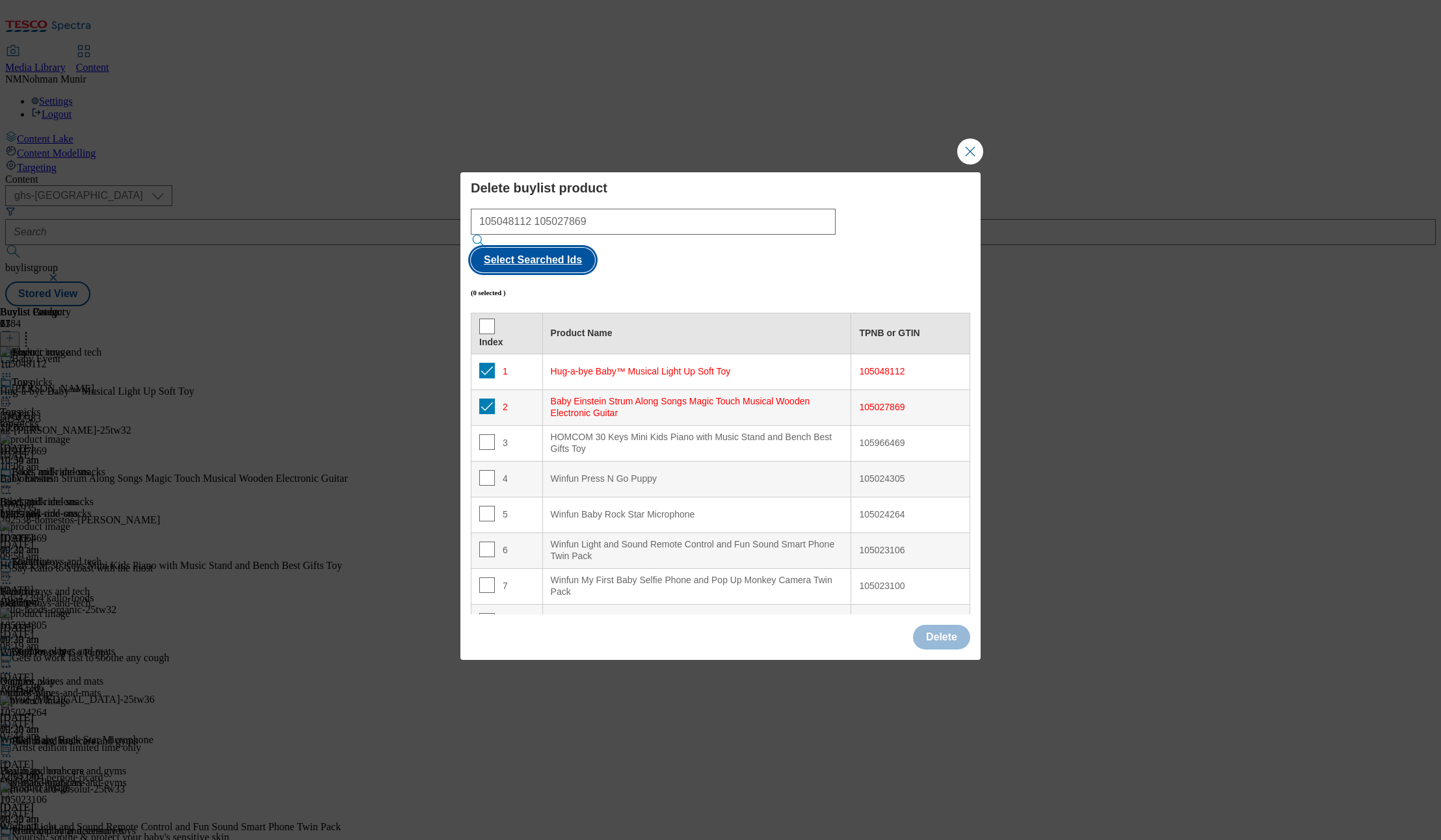
checkbox input "true"
click at [950, 625] on button "Delete" at bounding box center [941, 637] width 57 height 24
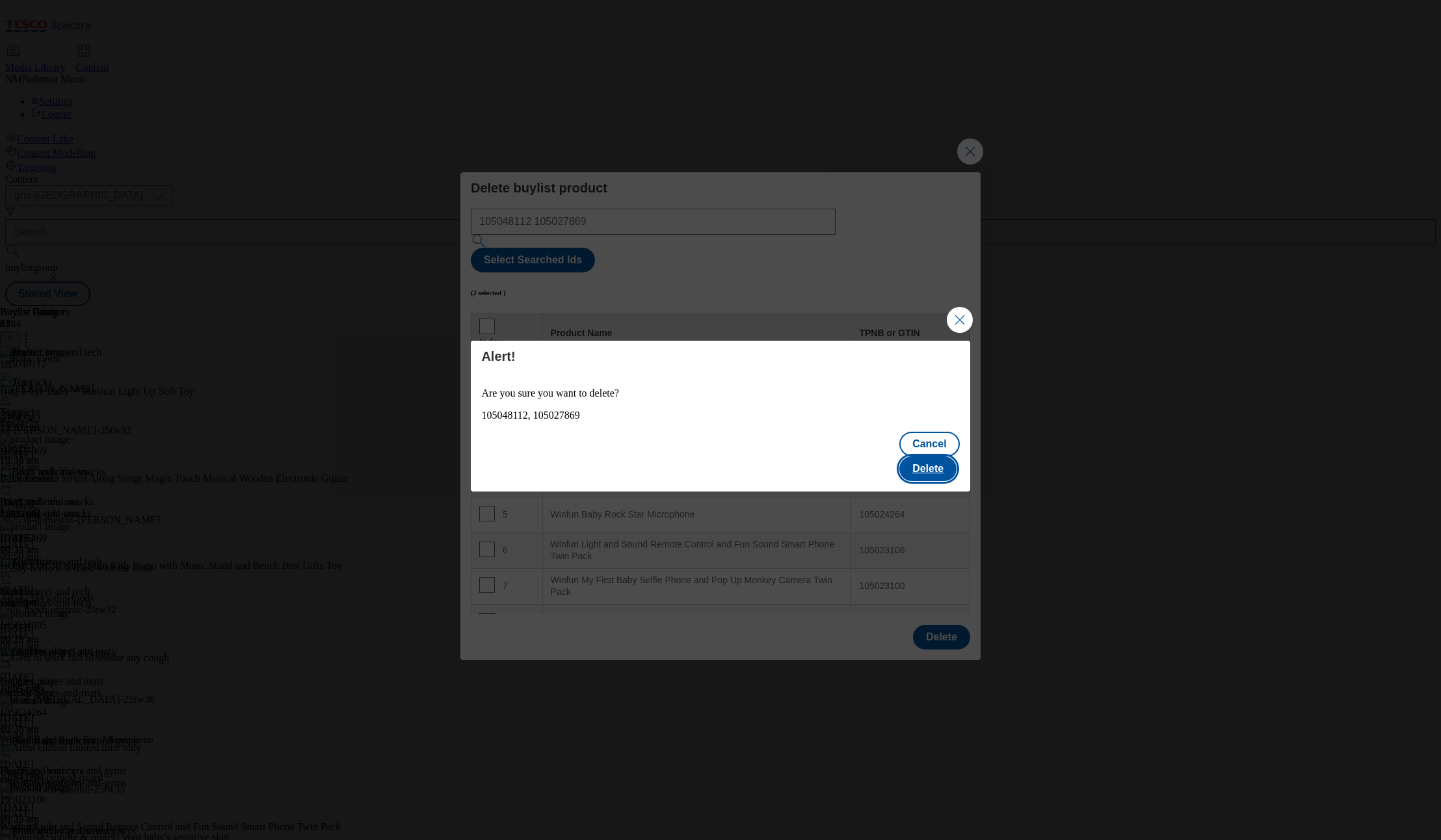
click at [953, 457] on button "Delete" at bounding box center [928, 469] width 57 height 24
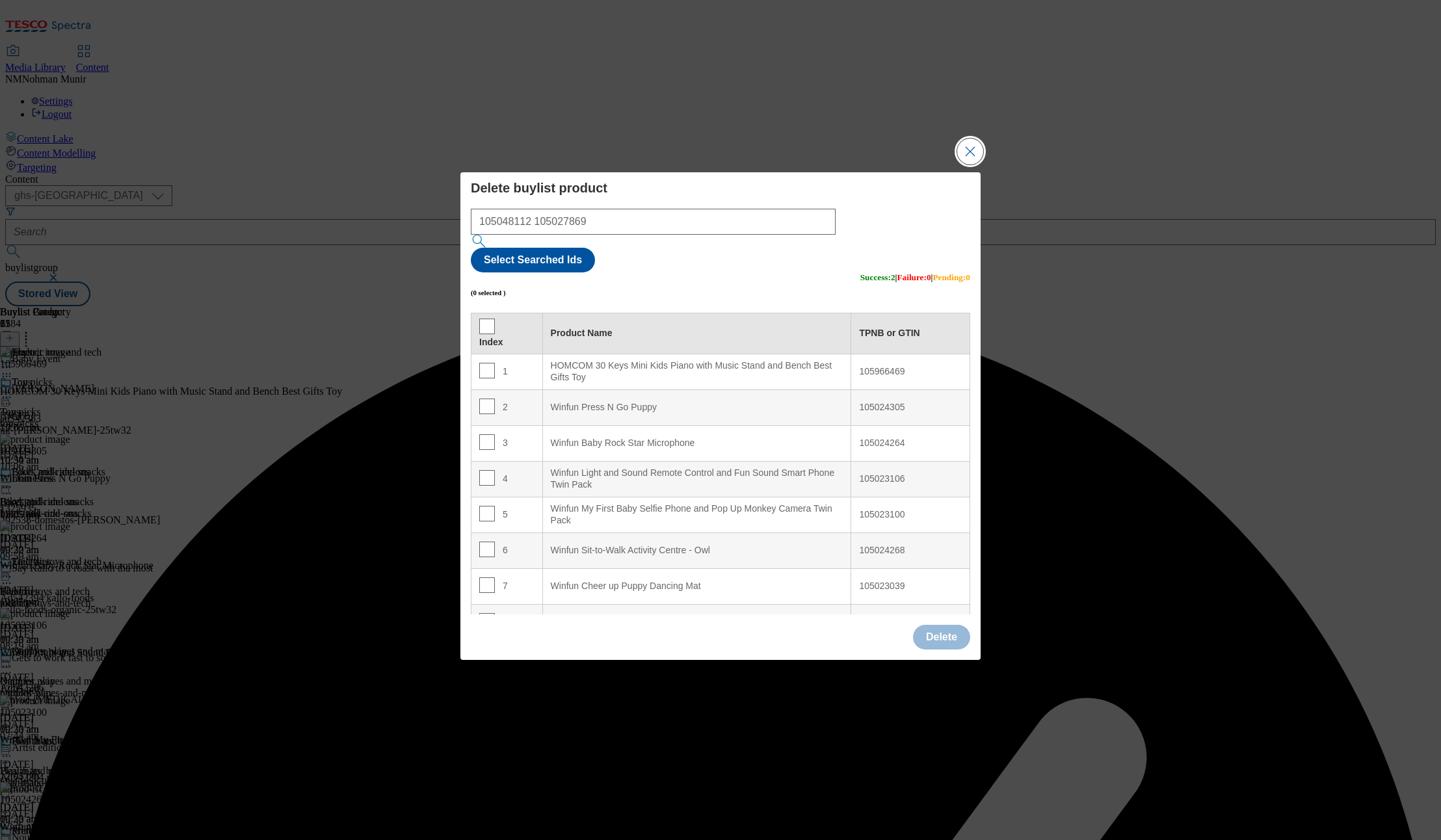
click at [974, 164] on button "Close Modal" at bounding box center [970, 151] width 26 height 26
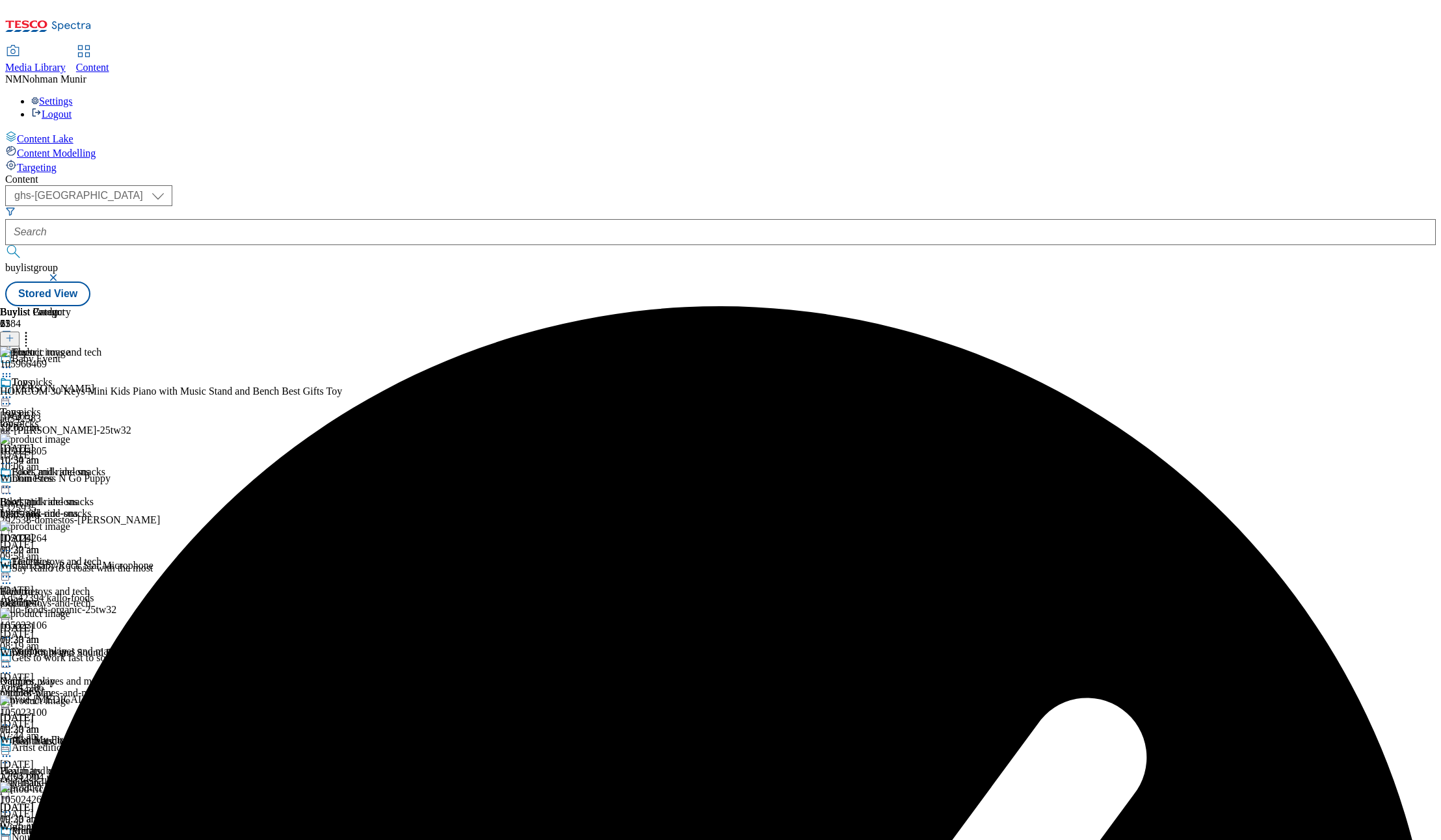
click at [1229, 306] on div "Buylist Group 6384 Baby Event [PERSON_NAME] ad542383 uk-[PERSON_NAME]-25tw32 [D…" at bounding box center [720, 306] width 1430 height 0
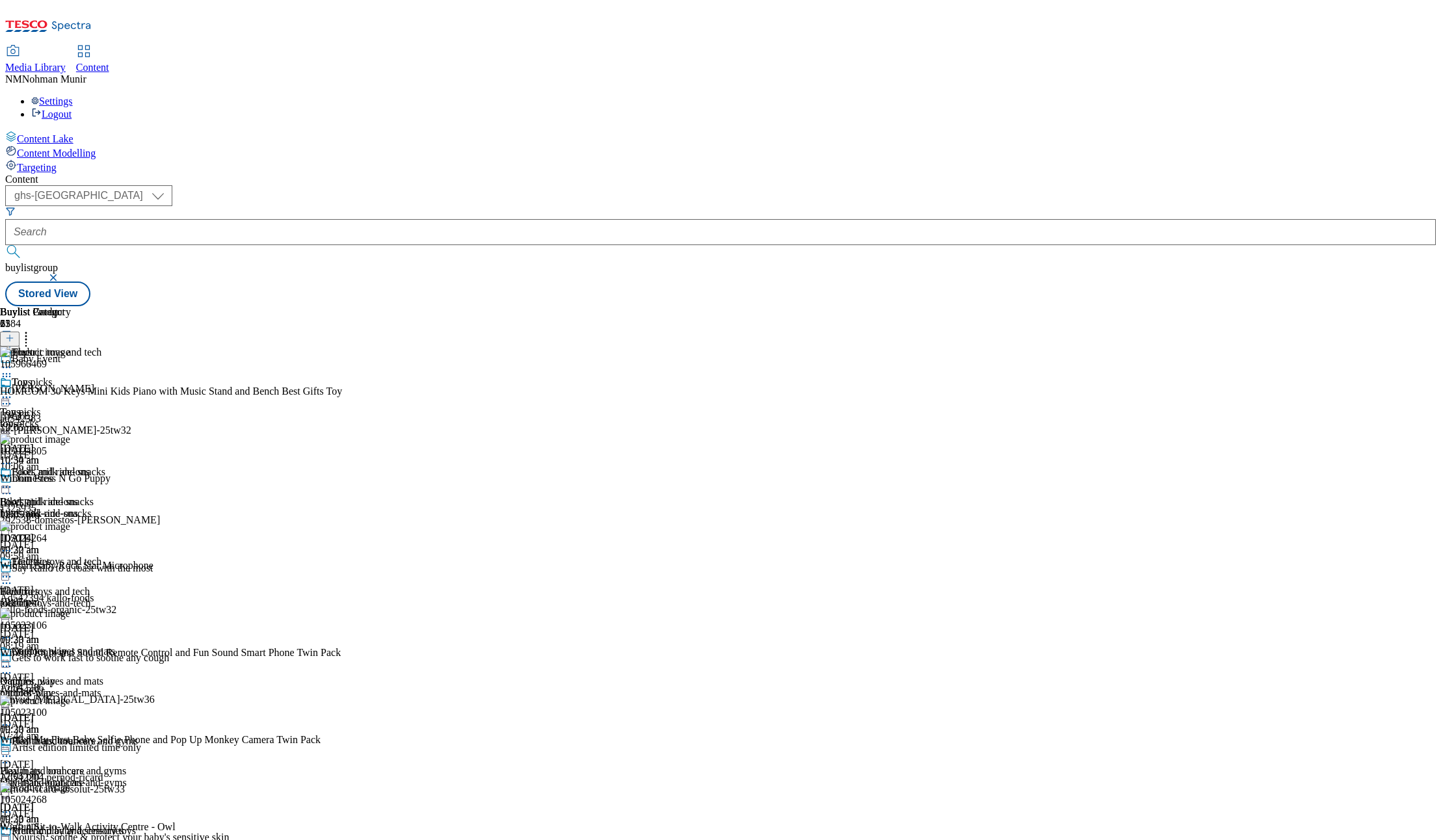
scroll to position [347, 0]
click at [126, 765] on span "Play mats, bouncers and gyms" at bounding box center [63, 771] width 126 height 11
click at [33, 330] on icon at bounding box center [26, 336] width 13 height 13
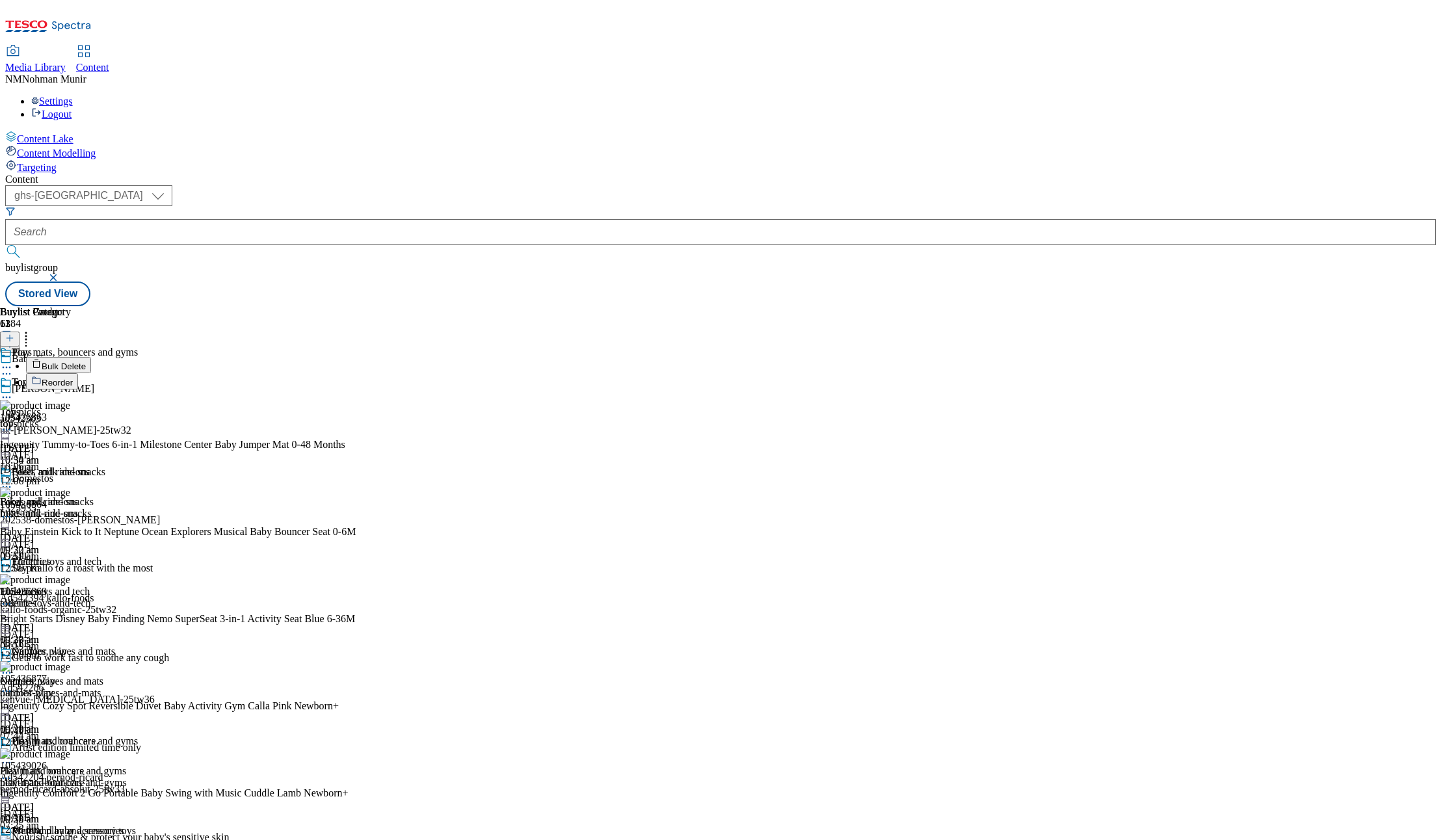
click at [91, 357] on button "Bulk Delete" at bounding box center [59, 365] width 65 height 16
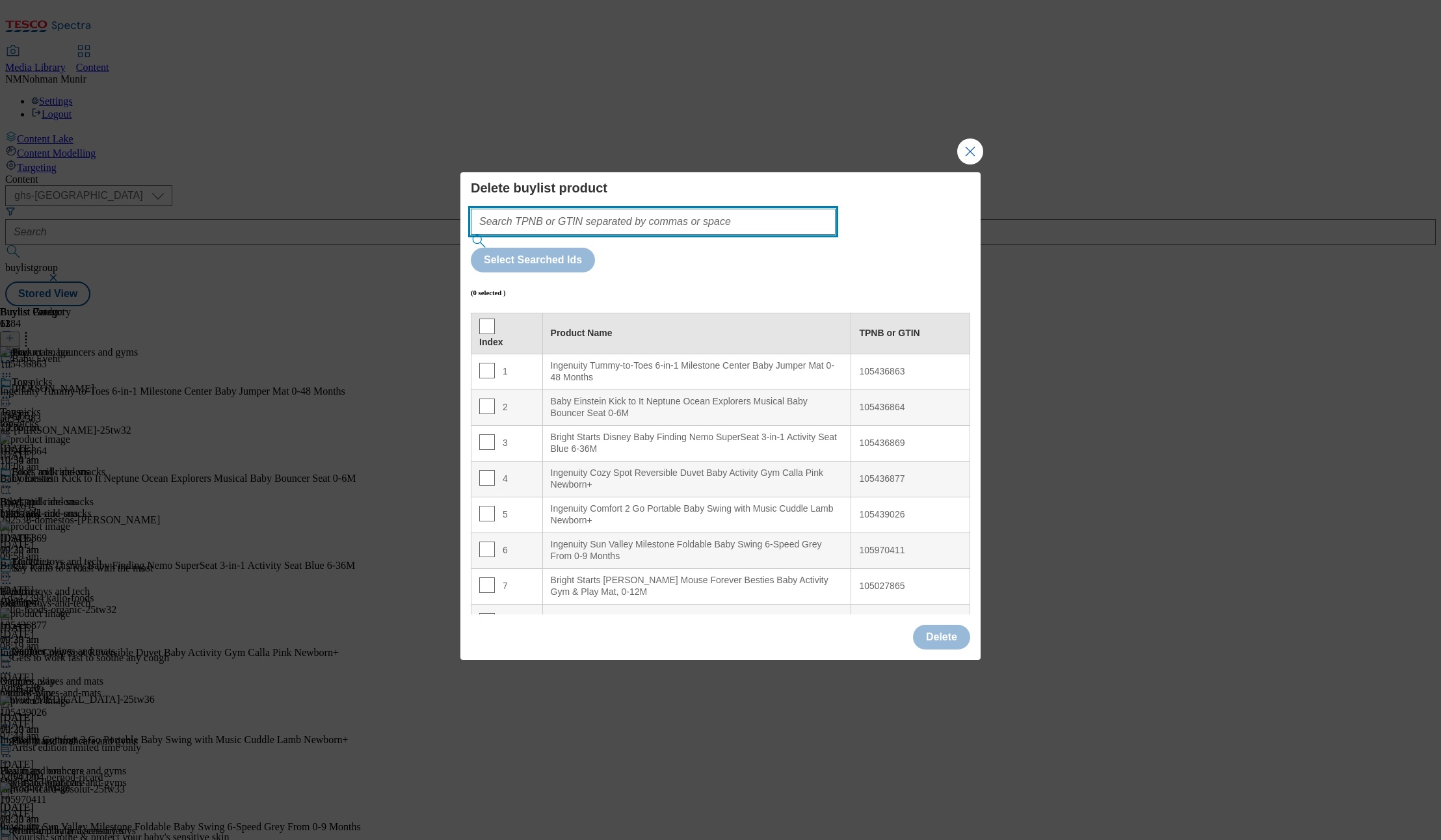
click at [699, 234] on input "Modal" at bounding box center [653, 221] width 365 height 26
paste input "105436863 105436864 105436869 105436877 105439026 105970411 105027865"
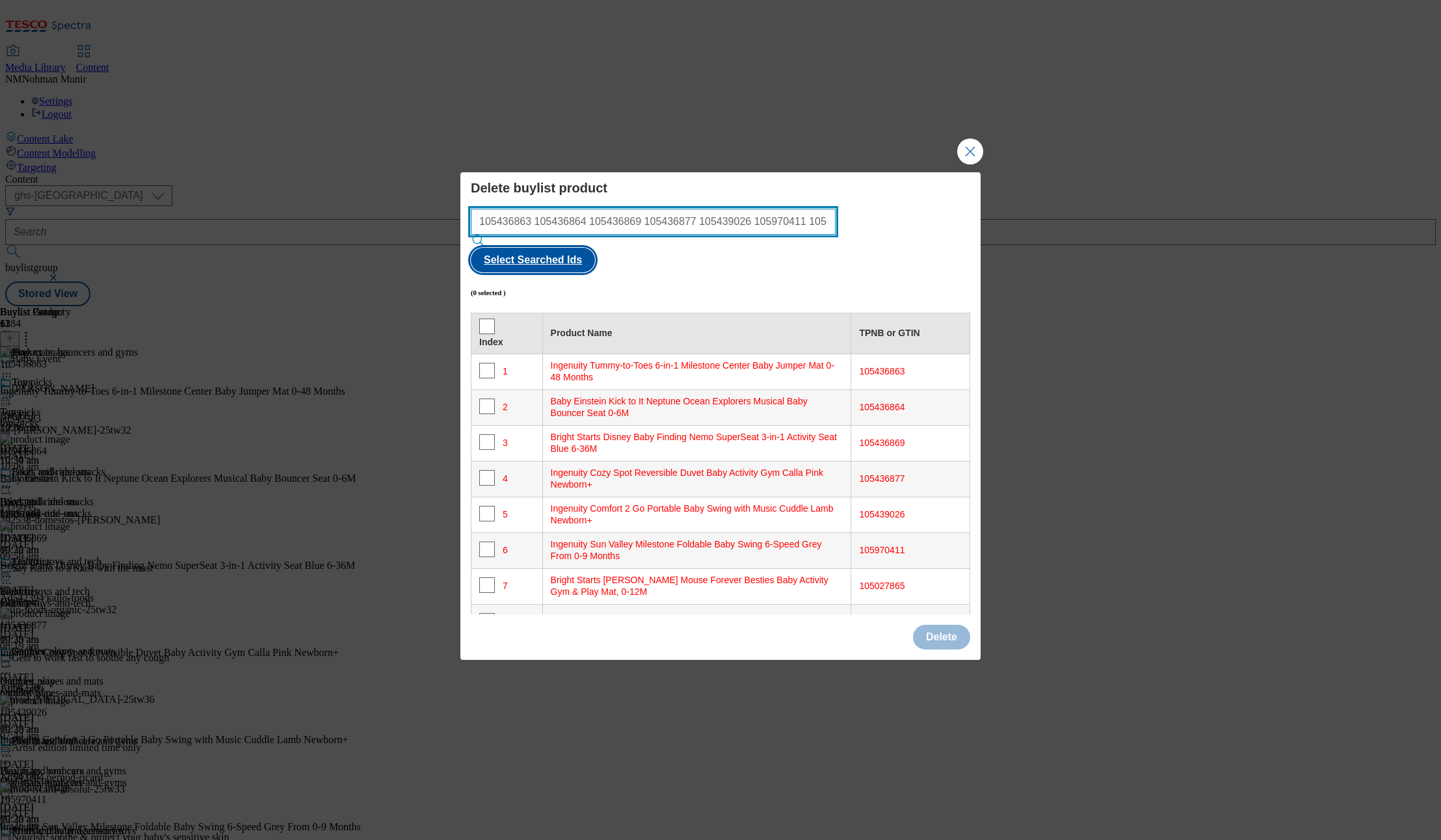
type input "105436863 105436864 105436869 105436877 105439026 105970411 105027865"
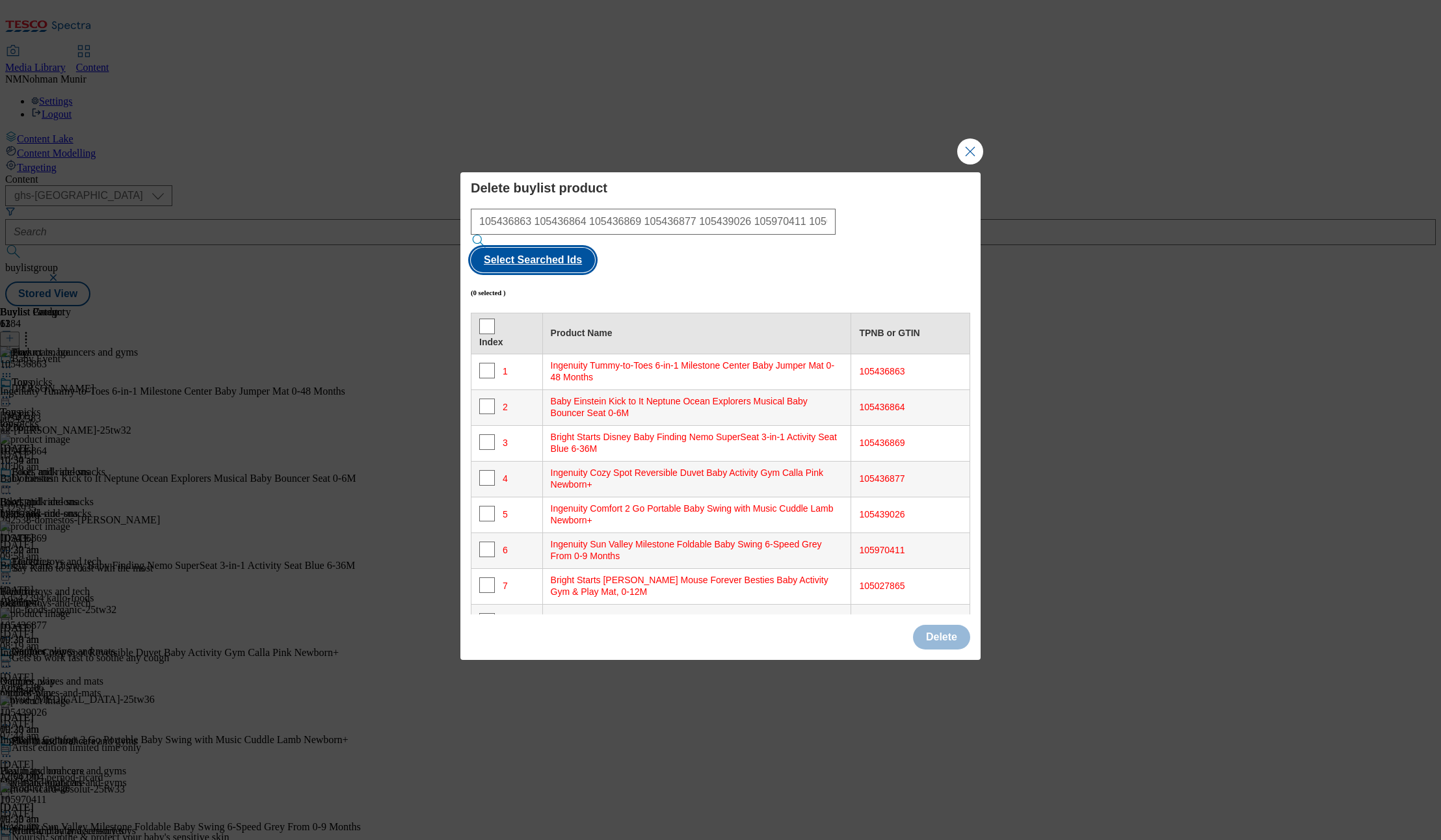
drag, startPoint x: 896, startPoint y: 241, endPoint x: 896, endPoint y: 296, distance: 55.0
click at [595, 247] on button "Select Searched Ids" at bounding box center [532, 260] width 125 height 24
checkbox input "true"
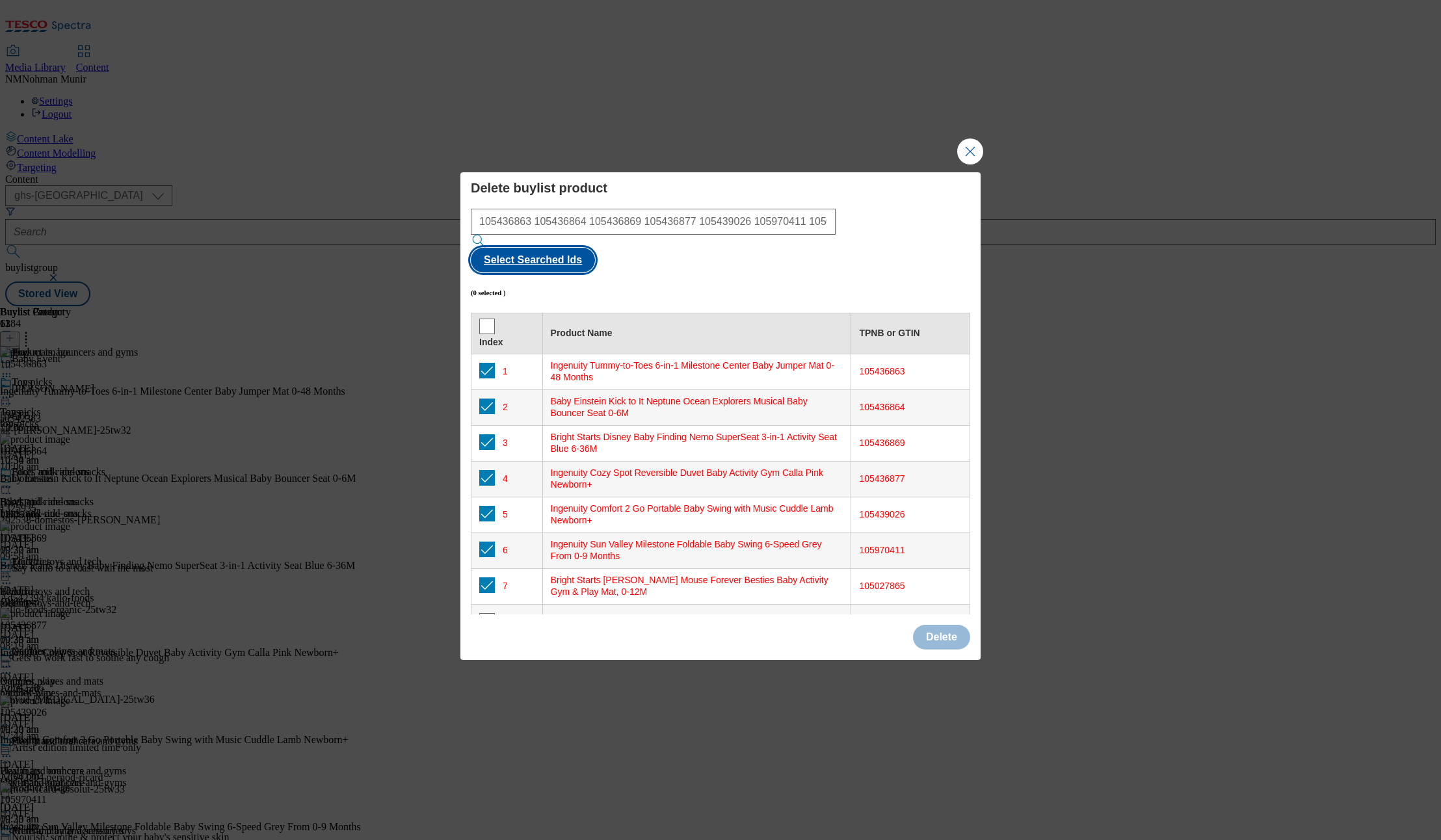
checkbox input "true"
click at [934, 625] on button "Delete" at bounding box center [941, 637] width 57 height 24
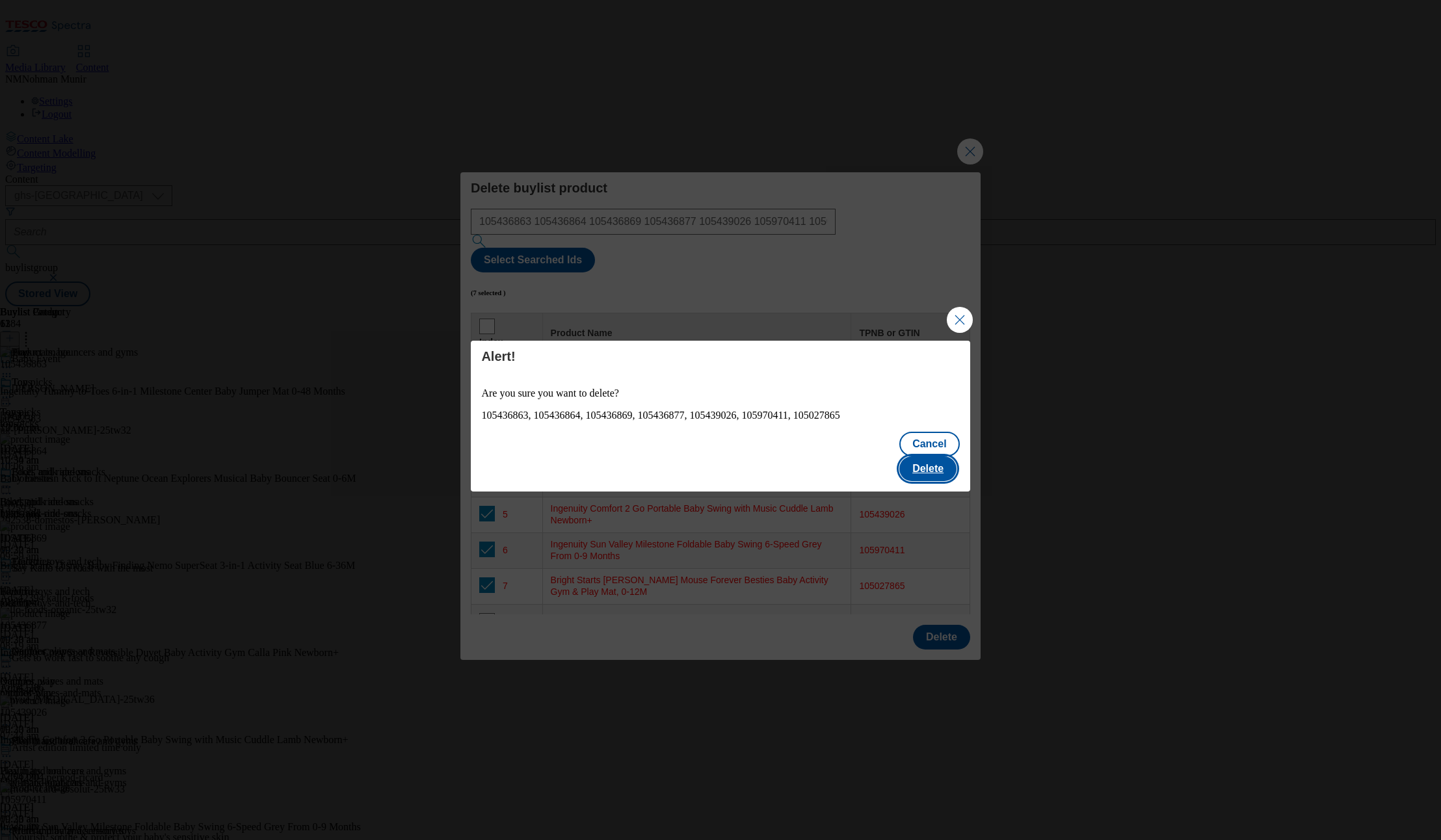
click at [934, 457] on button "Delete" at bounding box center [928, 469] width 57 height 24
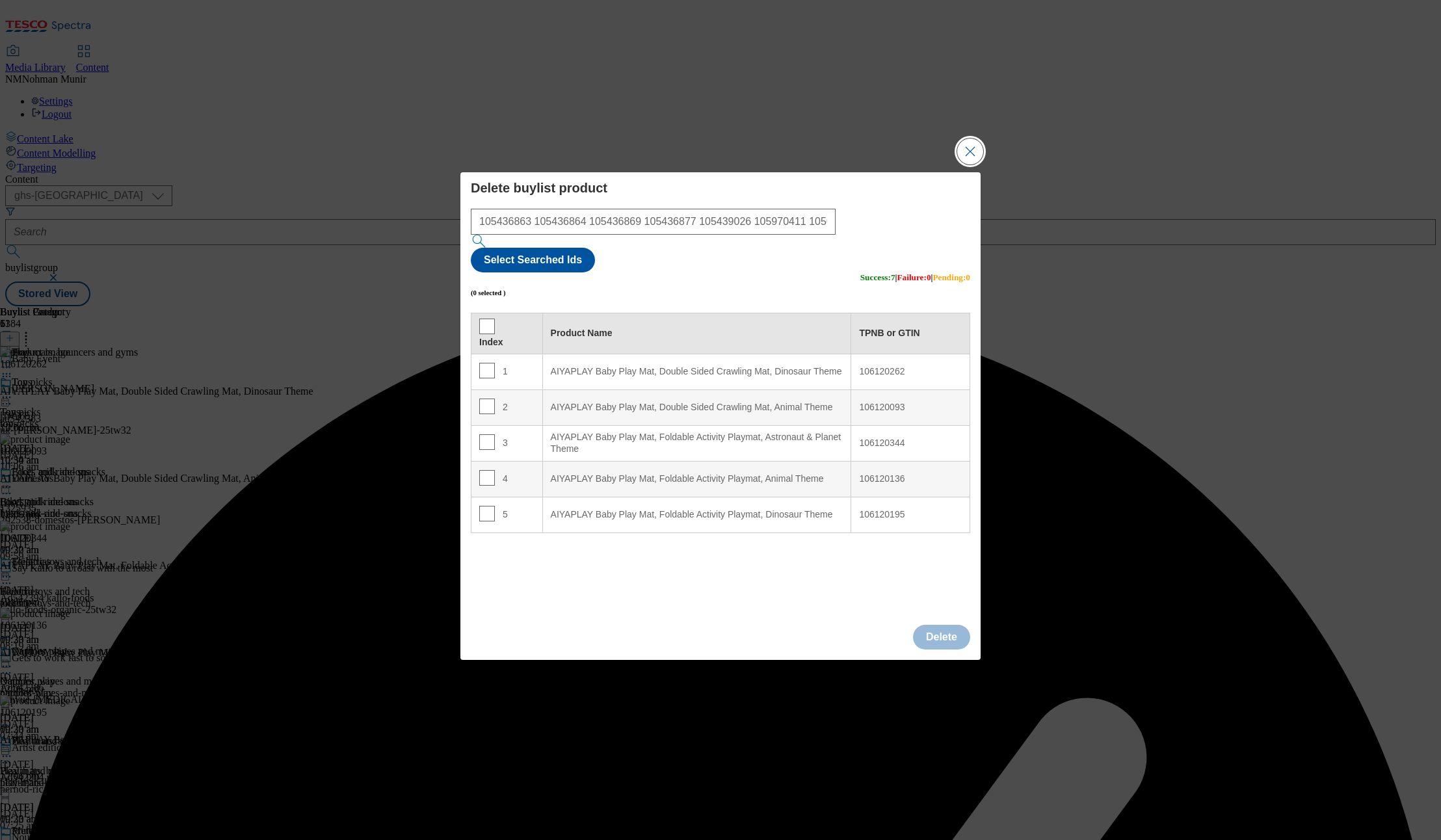
click at [971, 164] on button "Close Modal" at bounding box center [970, 151] width 26 height 26
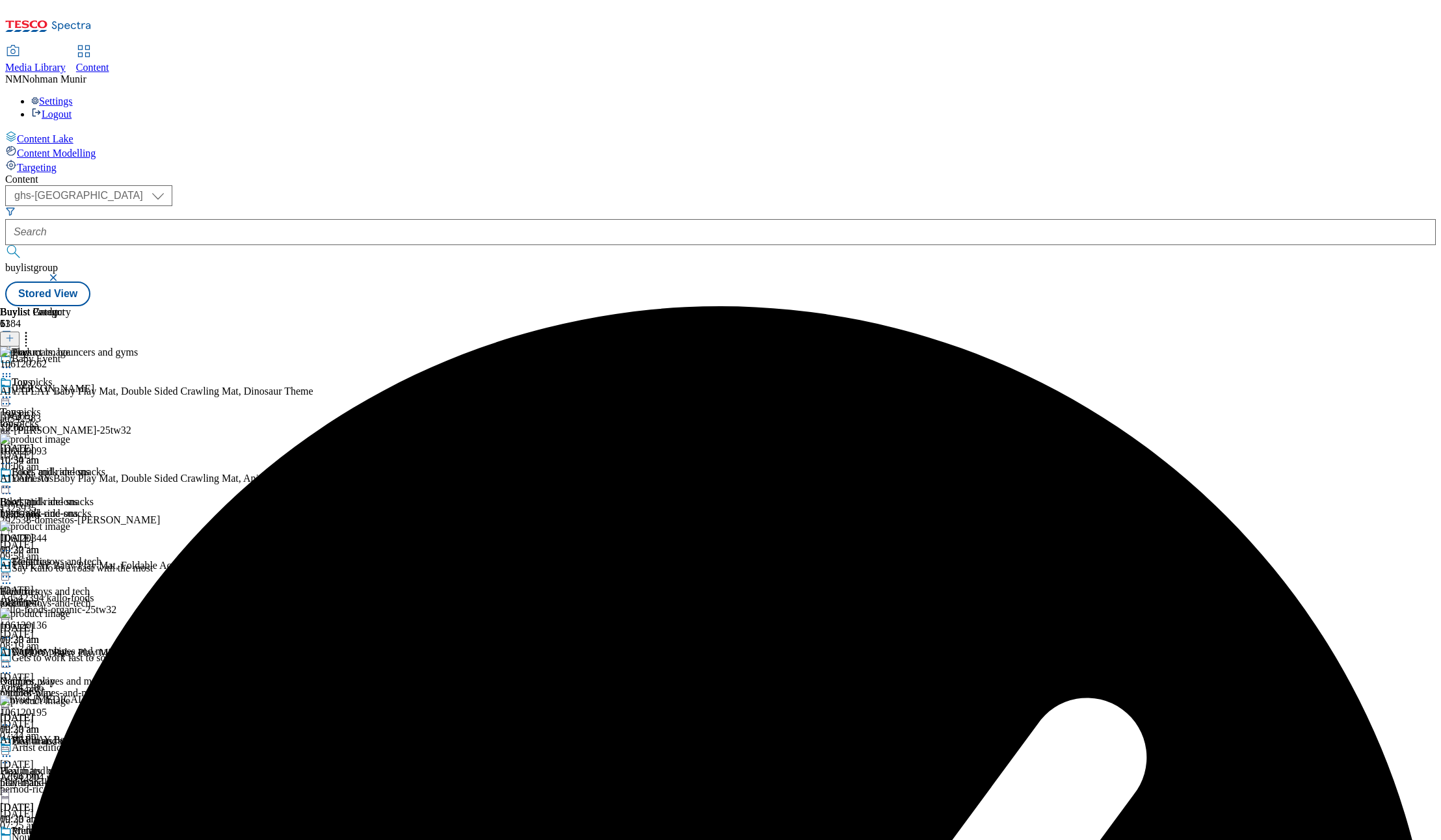
scroll to position [399, 0]
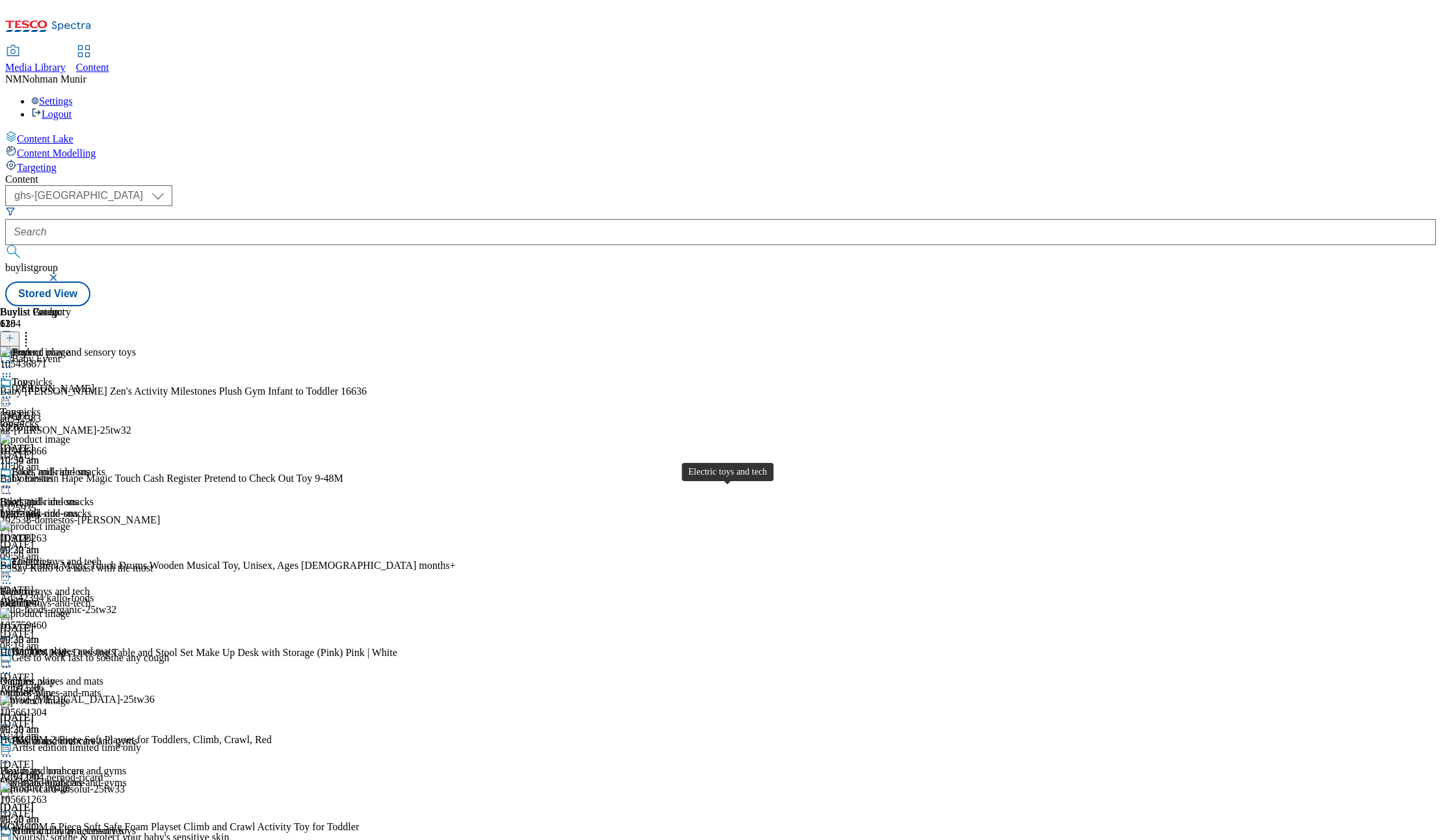
scroll to position [52, 0]
click at [136, 347] on div "Pretend play and sensory toys" at bounding box center [73, 352] width 125 height 11
click at [33, 330] on icon at bounding box center [26, 336] width 13 height 13
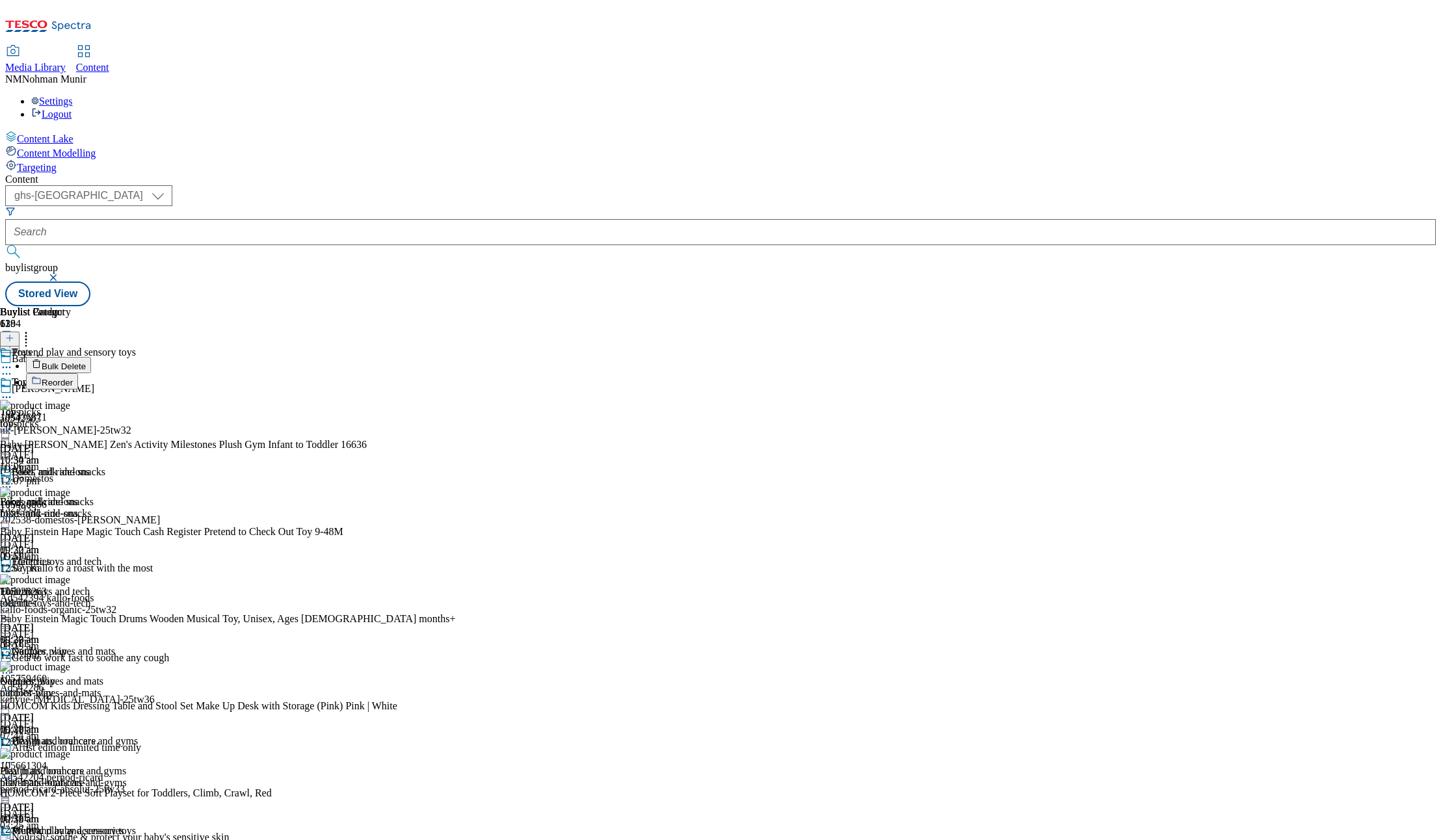
click at [91, 357] on button "Bulk Delete" at bounding box center [59, 365] width 65 height 16
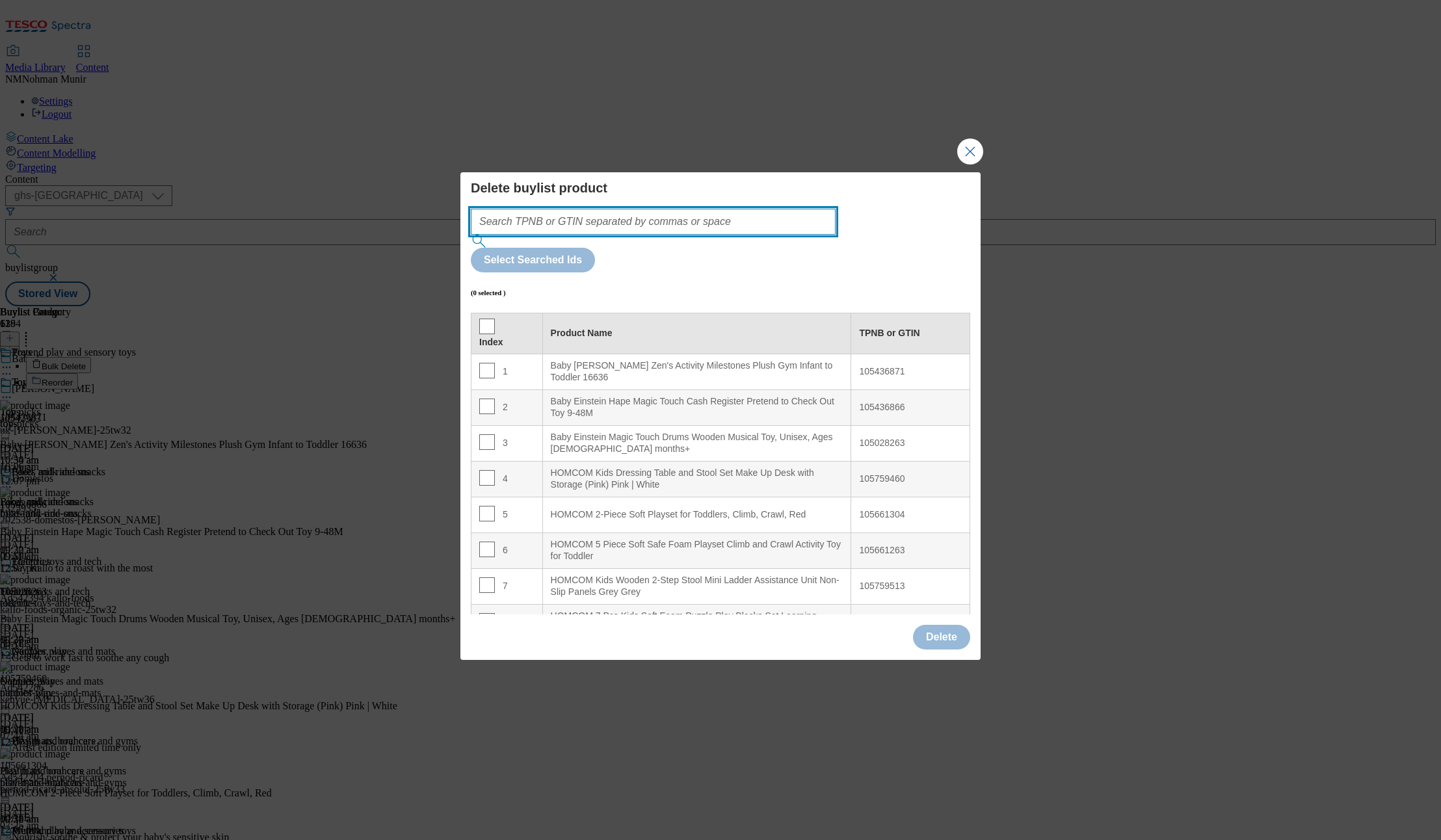
click at [688, 234] on input "Modal" at bounding box center [653, 221] width 365 height 26
paste input "105436871 105436866 105028263"
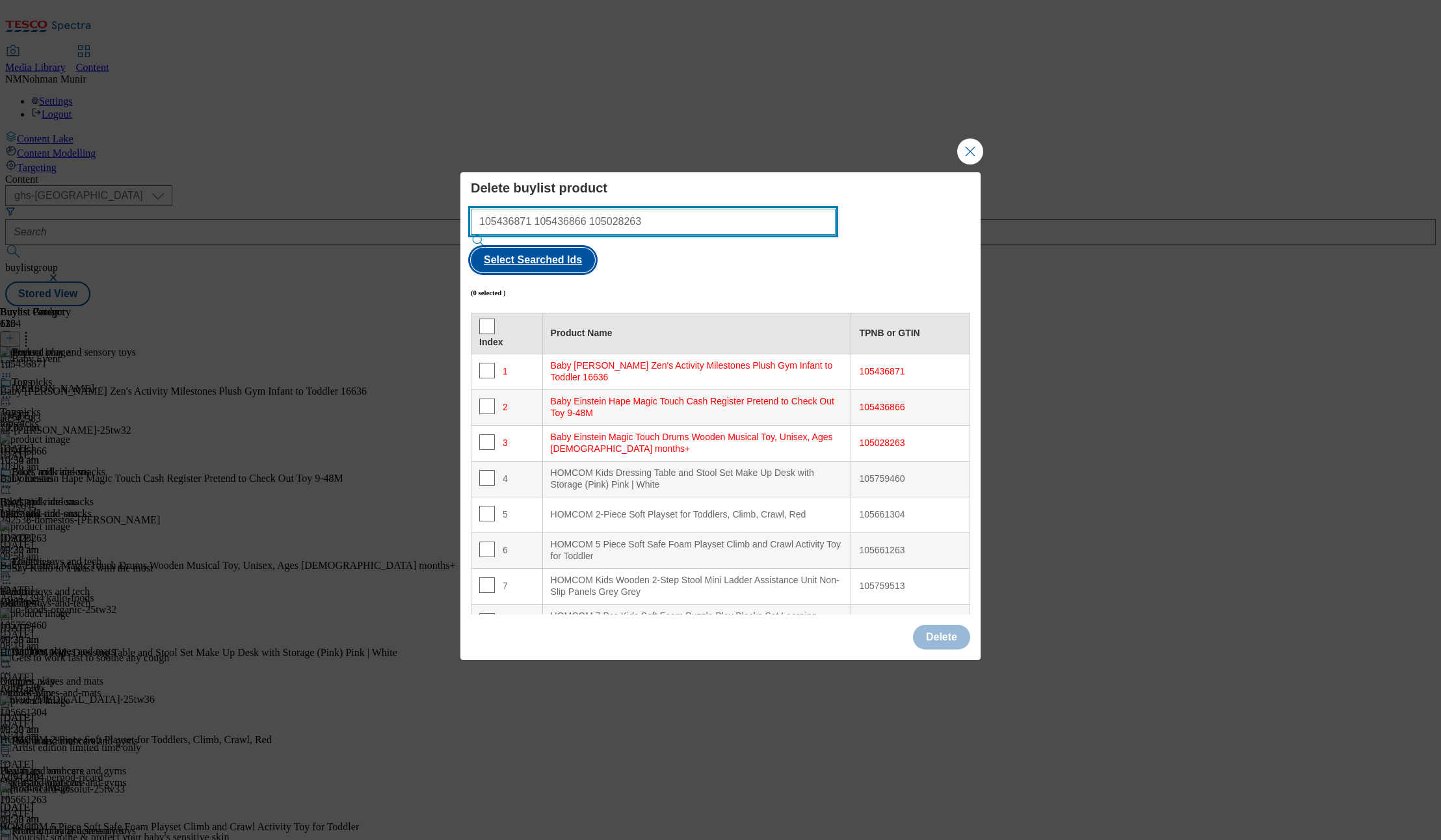
type input "105436871 105436866 105028263"
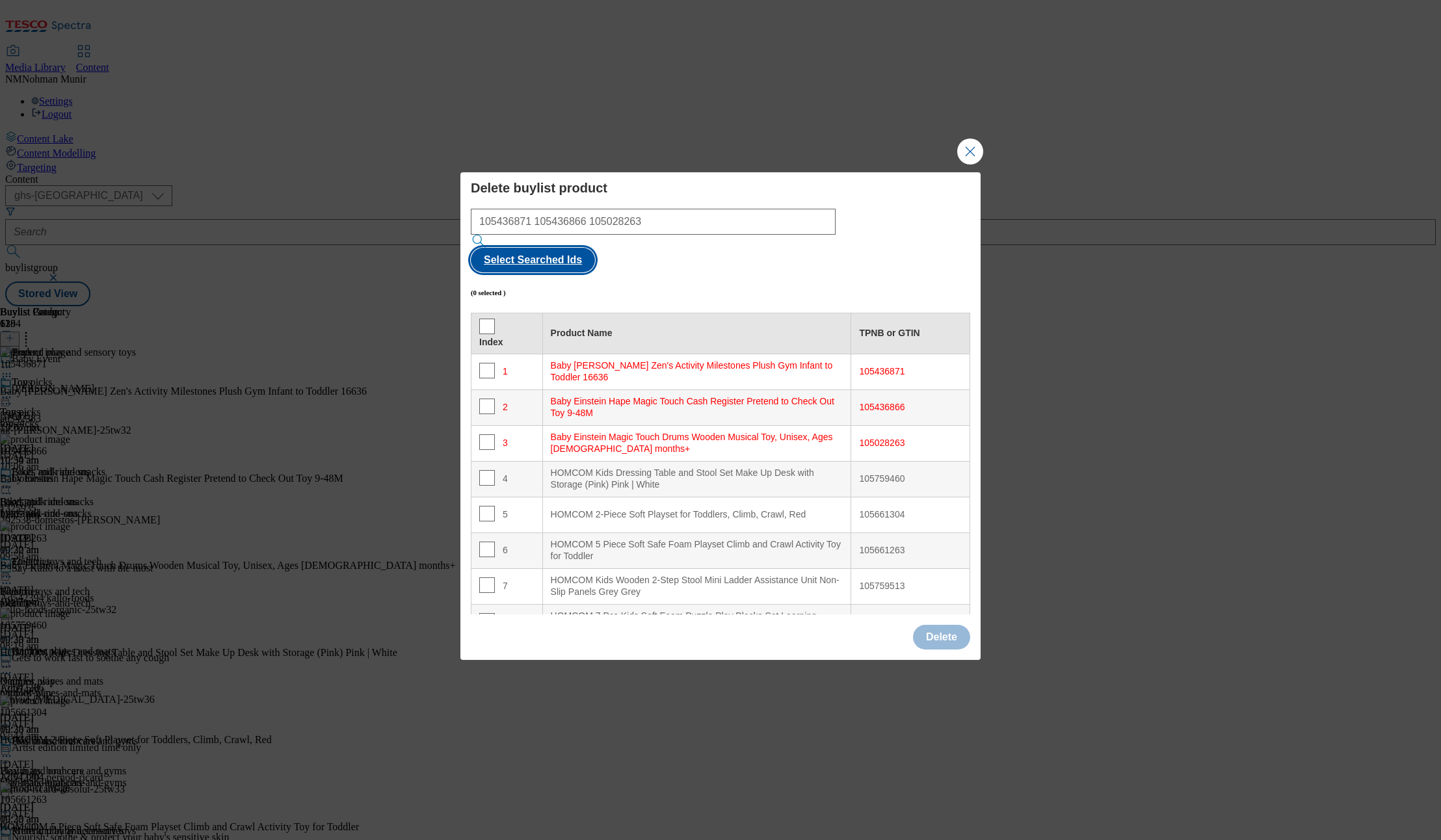
click at [595, 247] on button "Select Searched Ids" at bounding box center [532, 260] width 125 height 24
checkbox input "true"
click at [953, 625] on button "Delete" at bounding box center [941, 637] width 57 height 24
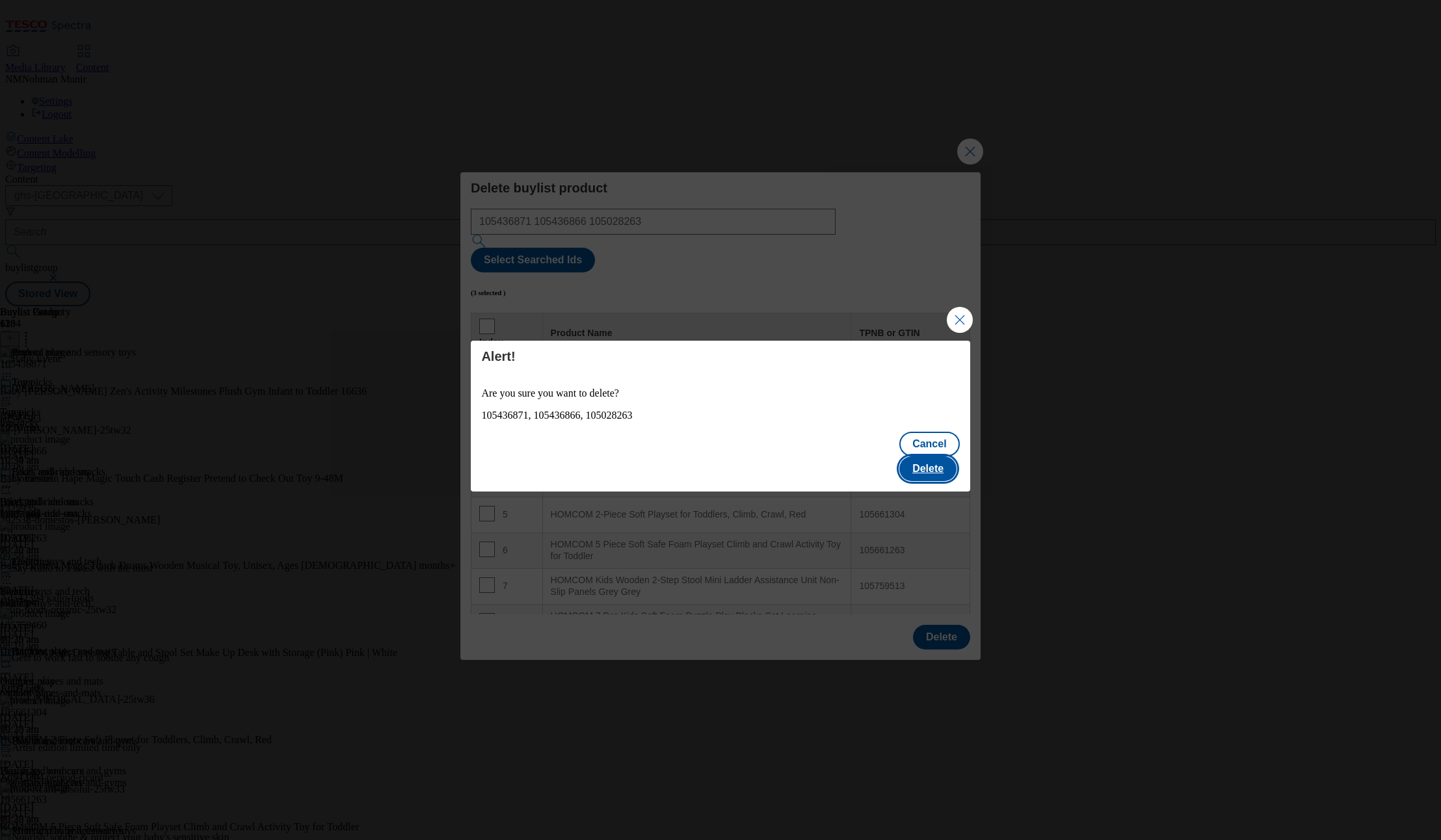
drag, startPoint x: 931, startPoint y: 459, endPoint x: 944, endPoint y: 505, distance: 47.8
click at [931, 460] on button "Delete" at bounding box center [928, 469] width 57 height 24
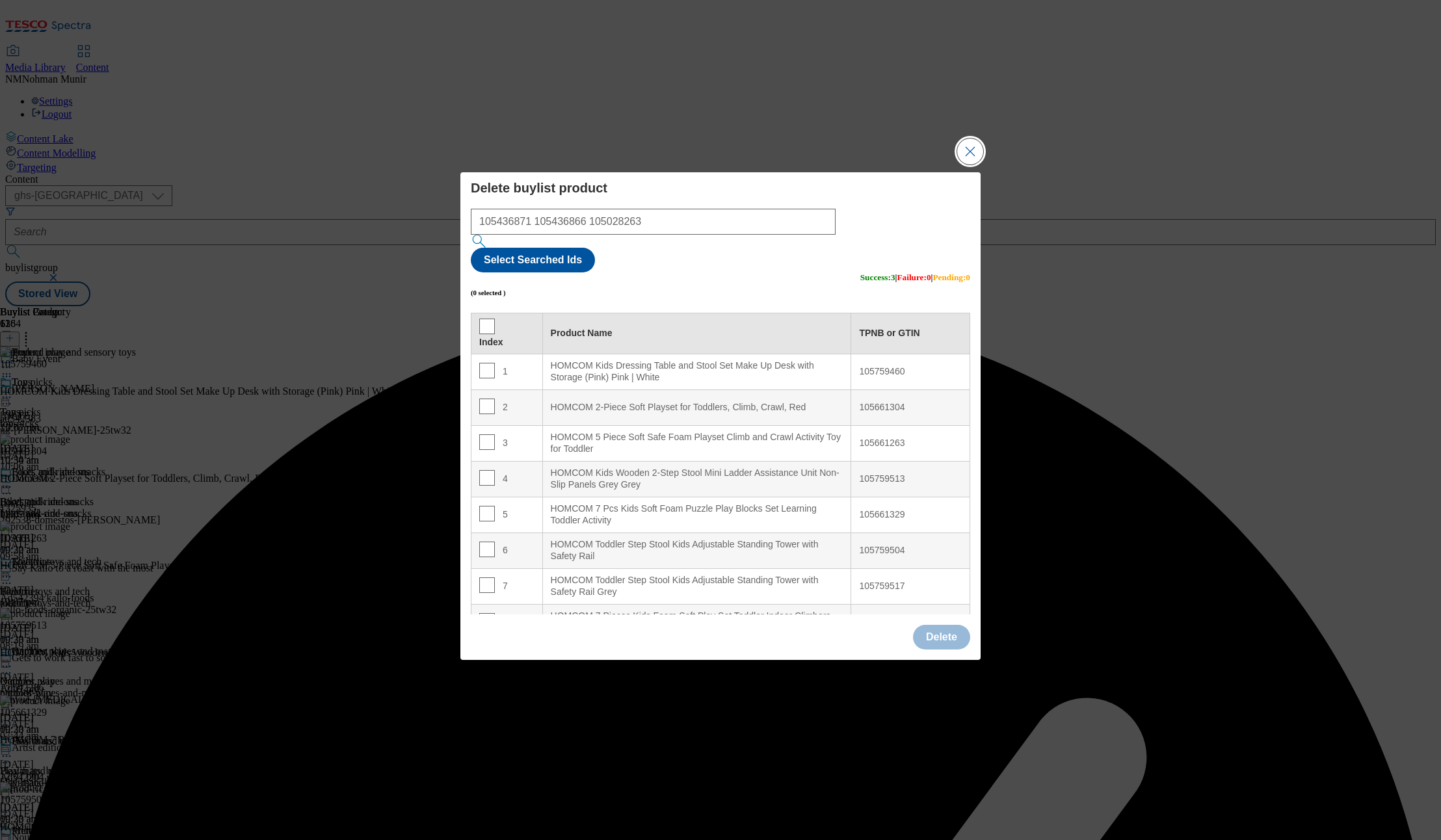
click at [963, 164] on button "Close Modal" at bounding box center [970, 151] width 26 height 26
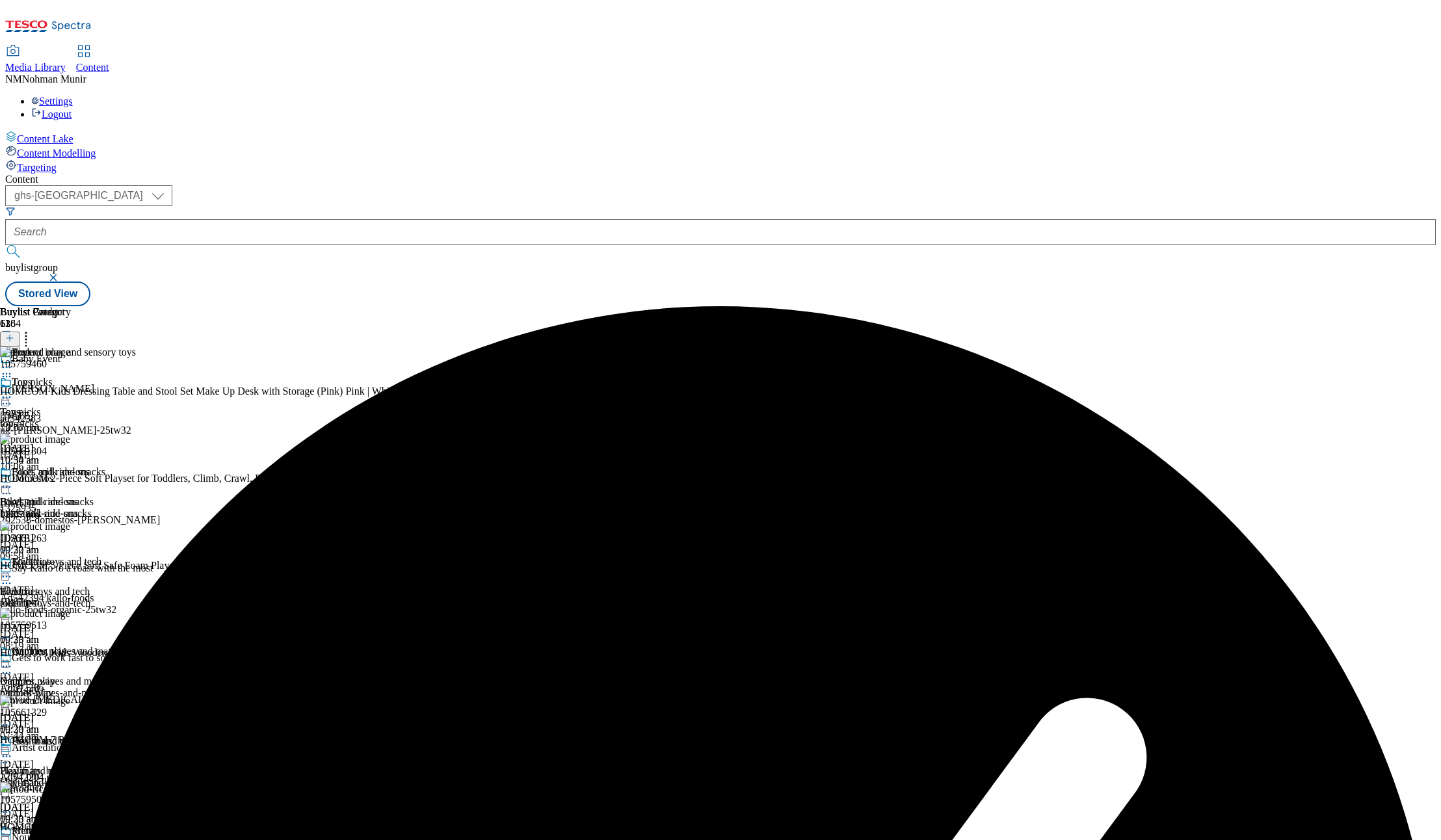
click at [893, 306] on div "Content ( optional ) ghs-uk group-comms ghs-uk buylistgroup Stored View Buylist…" at bounding box center [720, 239] width 1430 height 133
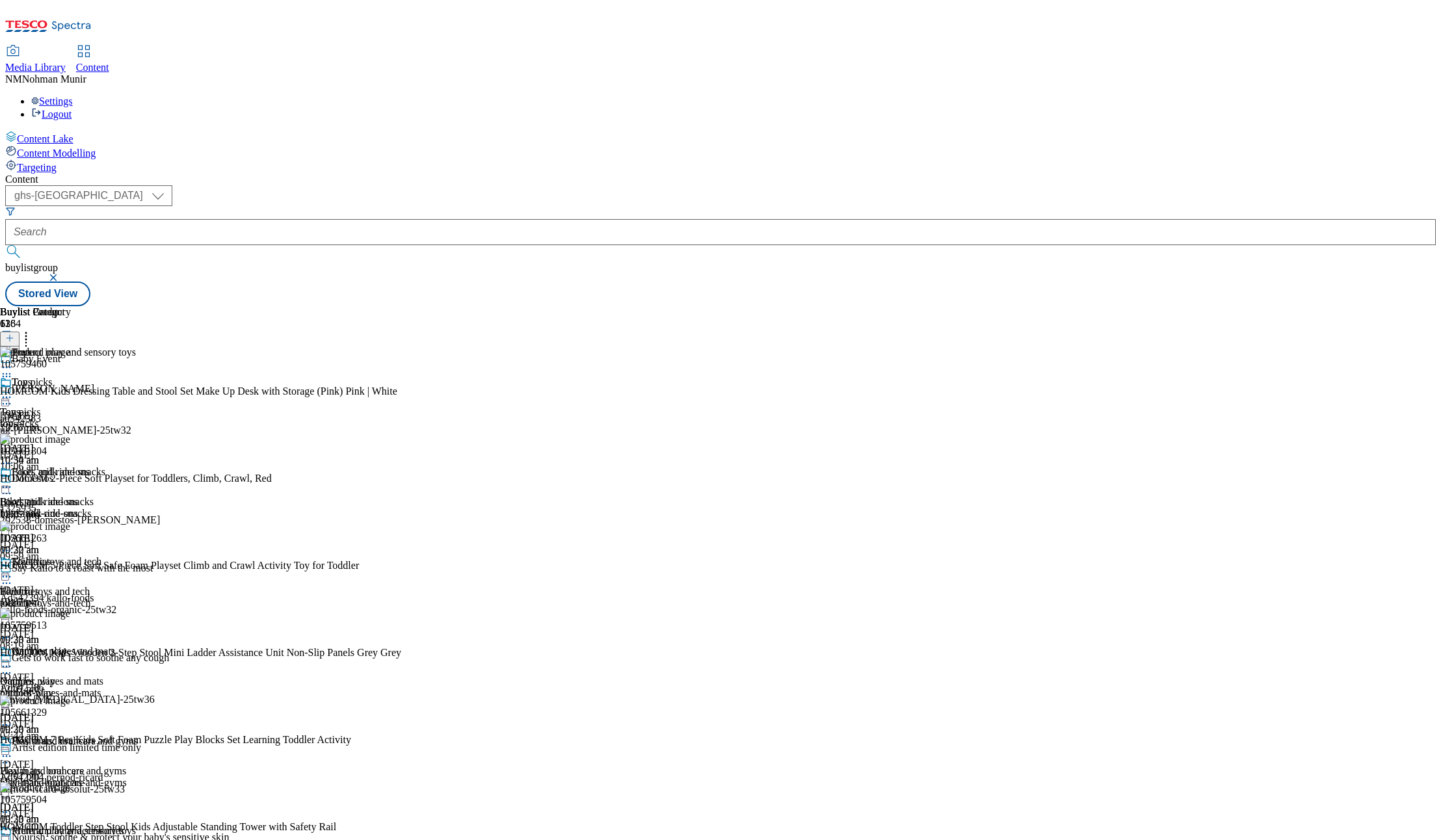
click at [5, 366] on circle at bounding box center [3, 367] width 2 height 2
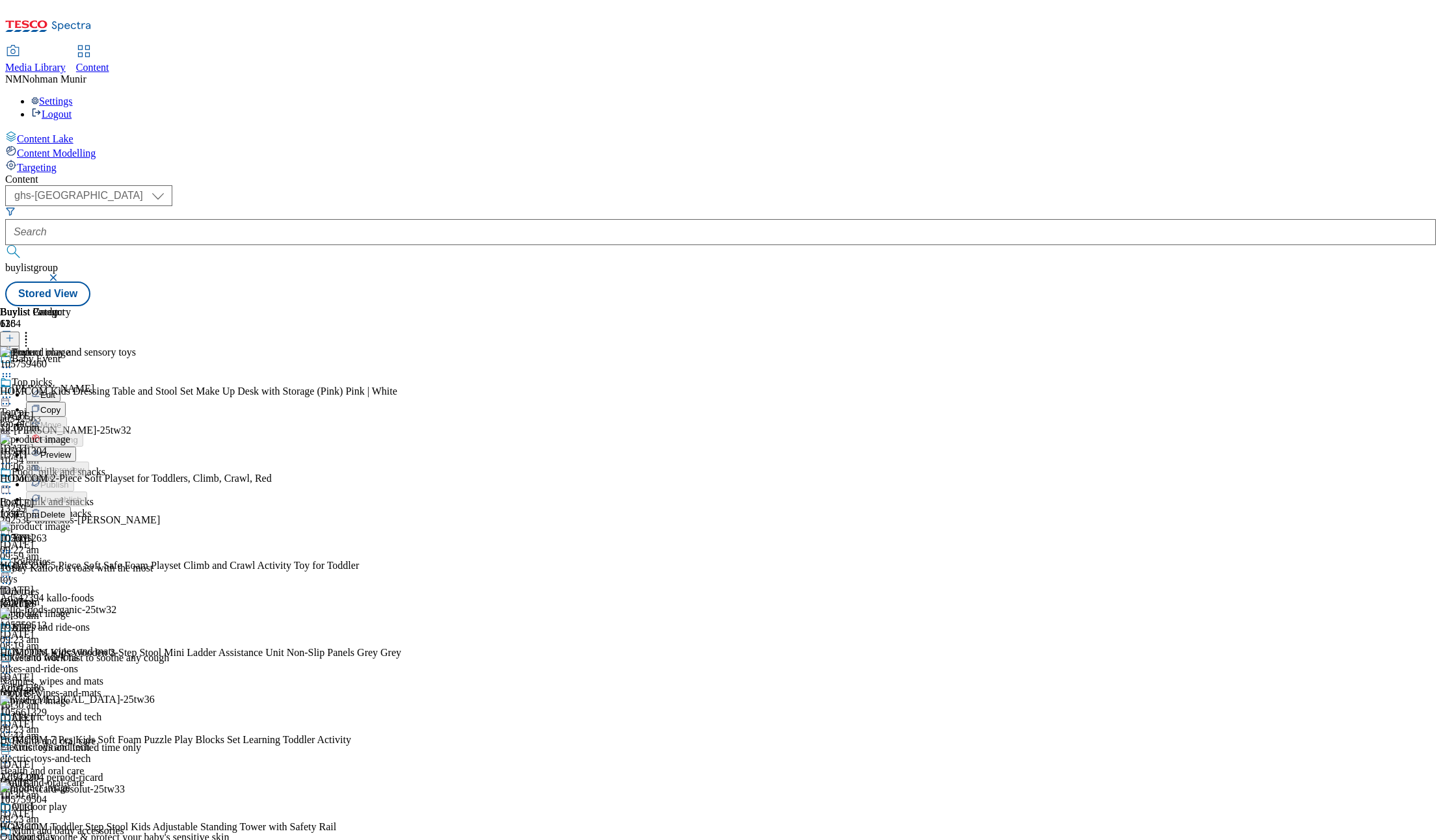
click at [76, 447] on button "Preview" at bounding box center [51, 454] width 50 height 15
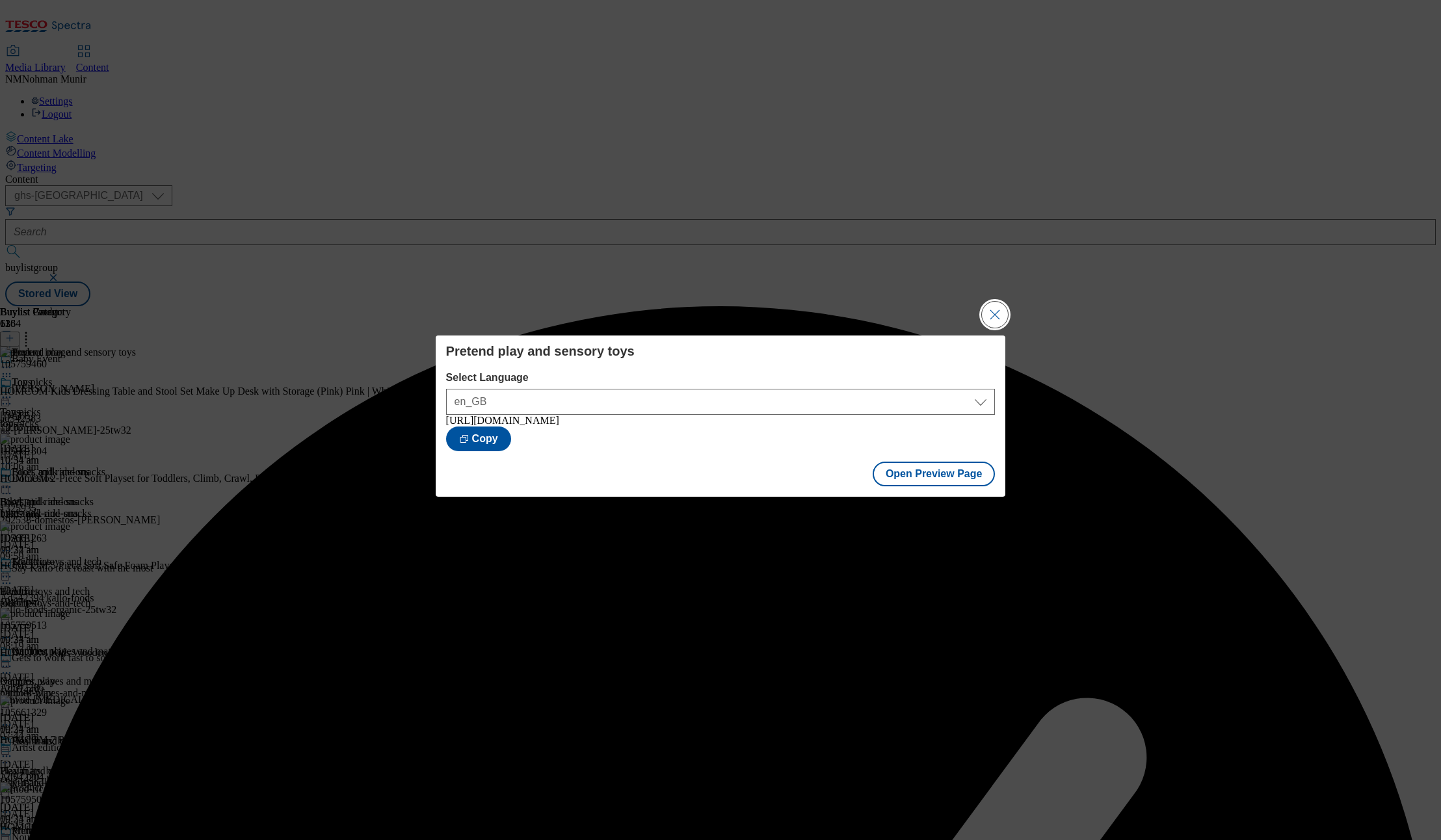
click at [987, 313] on button "Close Modal" at bounding box center [995, 315] width 26 height 26
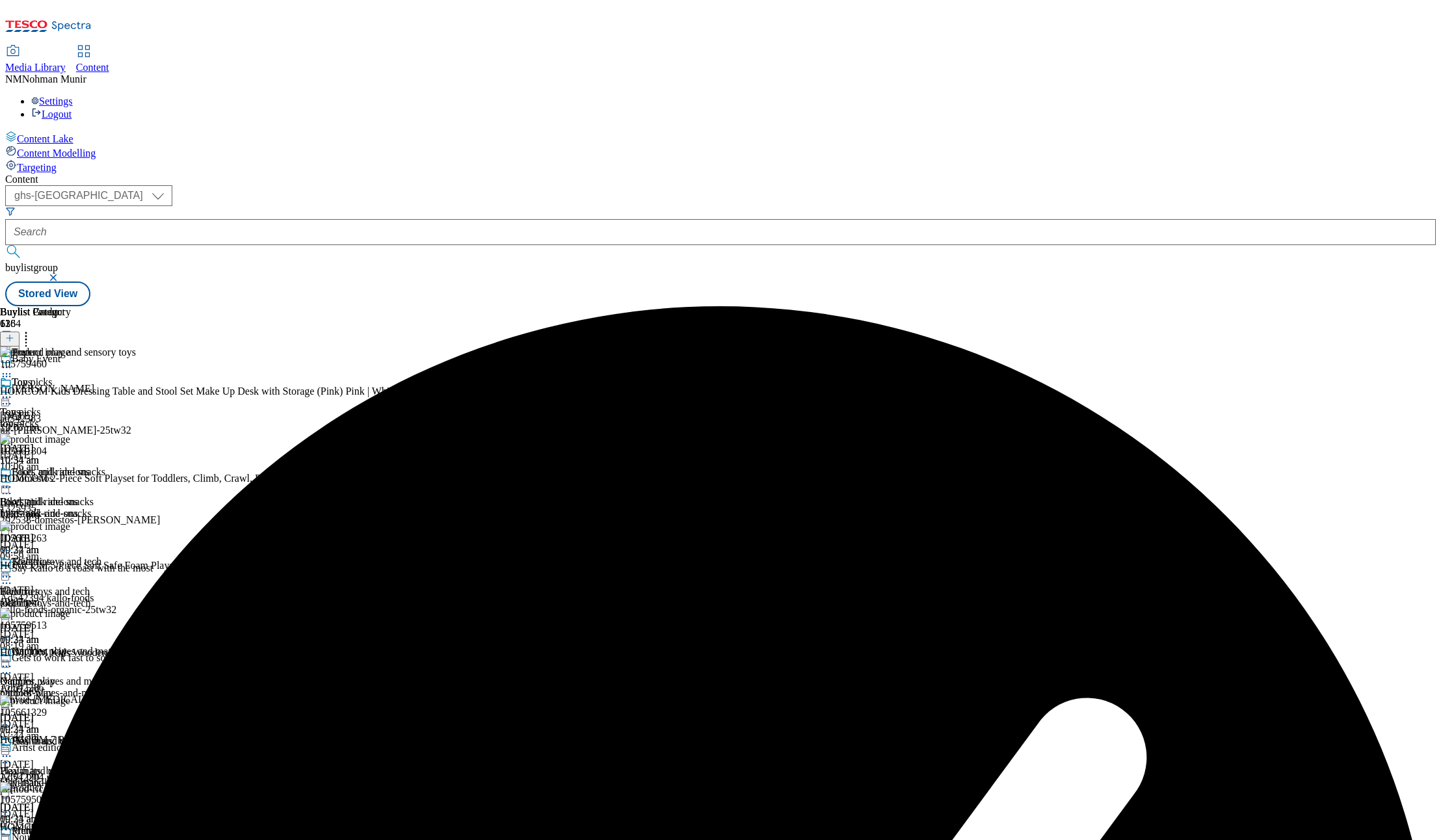
click at [13, 361] on icon at bounding box center [7, 367] width 13 height 13
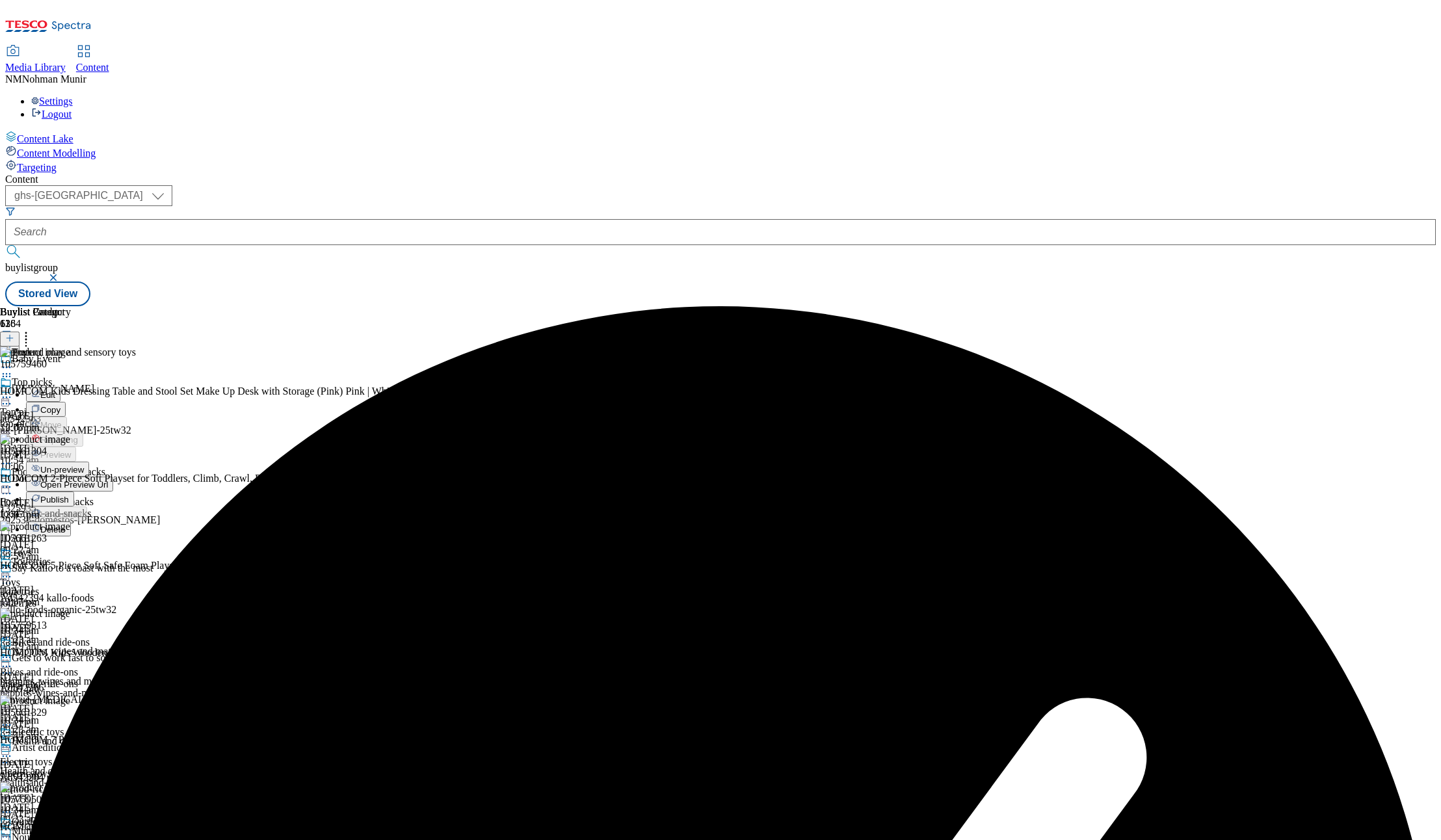
click at [74, 492] on button "Publish" at bounding box center [50, 499] width 48 height 15
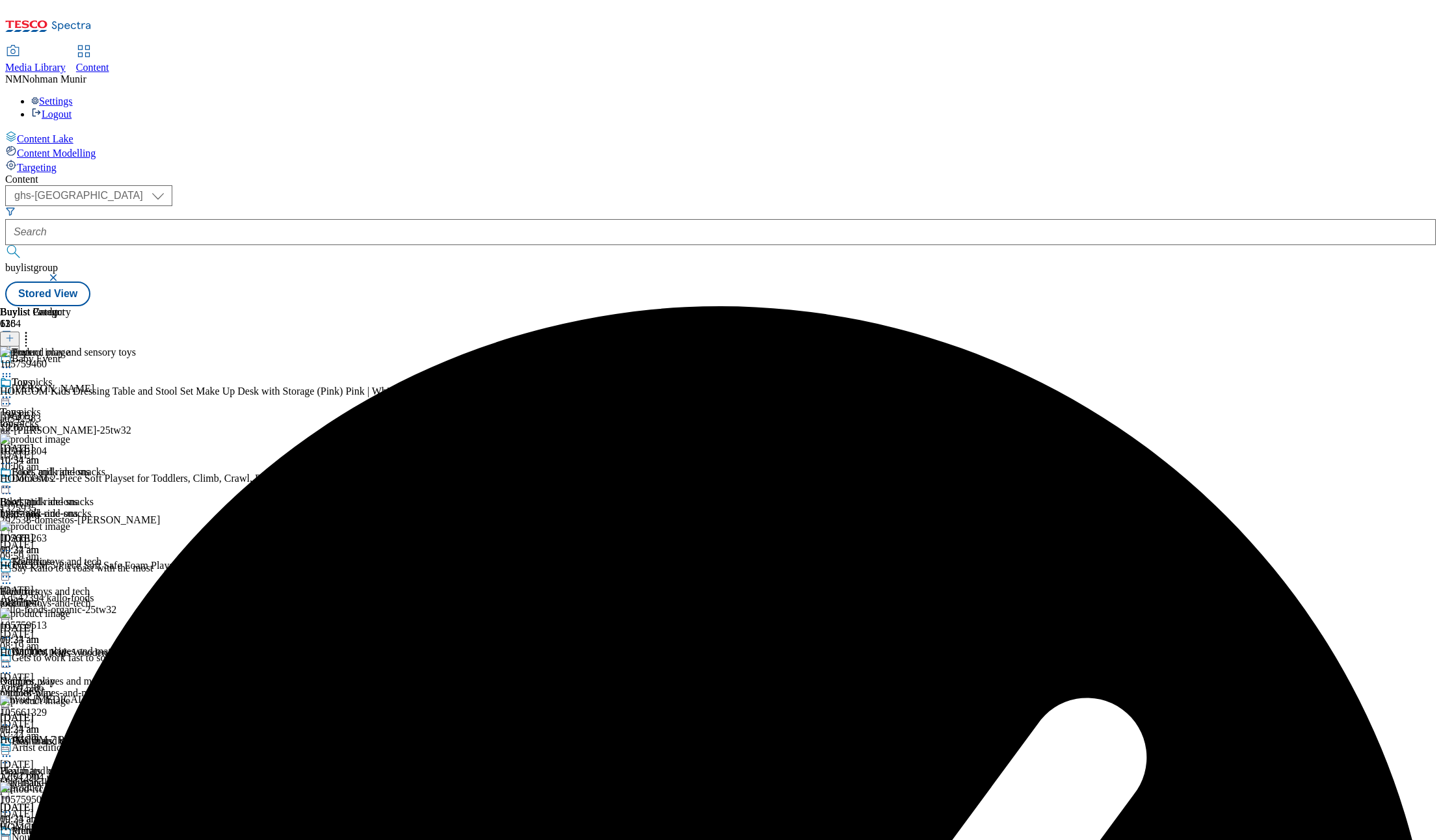
scroll to position [938, 0]
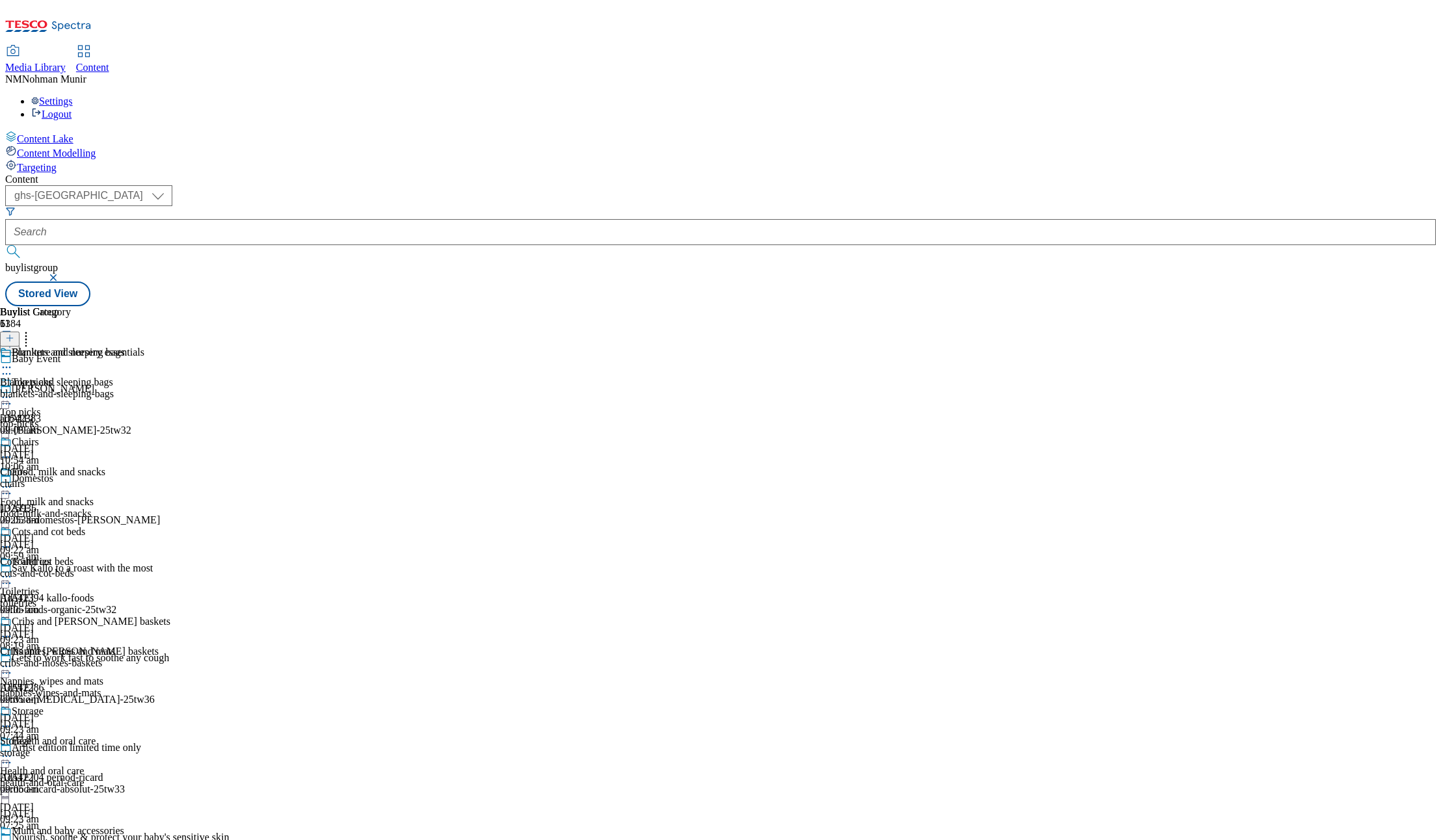
click at [170, 478] on div "chairs" at bounding box center [85, 483] width 170 height 11
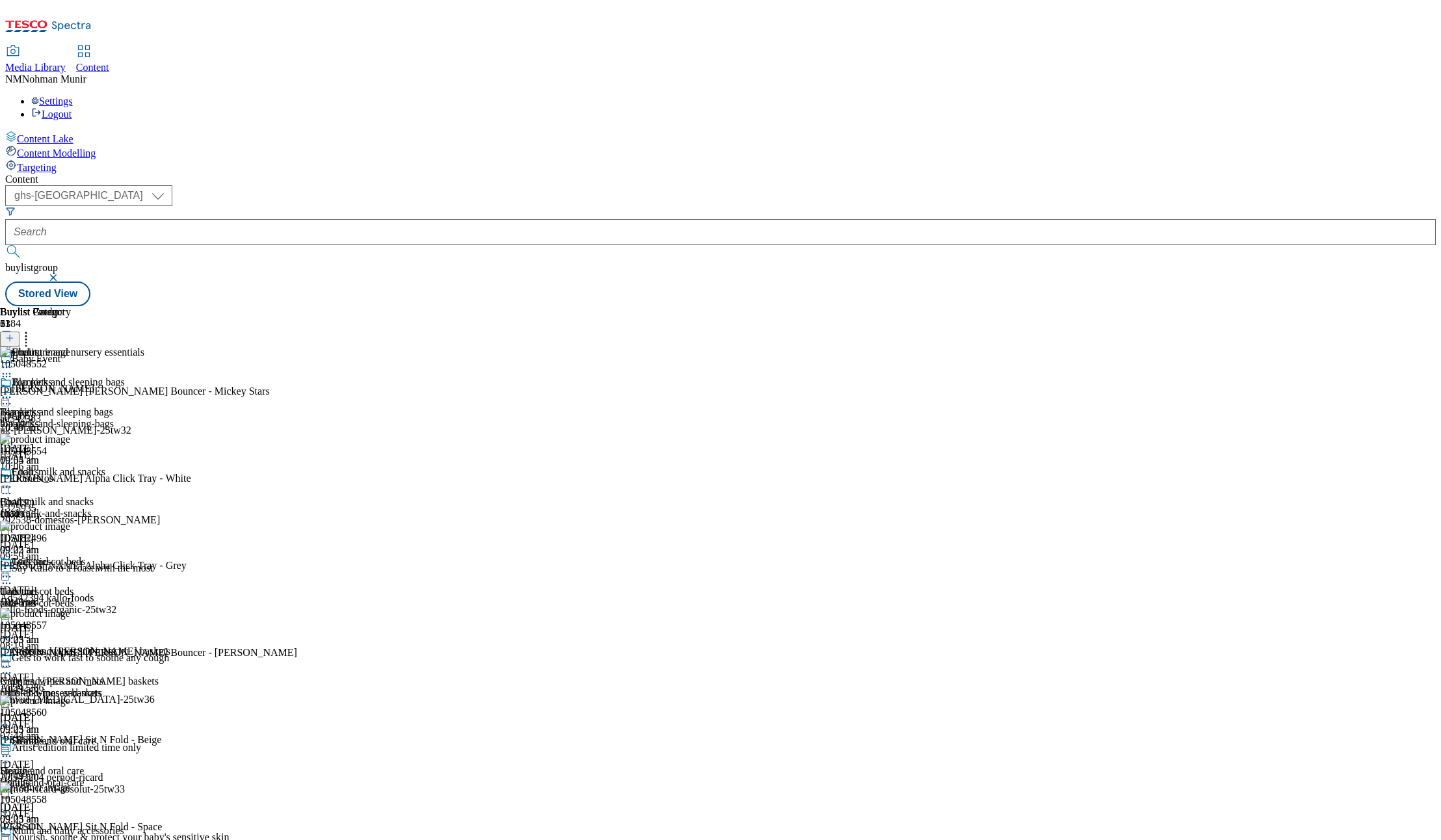
click at [13, 480] on icon at bounding box center [7, 487] width 13 height 13
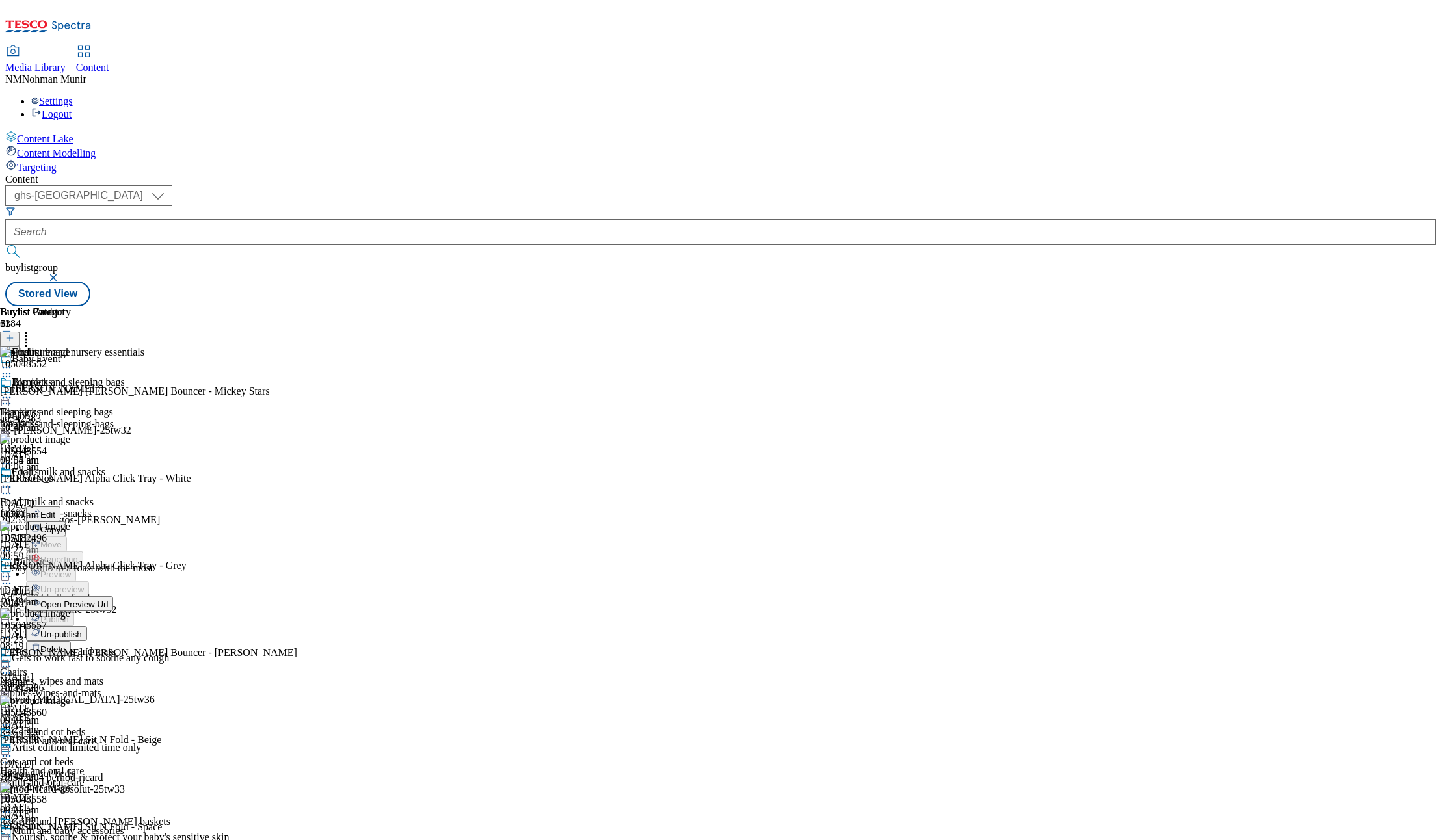
click at [82, 629] on span "Un-publish" at bounding box center [61, 634] width 42 height 10
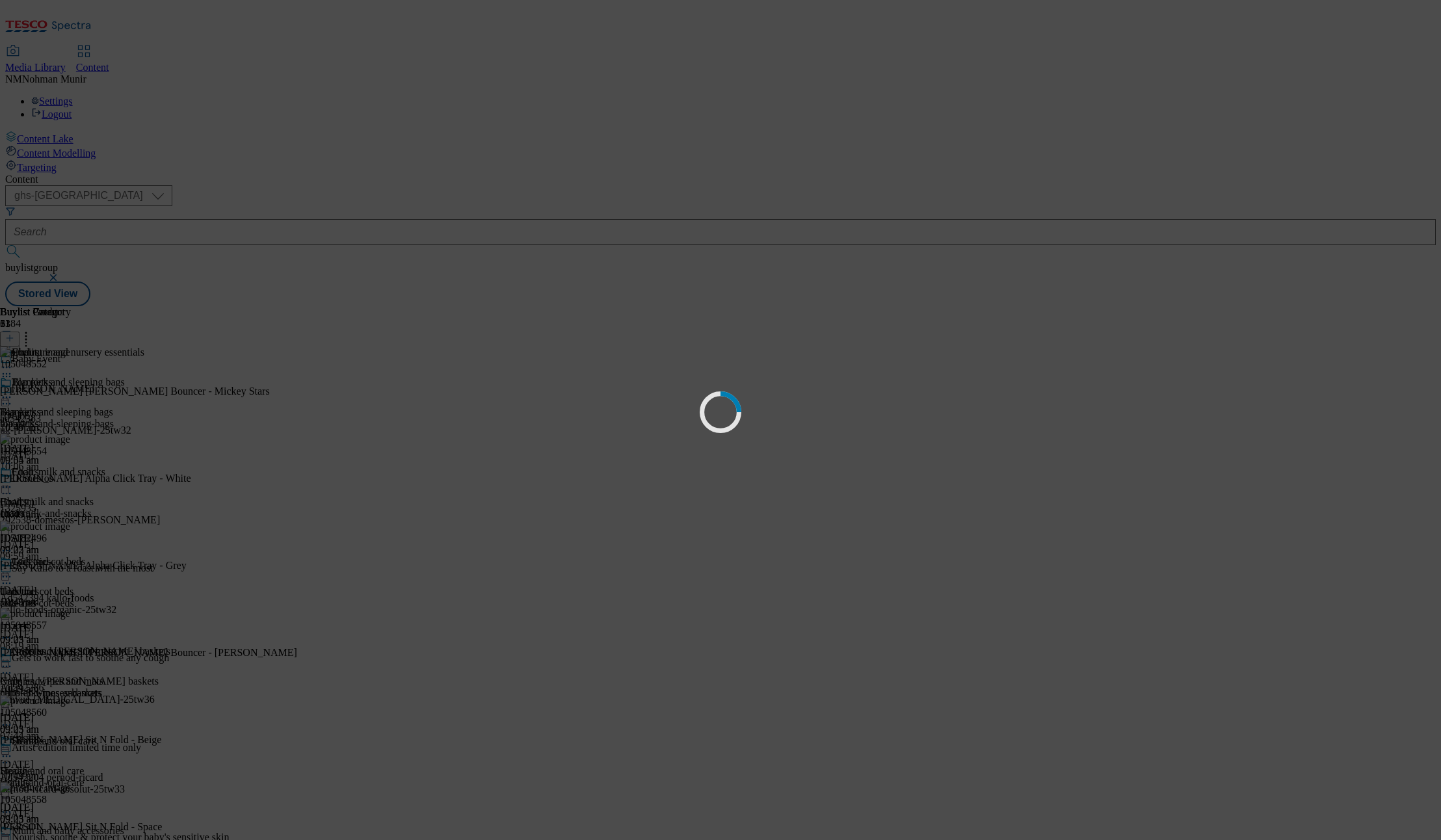
click at [827, 339] on div "Loading" at bounding box center [720, 420] width 1441 height 840
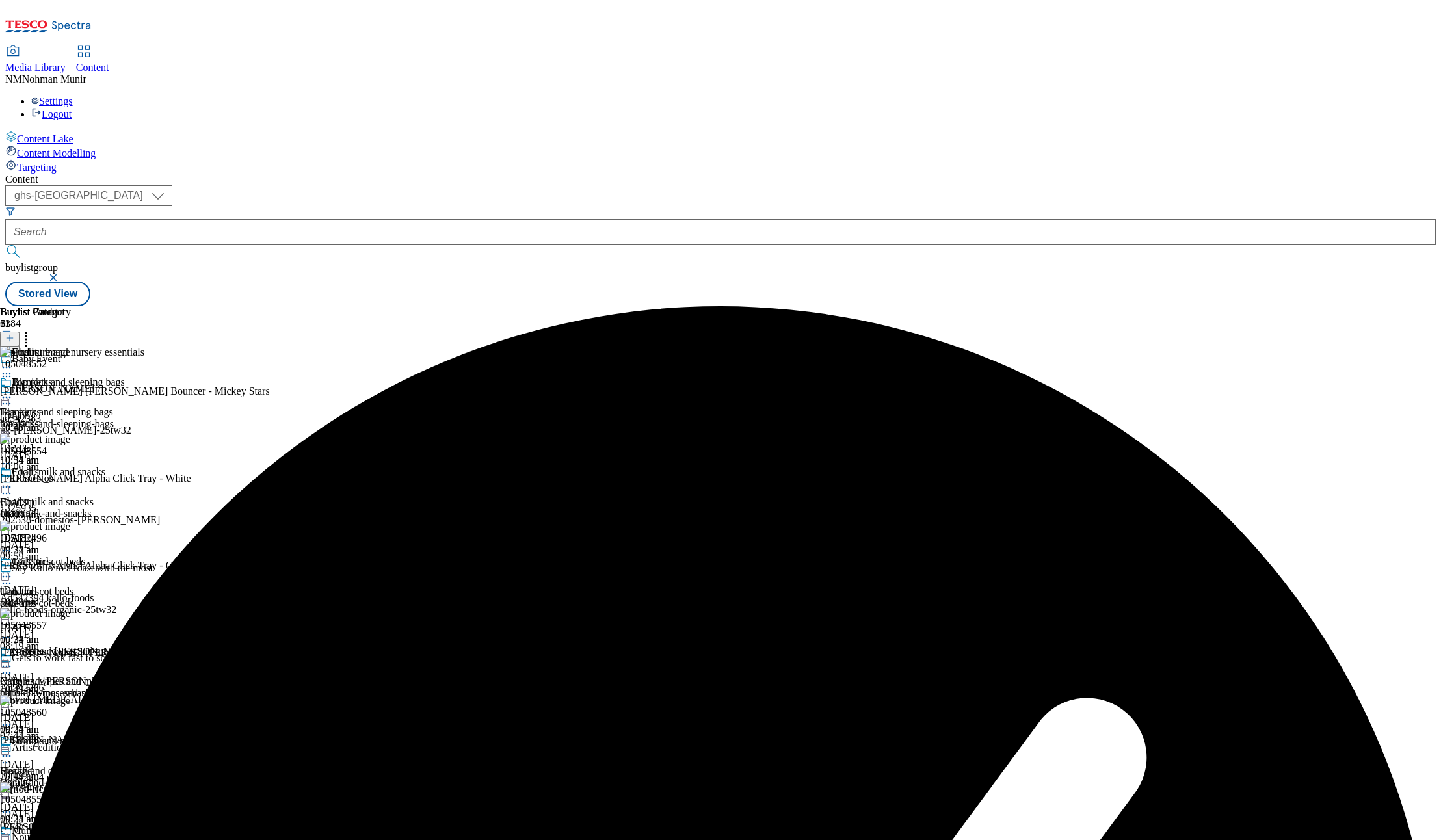
click at [13, 480] on icon at bounding box center [7, 487] width 13 height 13
click at [84, 584] on span "Un-preview" at bounding box center [63, 589] width 44 height 10
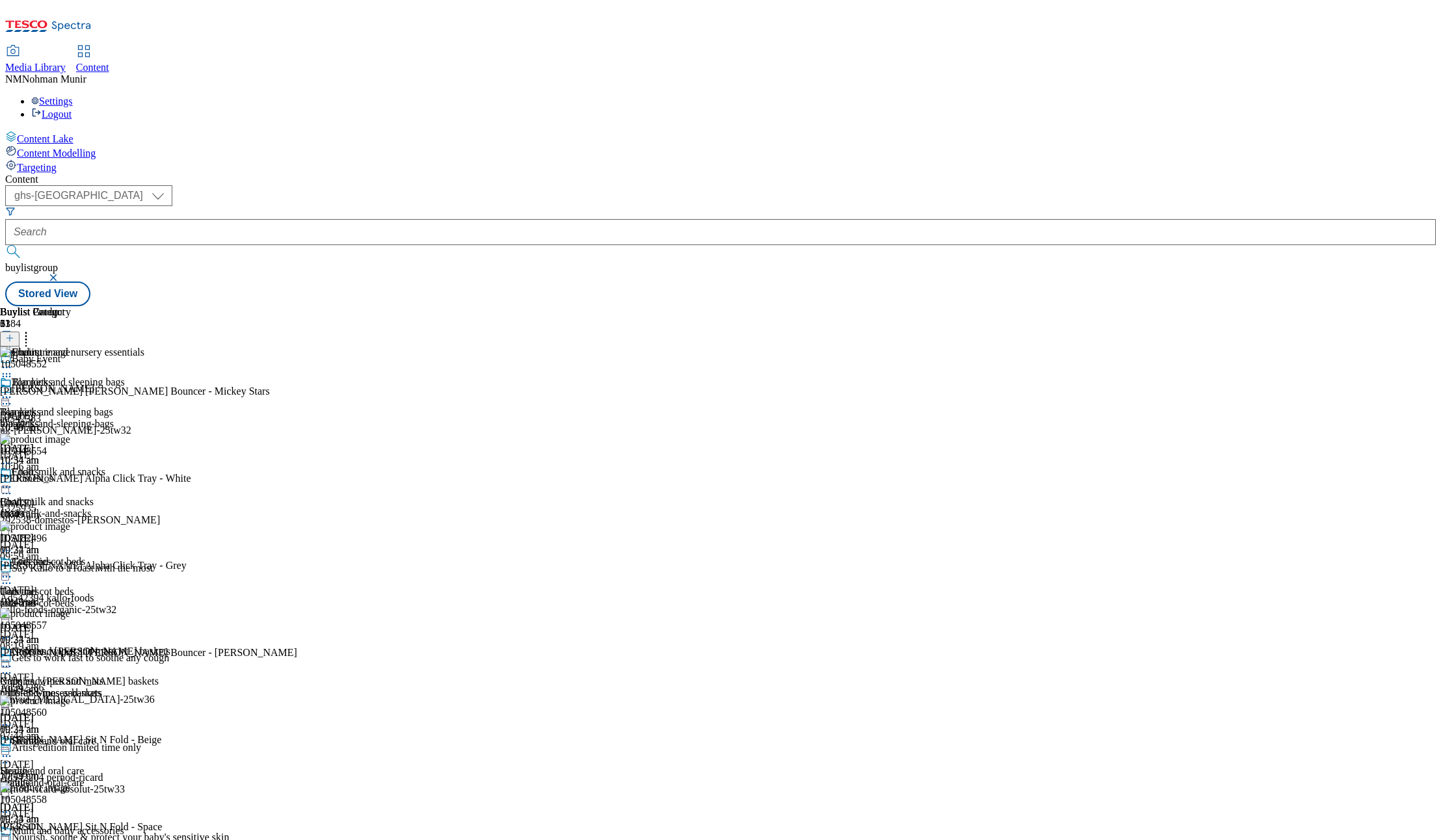
click at [33, 330] on icon at bounding box center [26, 336] width 13 height 13
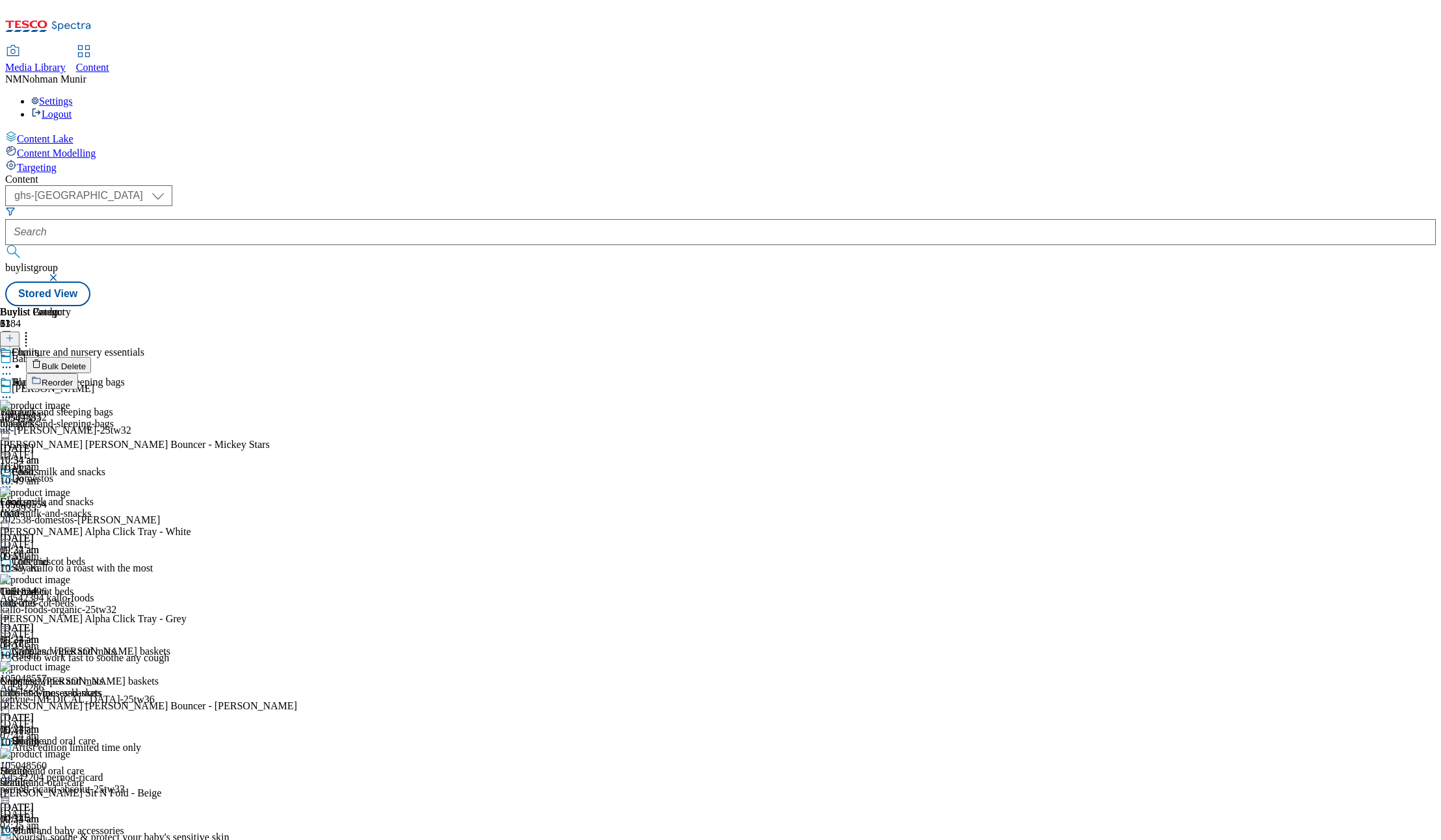
click at [91, 357] on button "Bulk Delete" at bounding box center [59, 365] width 65 height 16
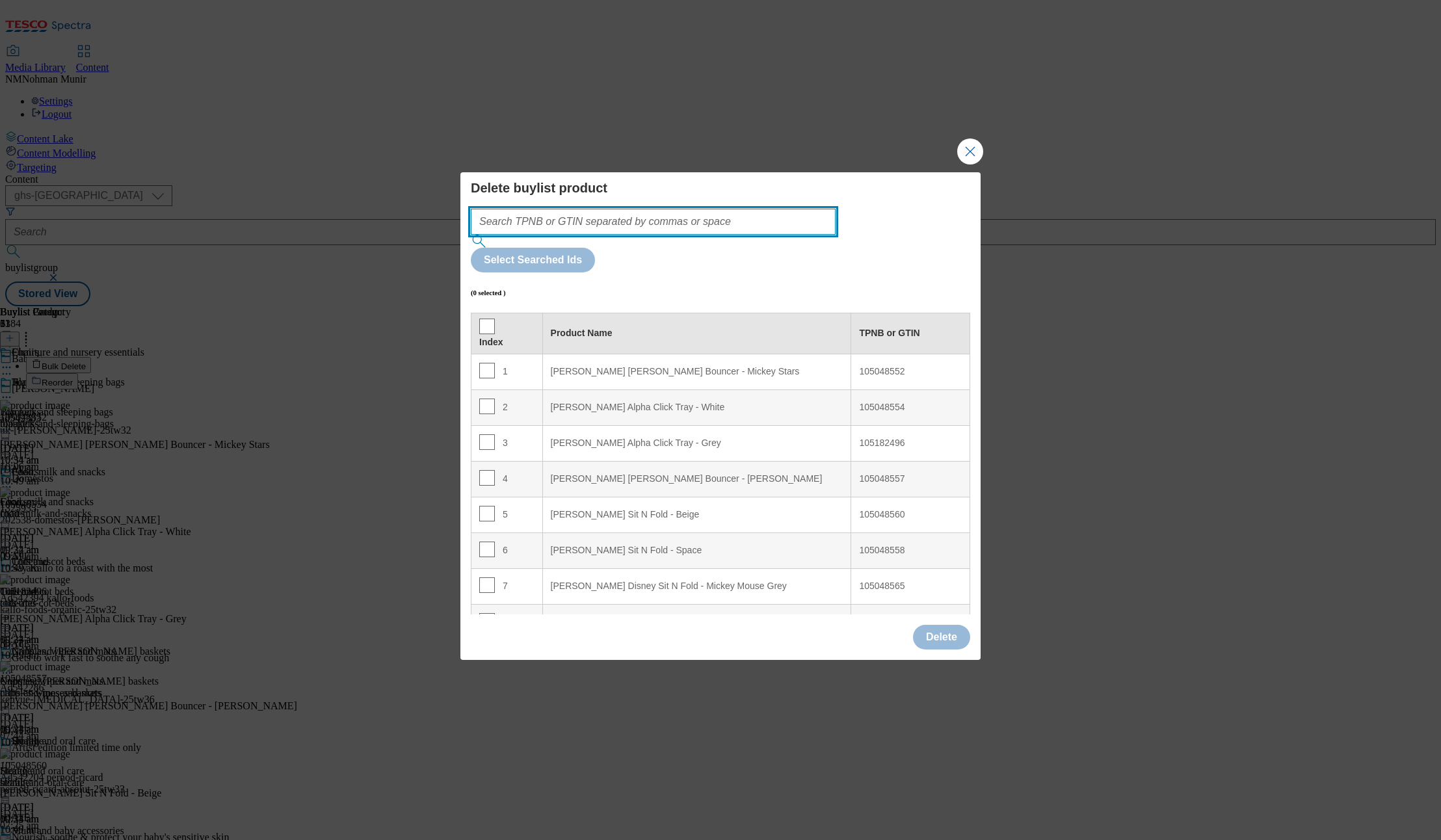
click at [703, 234] on input "Modal" at bounding box center [653, 221] width 365 height 26
paste input "106118468"
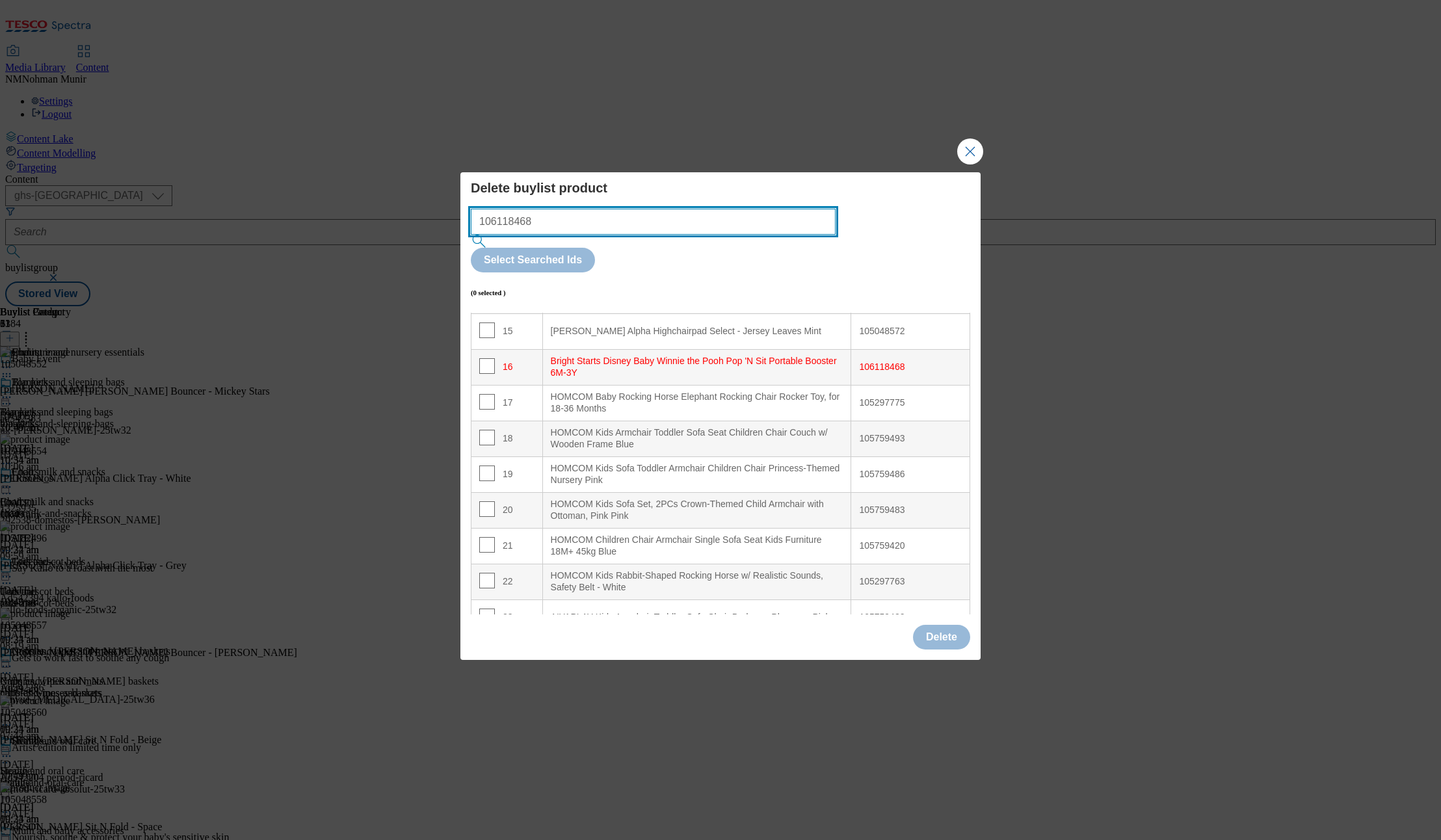
scroll to position [584, 0]
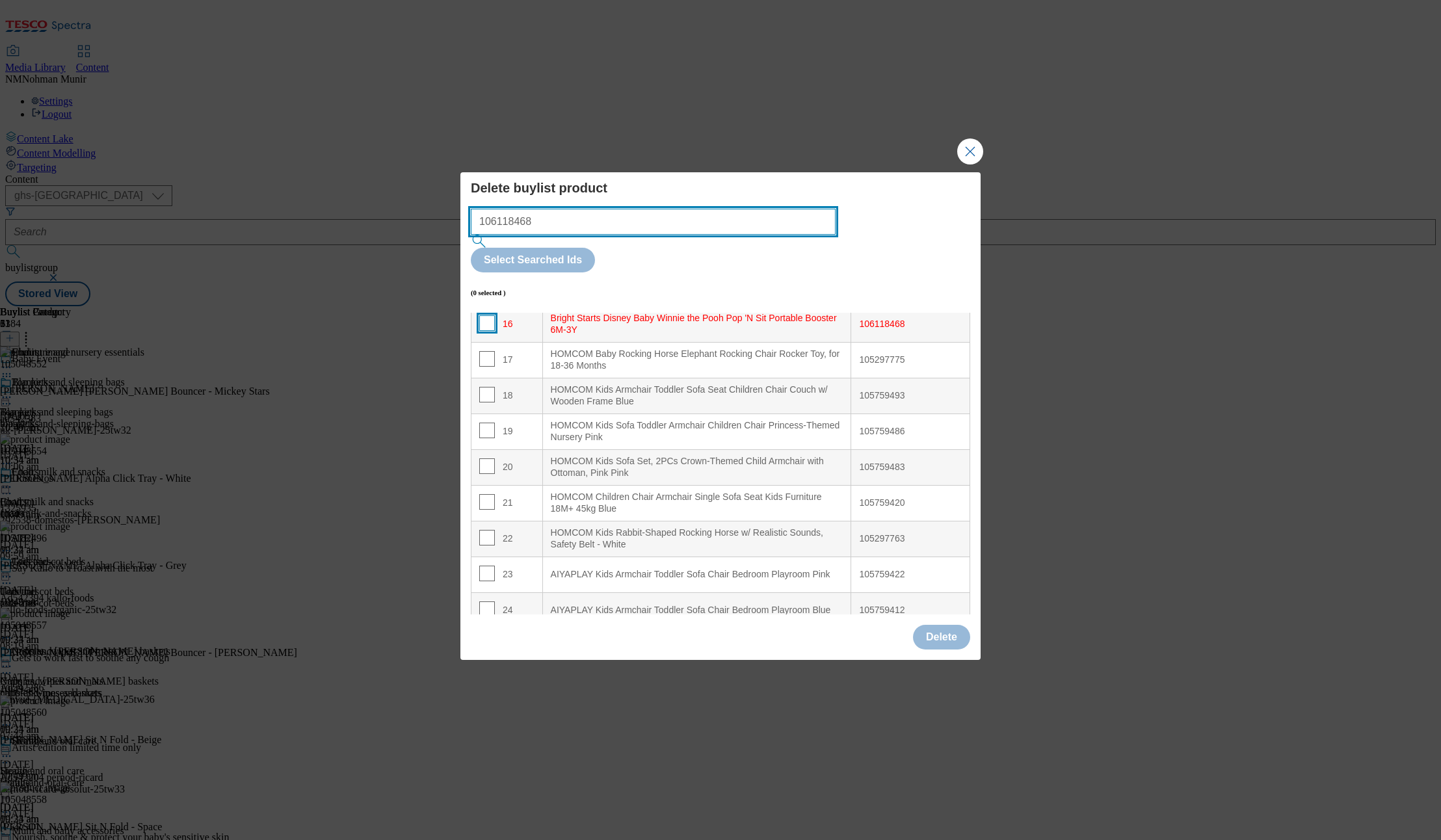
type input "106118468"
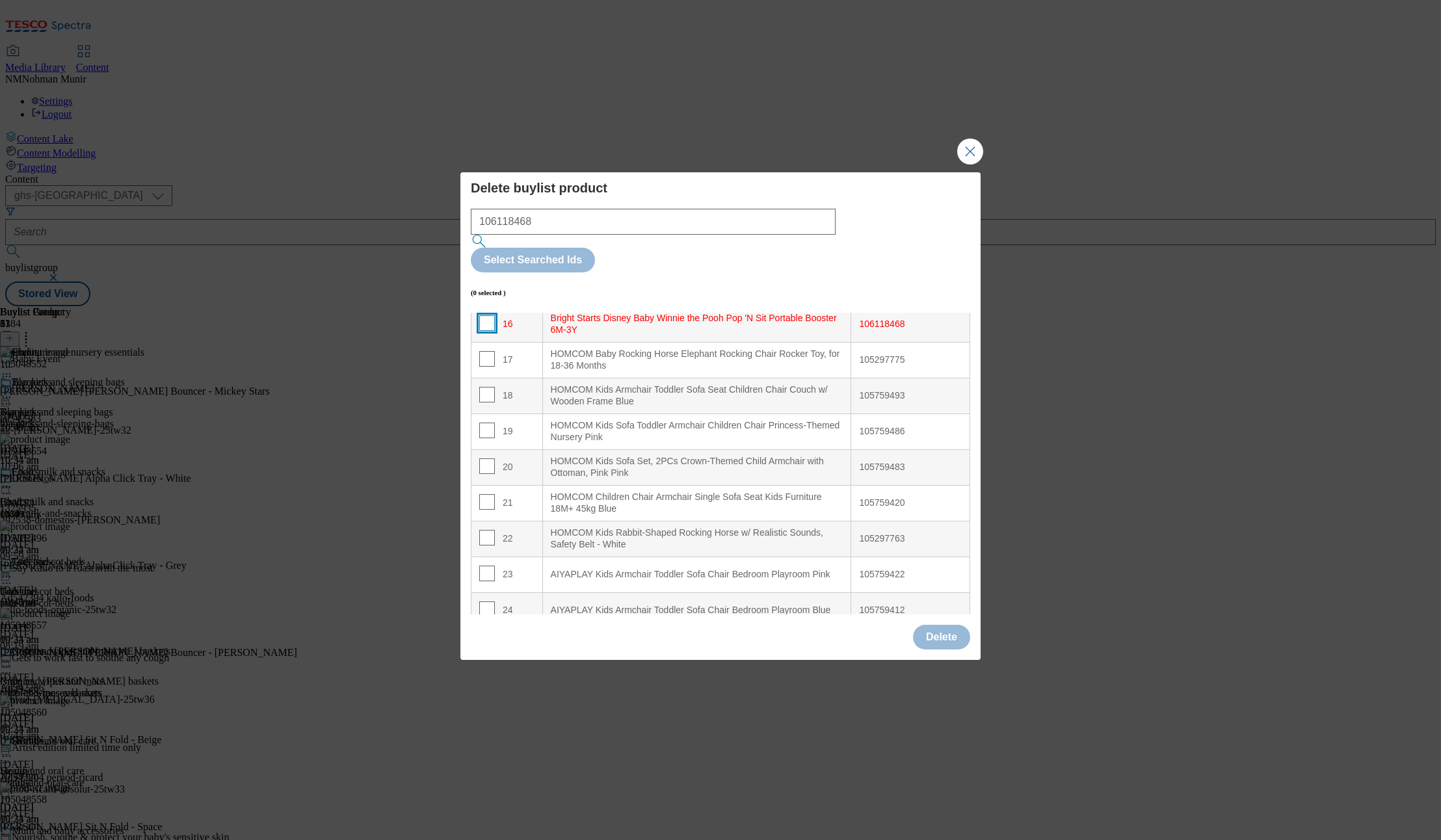
click at [487, 315] on input "Modal" at bounding box center [487, 322] width 15 height 15
checkbox input "true"
click at [947, 625] on button "Delete" at bounding box center [941, 637] width 57 height 24
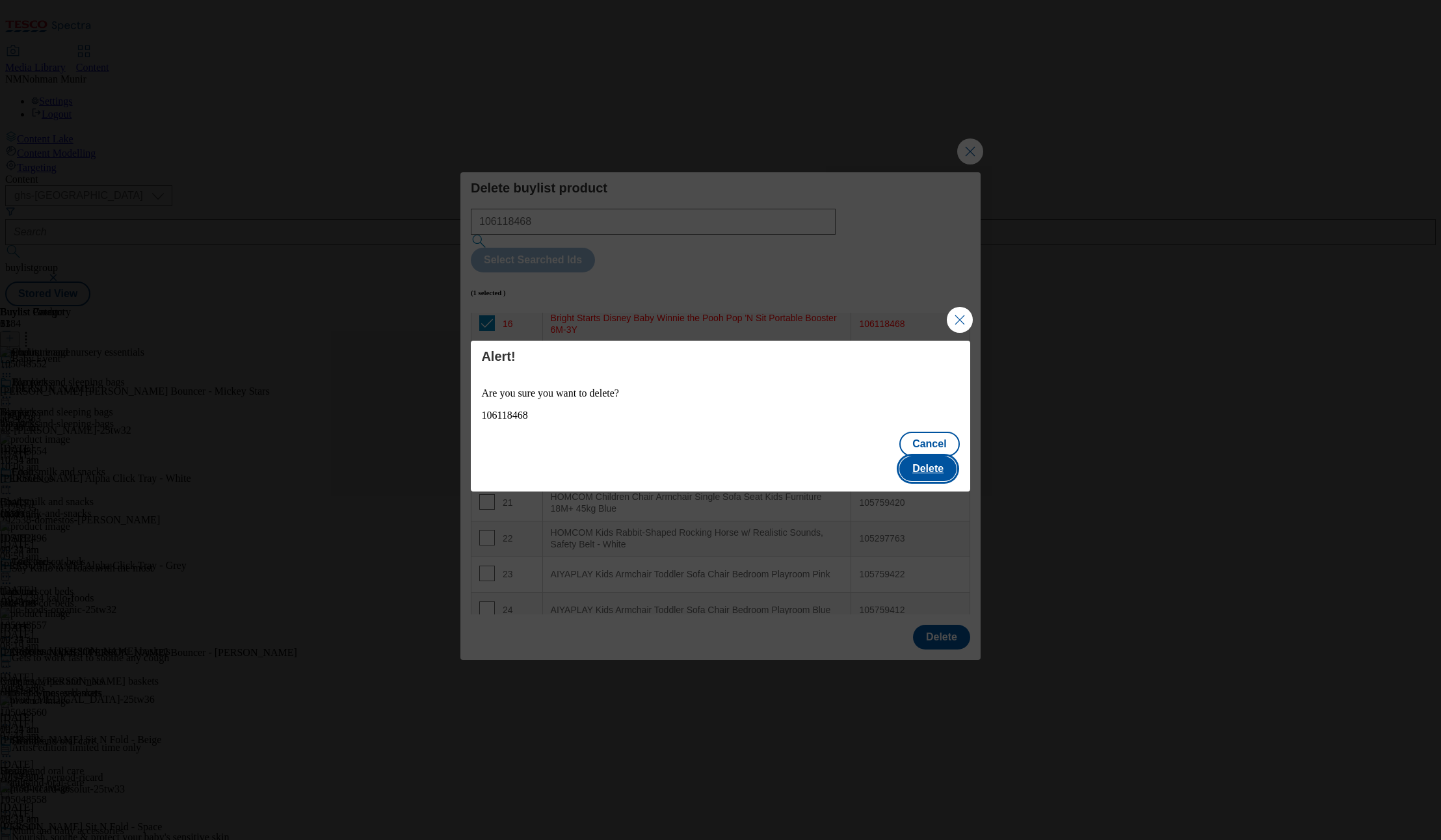
click at [935, 457] on button "Delete" at bounding box center [928, 469] width 57 height 24
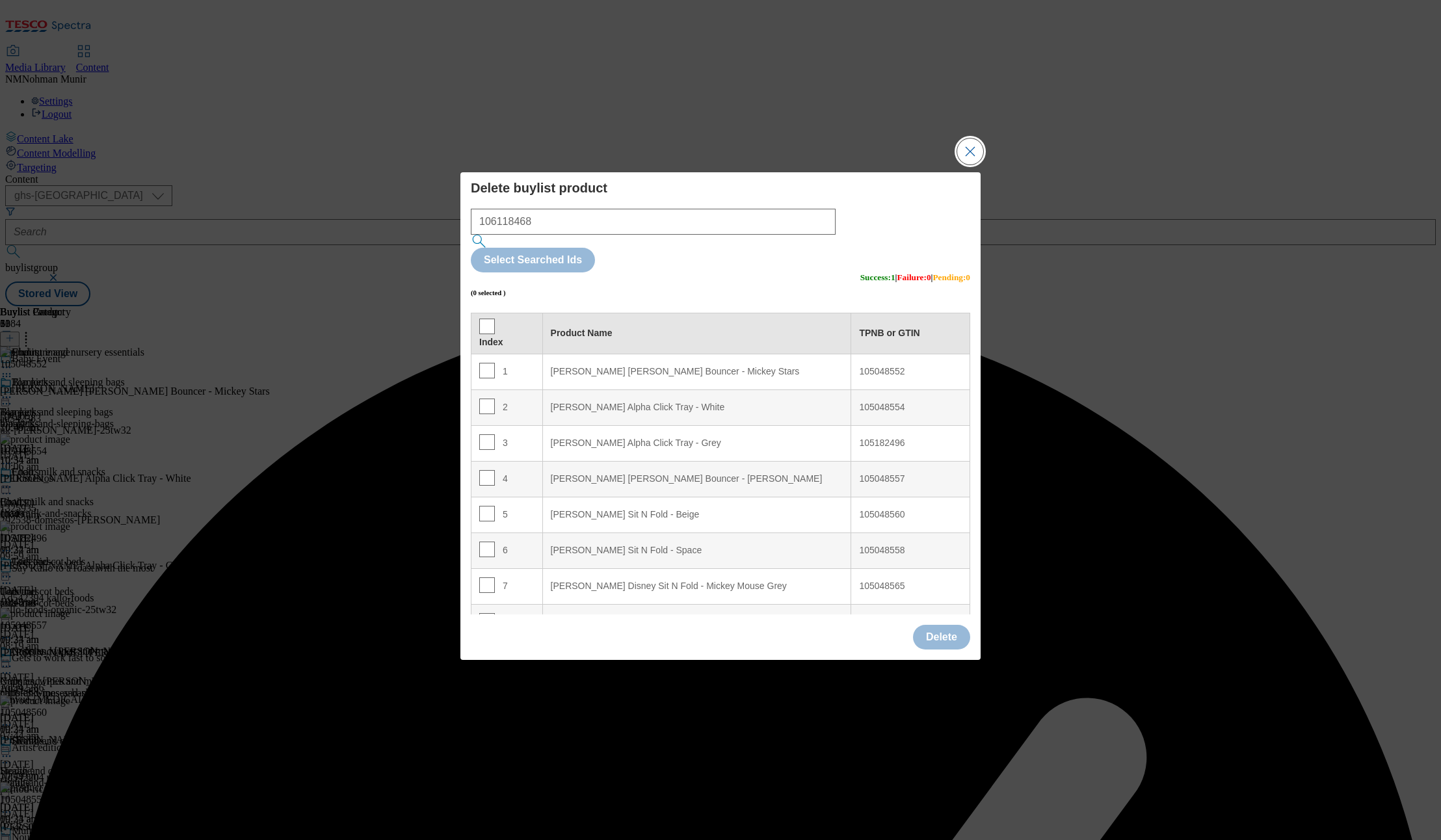
click at [964, 164] on button "Close Modal" at bounding box center [970, 151] width 26 height 26
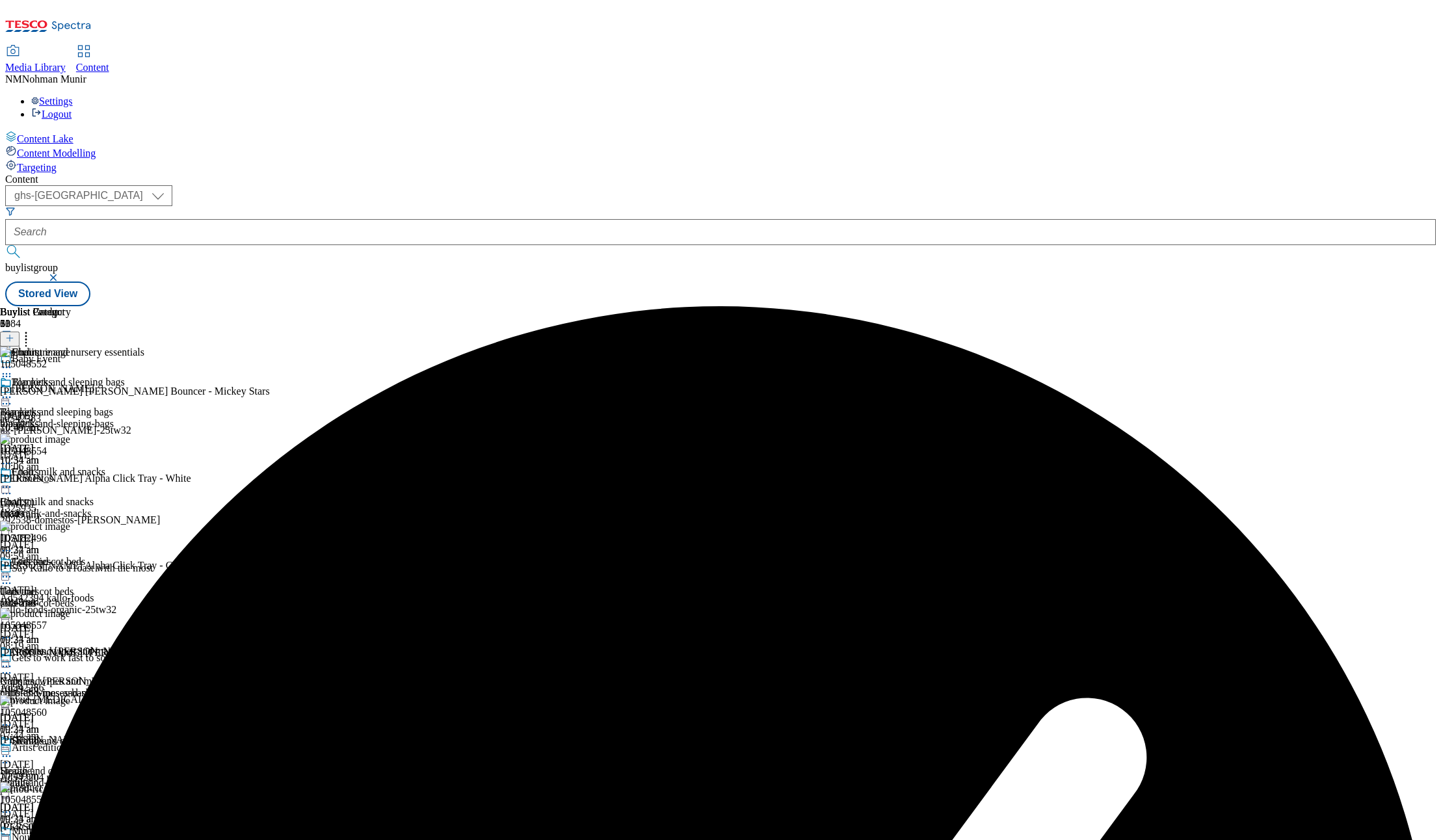
click at [887, 306] on div "Content ( optional ) ghs-uk group-comms ghs-uk buylistgroup Stored View Buylist…" at bounding box center [720, 239] width 1430 height 133
click at [170, 391] on div at bounding box center [85, 398] width 170 height 15
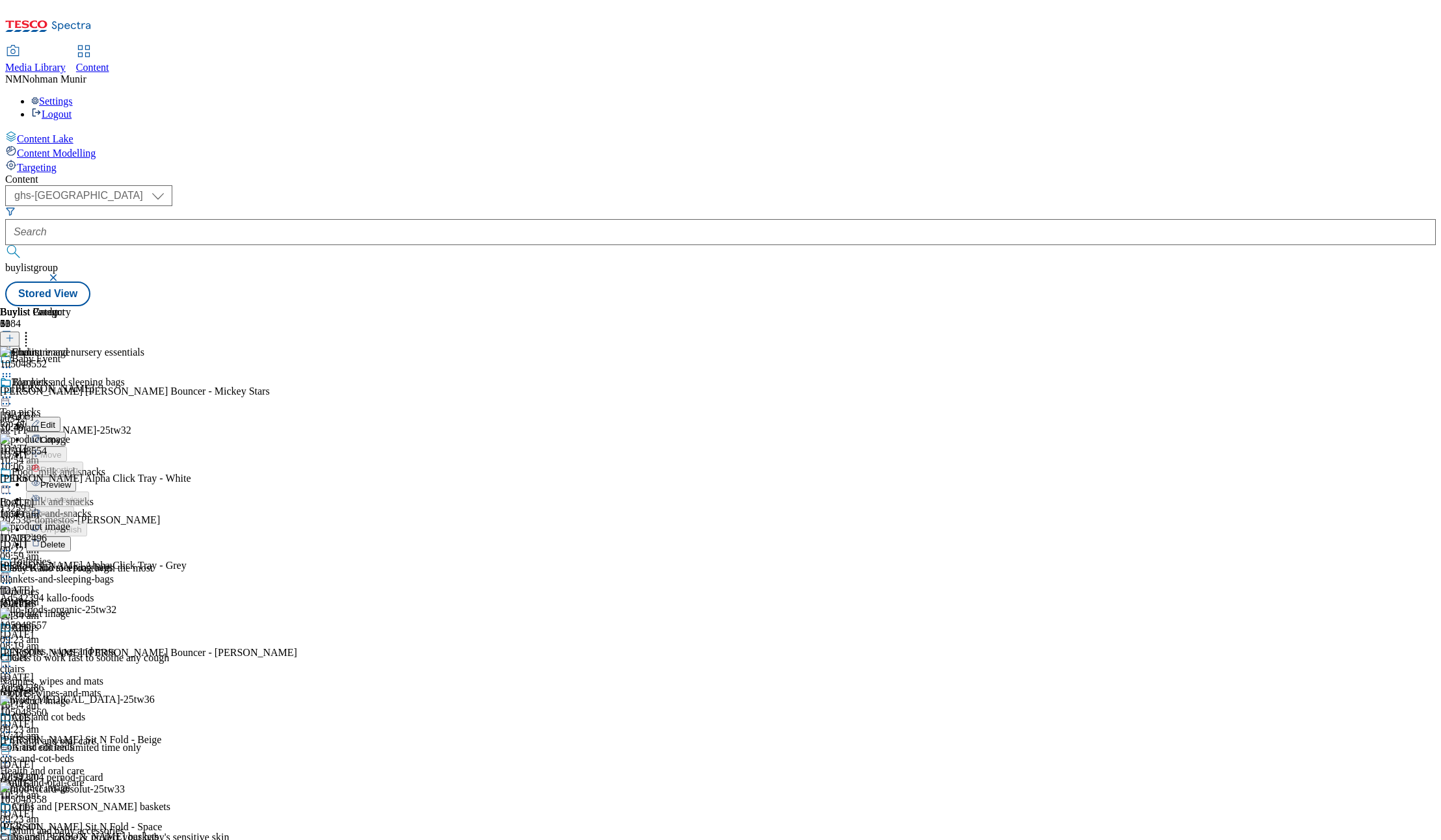
click at [76, 476] on button "Preview" at bounding box center [51, 483] width 50 height 15
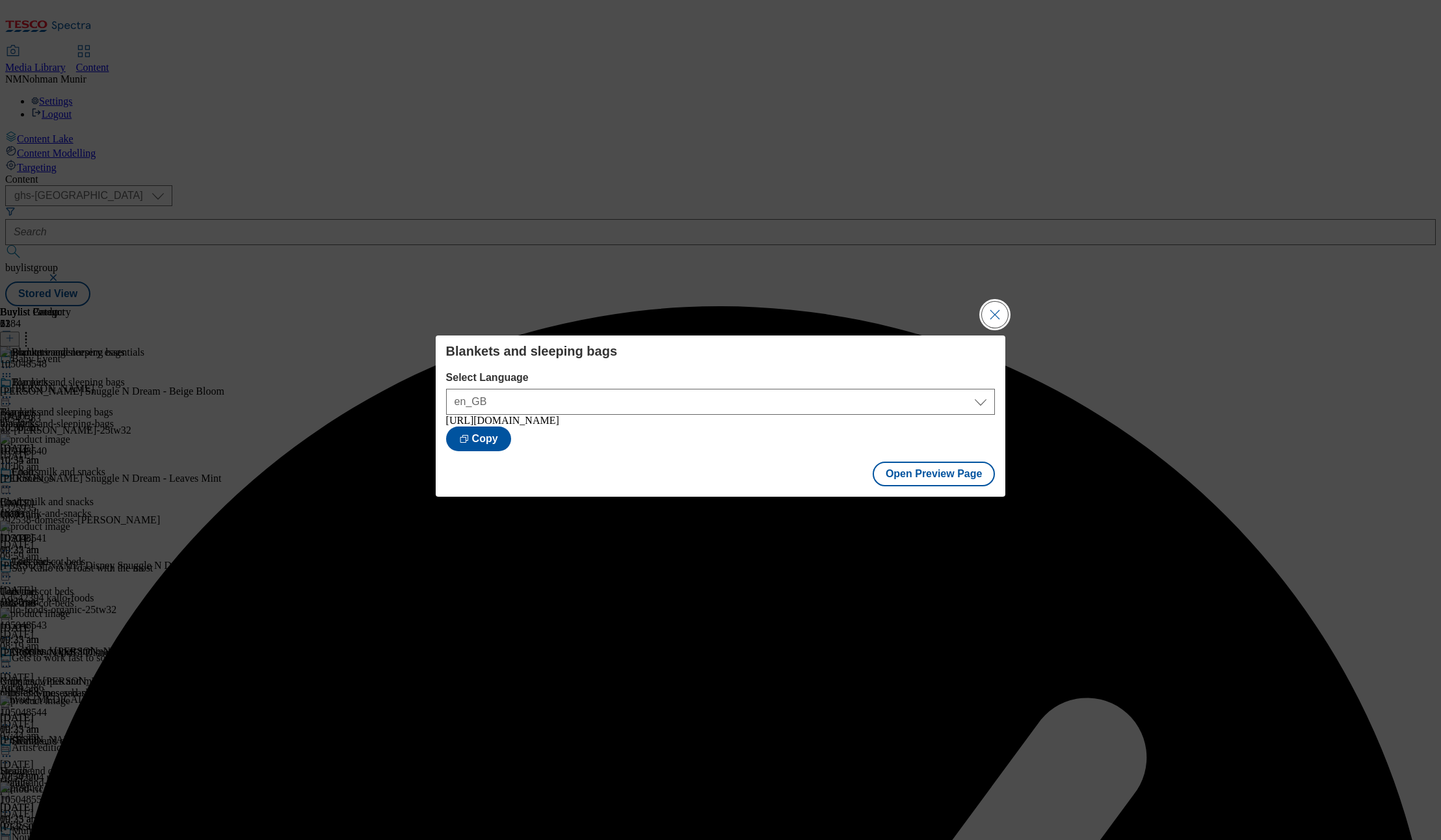
click at [1000, 305] on button "Close Modal" at bounding box center [995, 315] width 26 height 26
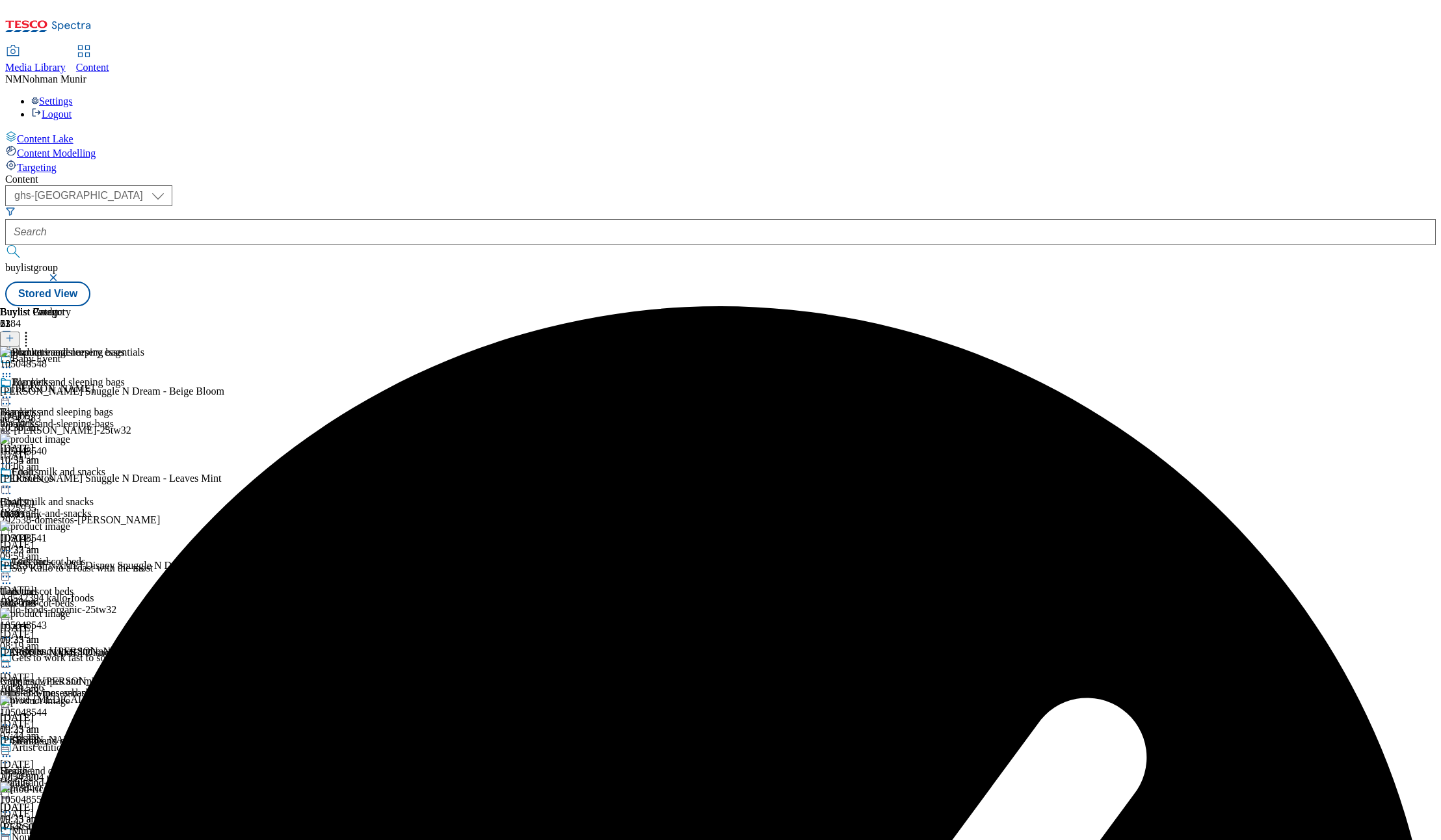
click at [13, 391] on icon at bounding box center [7, 397] width 13 height 13
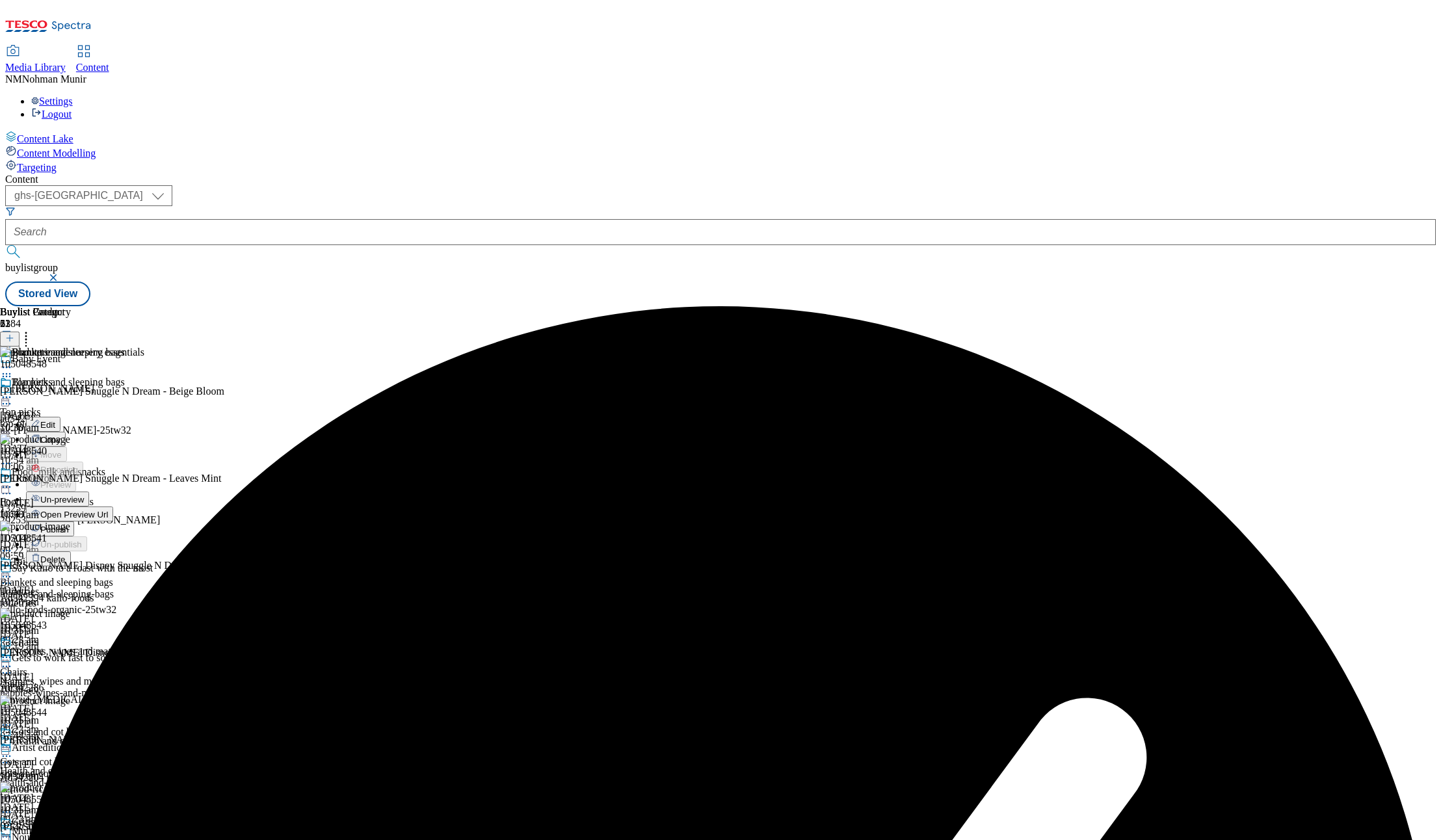
click at [74, 522] on button "Publish" at bounding box center [50, 529] width 48 height 15
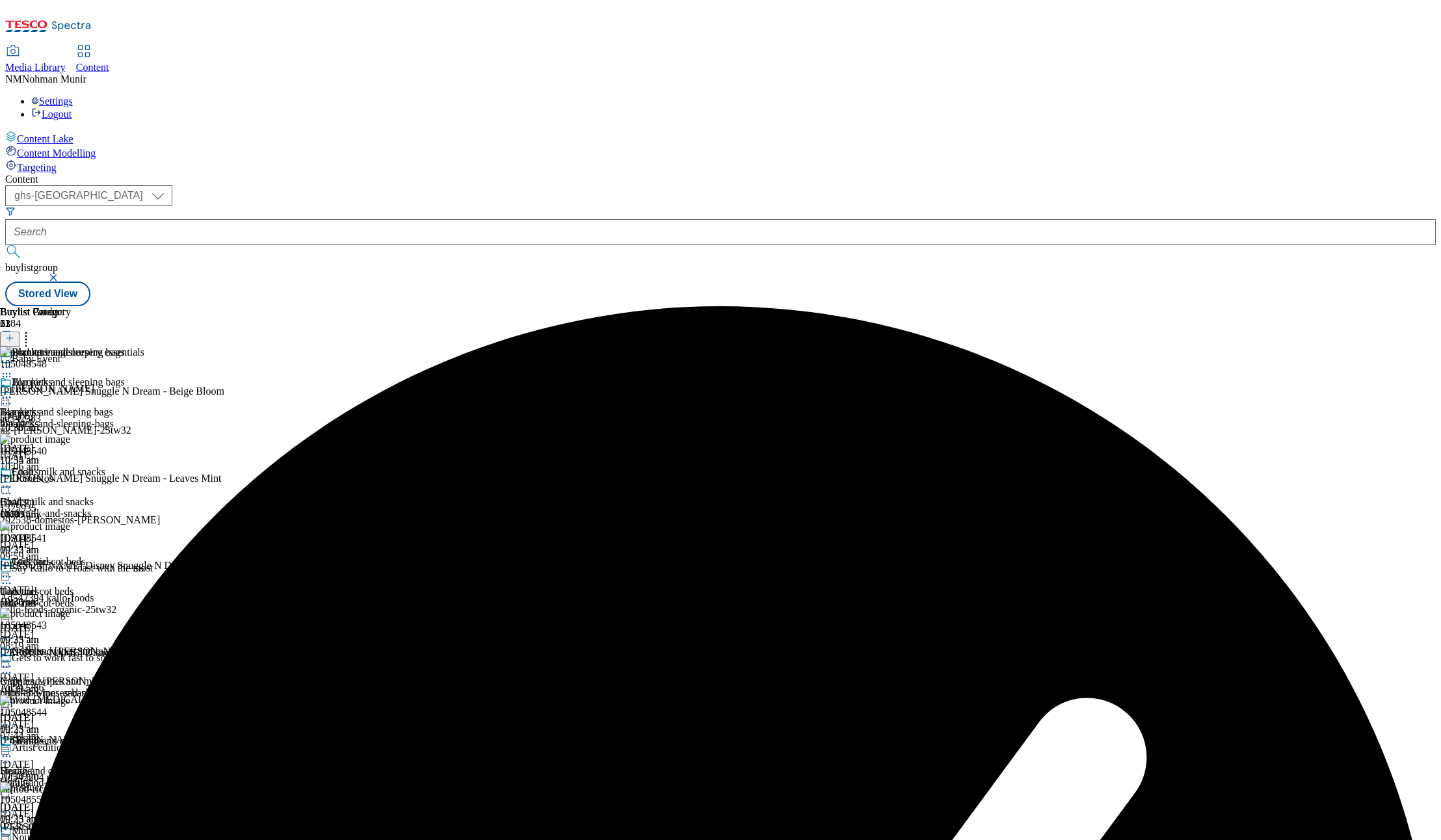
click at [170, 466] on div "Chairs Chairs chairs [DATE] 10:35 am" at bounding box center [85, 511] width 170 height 90
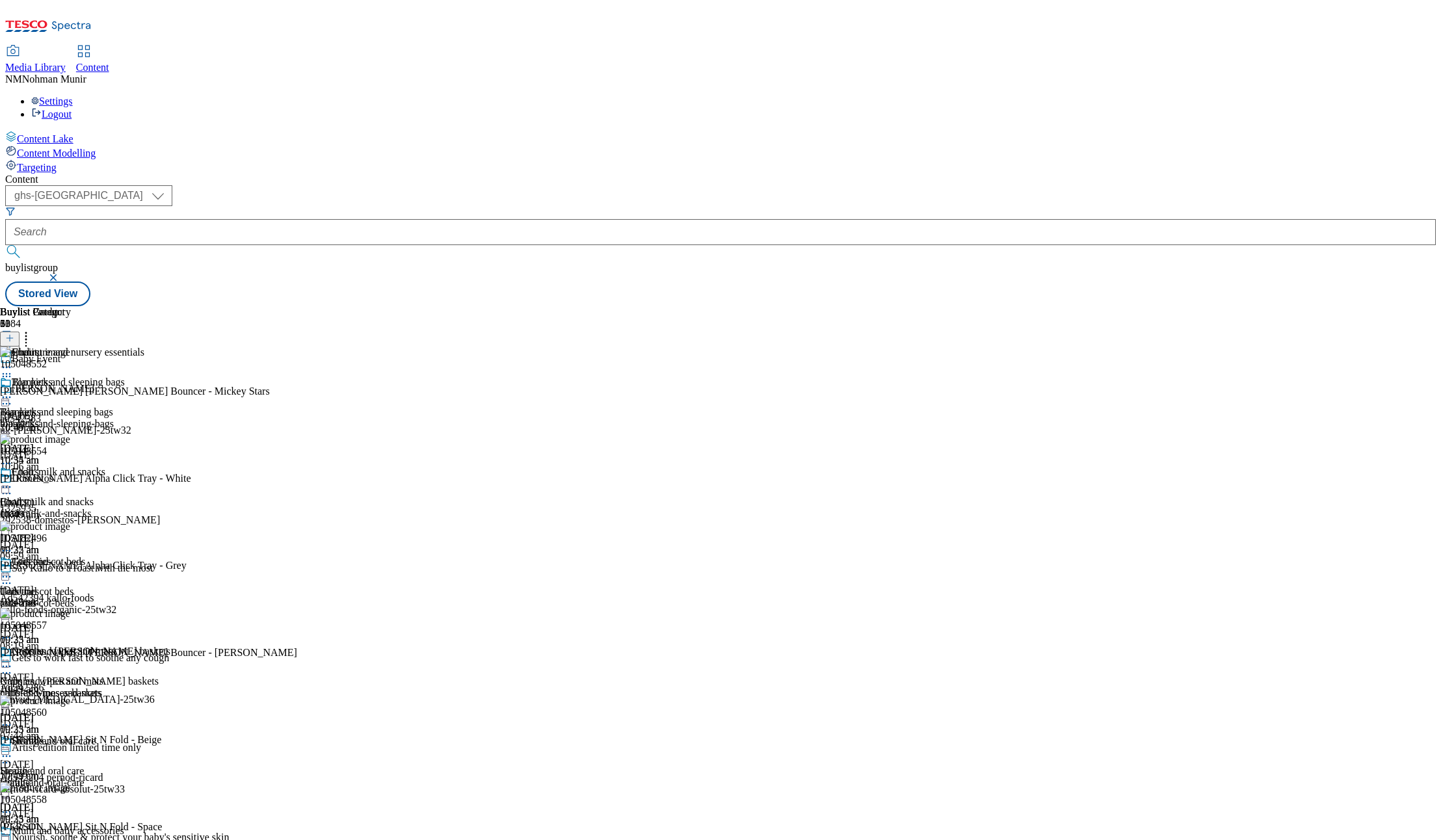
click at [33, 330] on icon at bounding box center [26, 336] width 13 height 13
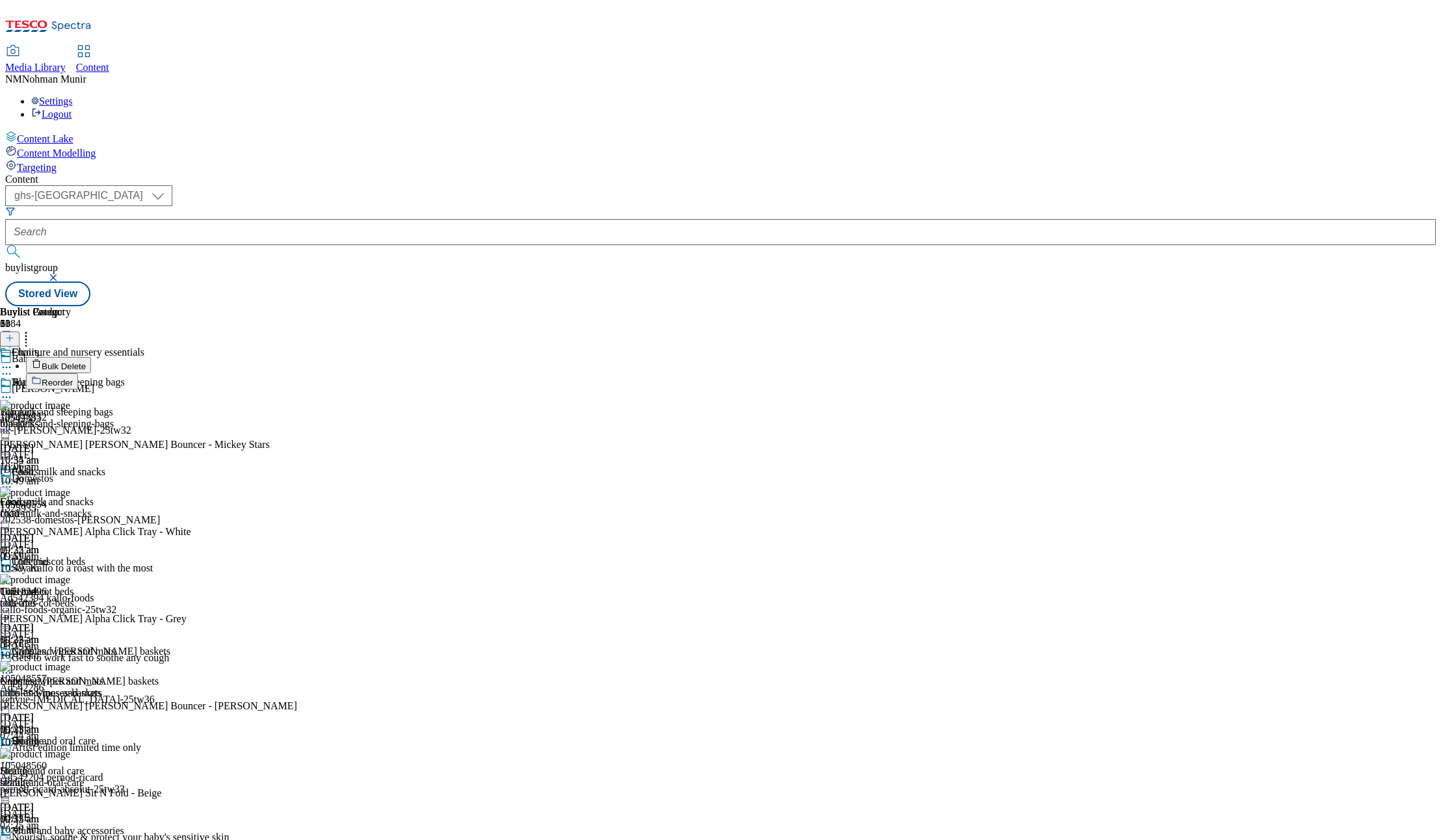
click at [91, 357] on button "Bulk Delete" at bounding box center [59, 365] width 65 height 16
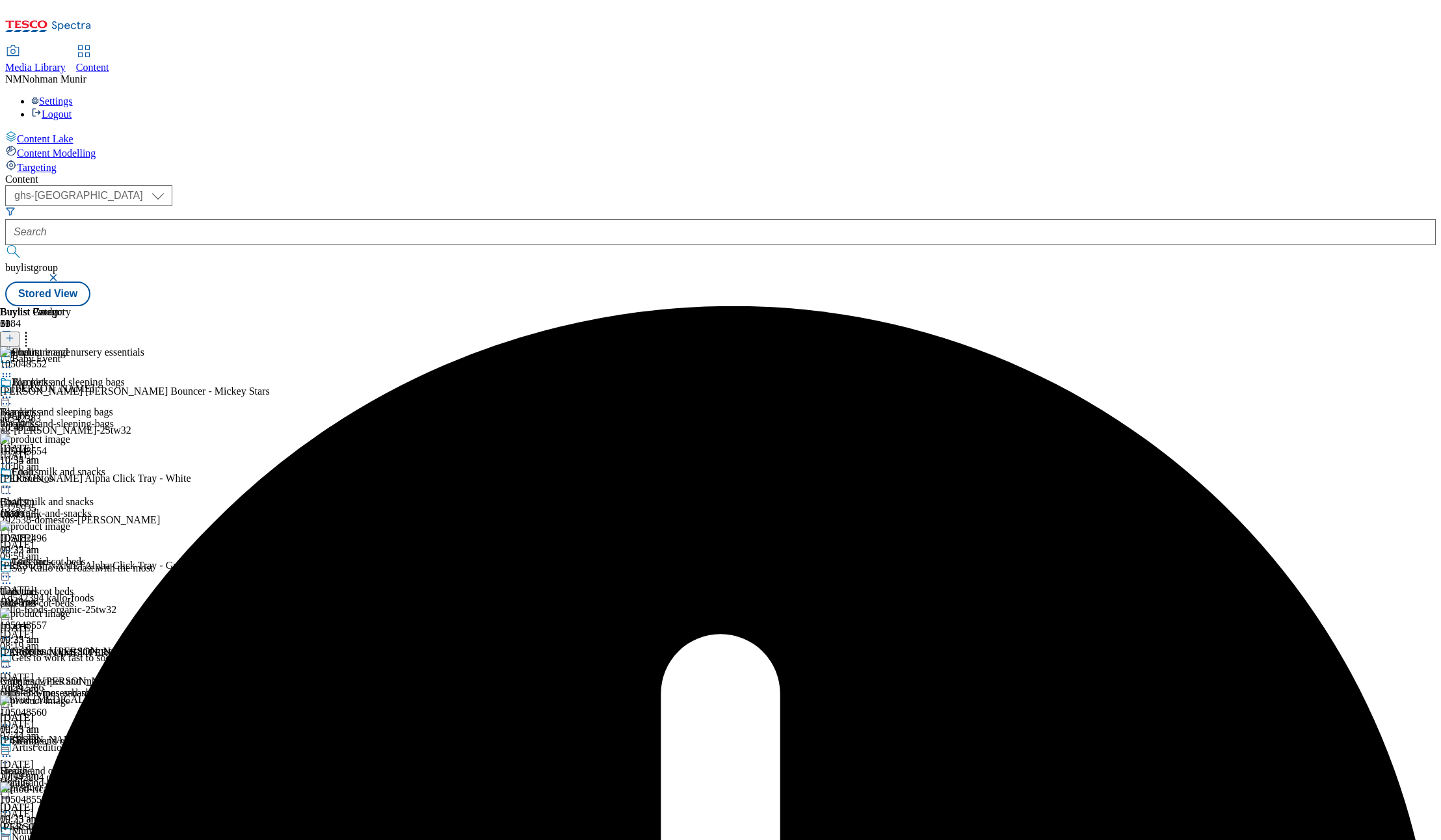
click at [297, 306] on div "Buylist Product 30 105048552 [PERSON_NAME] [PERSON_NAME] Bouncer - Mickey Stars…" at bounding box center [148, 762] width 297 height 912
click at [1193, 306] on div "Buylist Group 6384 Baby Event [PERSON_NAME] ad542383 uk-[PERSON_NAME]-25tw32 [D…" at bounding box center [720, 306] width 1430 height 0
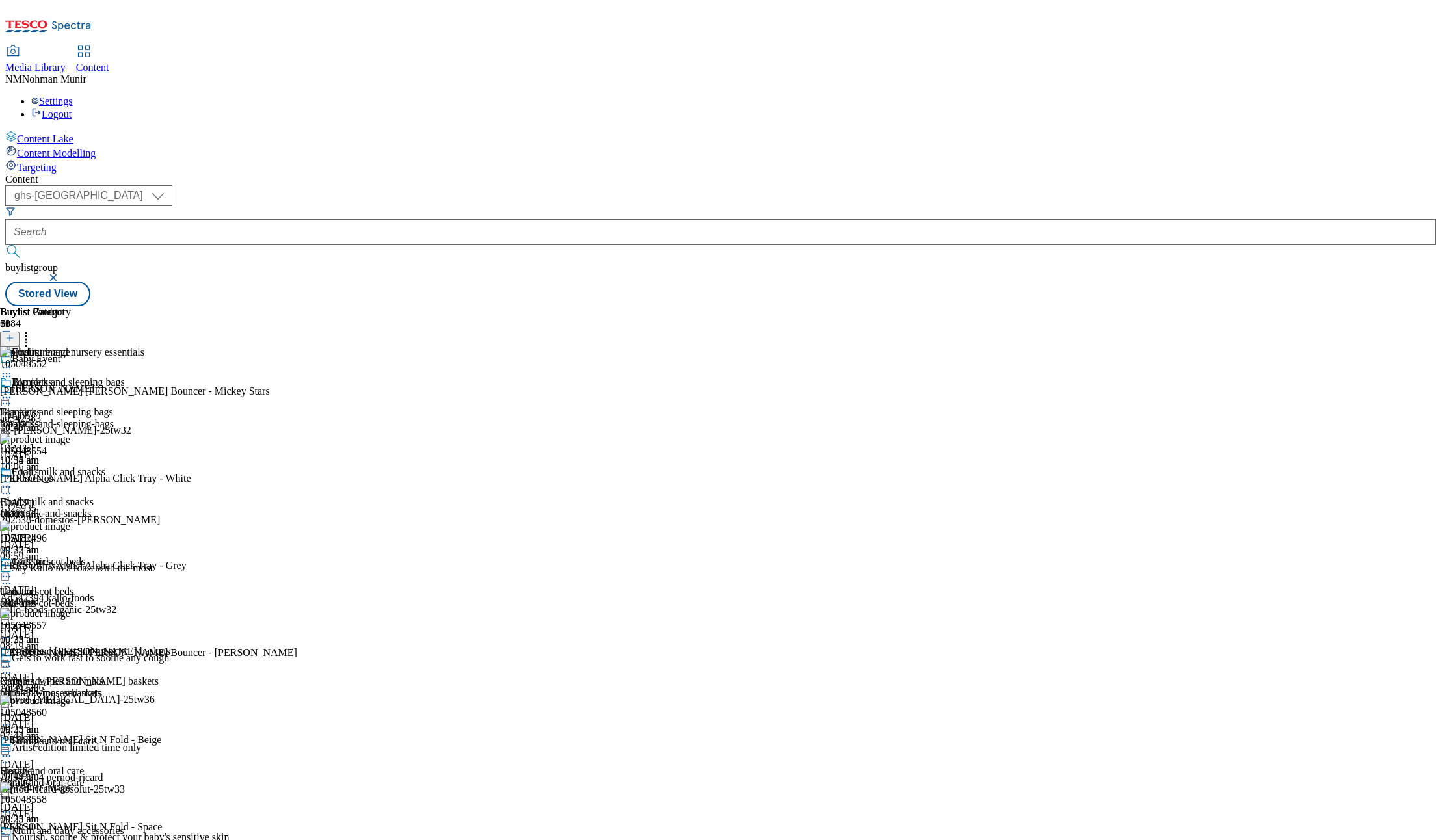
click at [849, 306] on div "Content ( optional ) ghs-uk group-comms ghs-uk buylistgroup Stored View Buylist…" at bounding box center [720, 239] width 1430 height 133
